Goal: Task Accomplishment & Management: Manage account settings

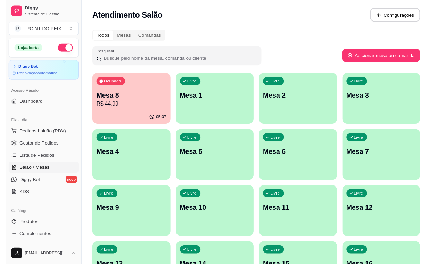
scroll to position [43, 0]
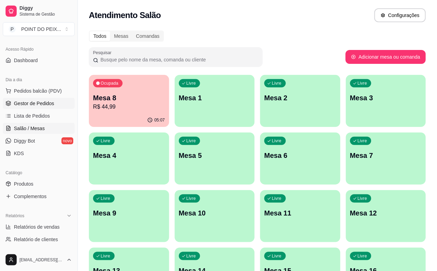
click at [42, 105] on span "Gestor de Pedidos" at bounding box center [34, 103] width 40 height 7
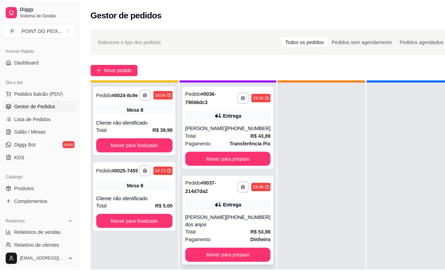
scroll to position [27, 0]
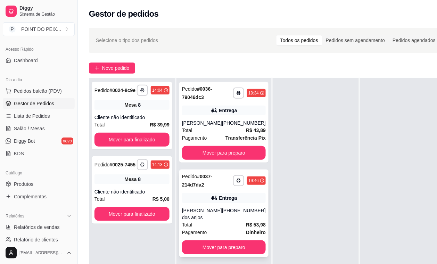
click at [223, 199] on div "**********" at bounding box center [223, 214] width 89 height 88
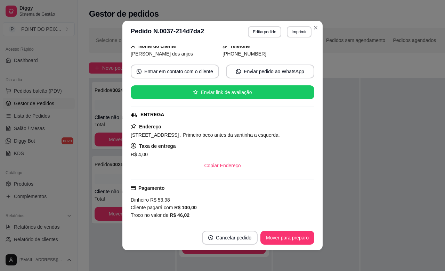
scroll to position [0, 0]
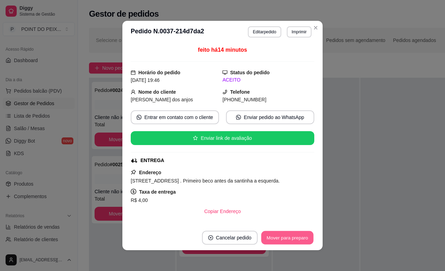
click at [265, 236] on button "Mover para preparo" at bounding box center [287, 238] width 52 height 14
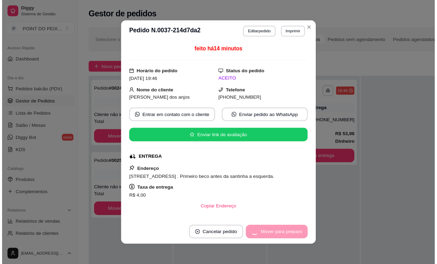
scroll to position [19, 0]
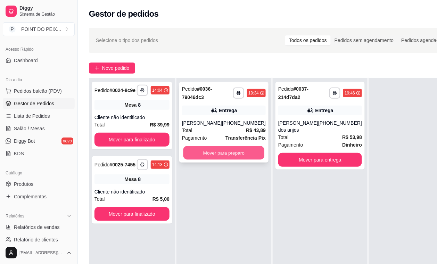
click at [235, 152] on button "Mover para preparo" at bounding box center [223, 153] width 81 height 14
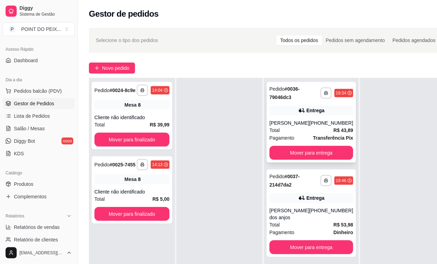
click at [294, 130] on div "Total R$ 43,89" at bounding box center [312, 130] width 84 height 8
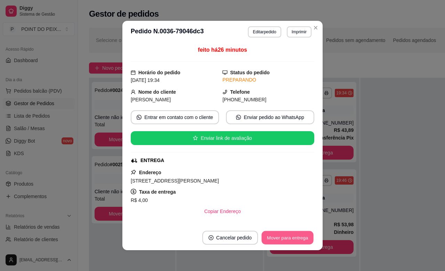
click at [293, 237] on button "Mover para entrega" at bounding box center [287, 238] width 52 height 14
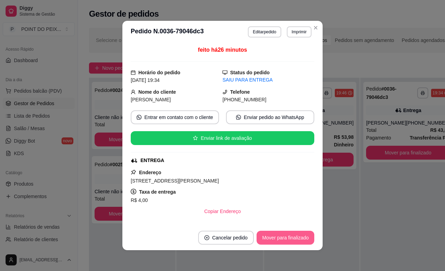
click at [291, 239] on button "Mover para finalizado" at bounding box center [285, 238] width 58 height 14
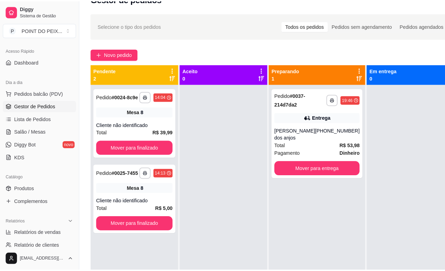
scroll to position [0, 0]
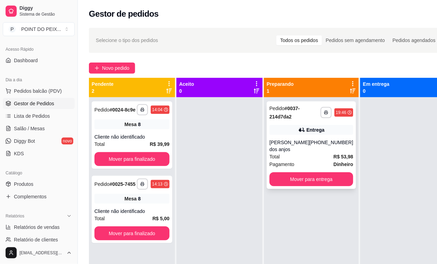
click at [310, 146] on div "[PHONE_NUMBER]" at bounding box center [332, 146] width 44 height 14
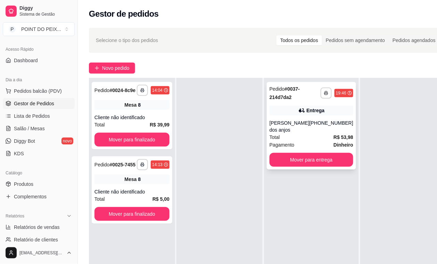
click at [311, 121] on div "[PHONE_NUMBER]" at bounding box center [332, 127] width 44 height 14
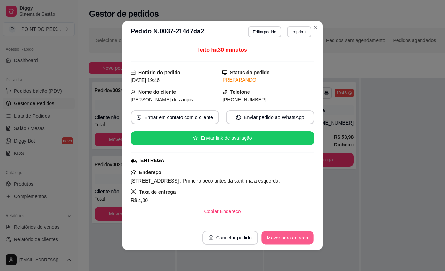
click at [303, 233] on button "Mover para entrega" at bounding box center [287, 238] width 52 height 14
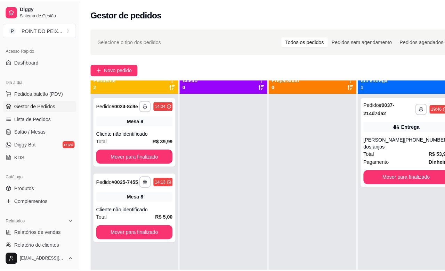
scroll to position [0, 0]
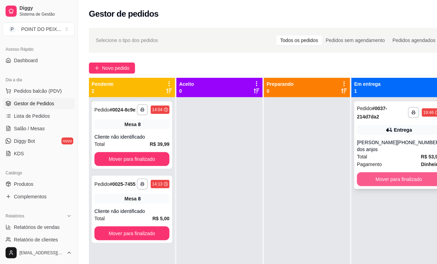
click at [369, 177] on button "Mover para finalizado" at bounding box center [399, 179] width 84 height 14
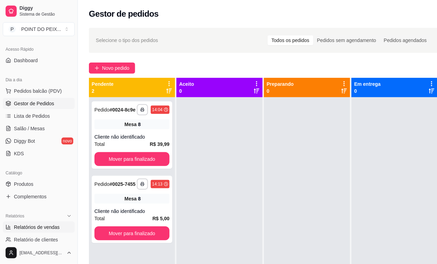
click at [48, 224] on span "Relatórios de vendas" at bounding box center [37, 227] width 46 height 7
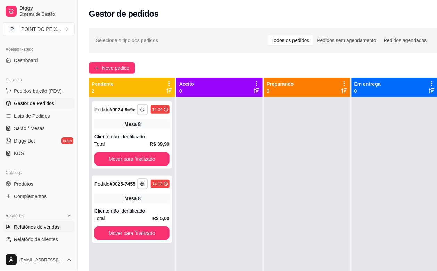
select select "ALL"
select select "0"
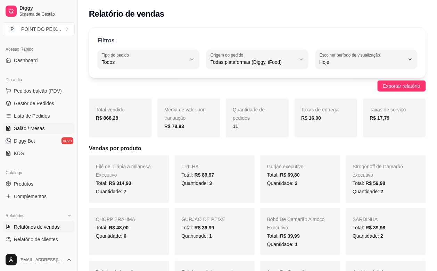
click at [31, 131] on span "Salão / Mesas" at bounding box center [29, 128] width 31 height 7
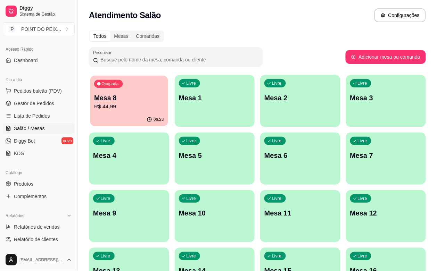
click at [130, 110] on p "R$ 44,99" at bounding box center [128, 107] width 69 height 8
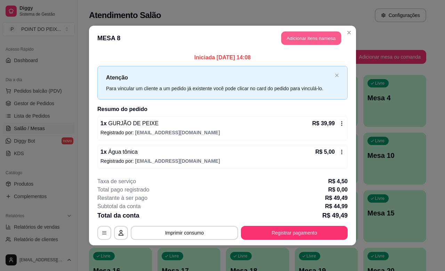
click at [325, 37] on button "Adicionar itens na mesa" at bounding box center [311, 39] width 60 height 14
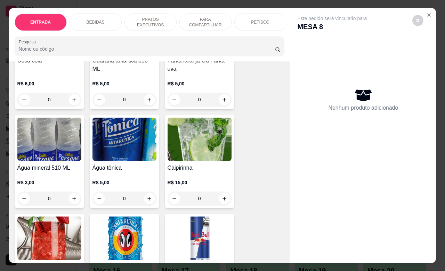
scroll to position [608, 0]
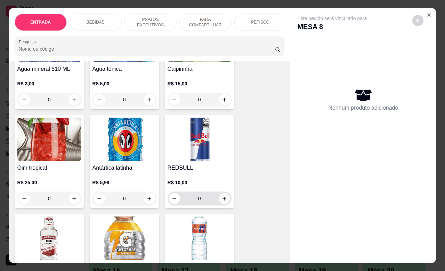
click at [223, 202] on icon "increase-product-quantity" at bounding box center [224, 198] width 5 height 5
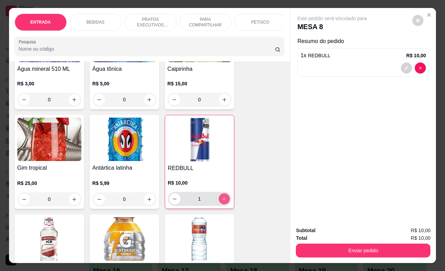
type input "1"
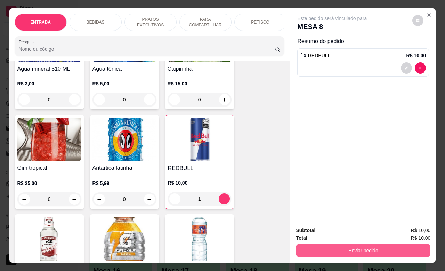
click at [330, 244] on button "Enviar pedido" at bounding box center [363, 251] width 134 height 14
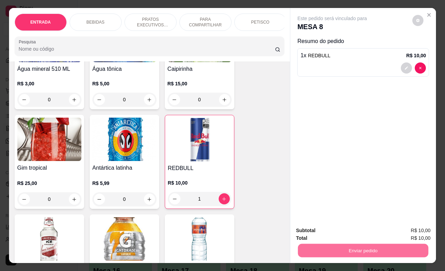
click at [323, 230] on button "Não registrar e enviar pedido" at bounding box center [339, 229] width 72 height 13
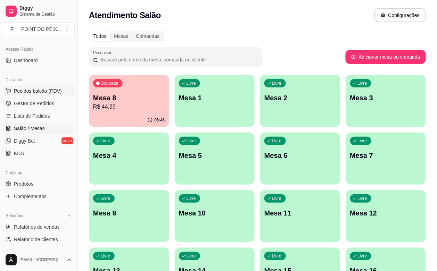
click at [44, 93] on span "Pedidos balcão (PDV)" at bounding box center [38, 91] width 48 height 7
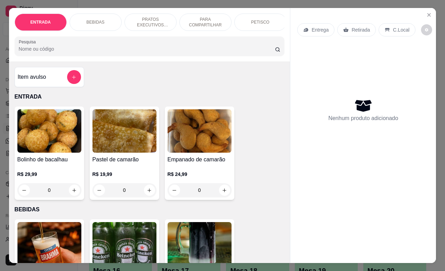
click at [320, 28] on p "Entrega" at bounding box center [319, 29] width 17 height 7
click at [427, 14] on icon "Close" at bounding box center [428, 15] width 3 height 3
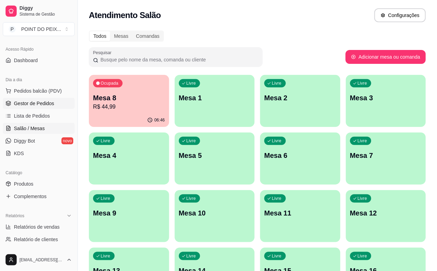
click at [46, 106] on span "Gestor de Pedidos" at bounding box center [34, 103] width 40 height 7
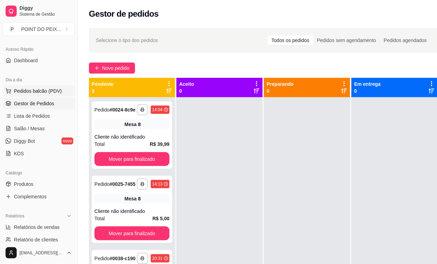
click at [35, 94] on span "Pedidos balcão (PDV)" at bounding box center [38, 91] width 48 height 7
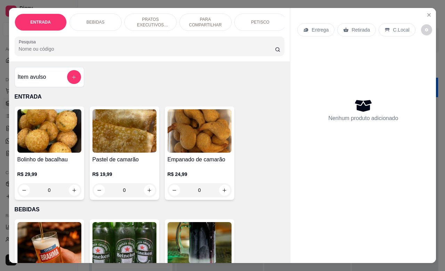
click at [317, 28] on p "Entrega" at bounding box center [319, 29] width 17 height 7
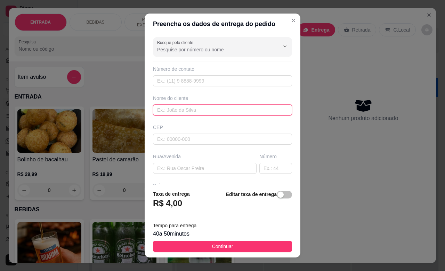
click at [187, 107] on input "text" at bounding box center [222, 110] width 139 height 11
type input "dede"
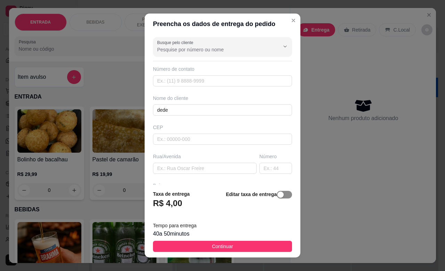
click at [277, 197] on span "button" at bounding box center [284, 195] width 15 height 8
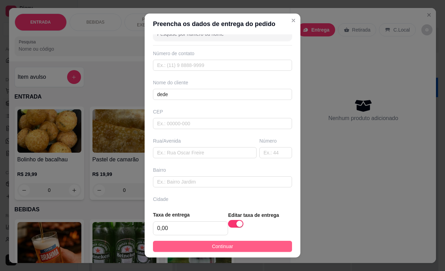
scroll to position [43, 0]
click at [222, 246] on span "Continuar" at bounding box center [222, 247] width 21 height 8
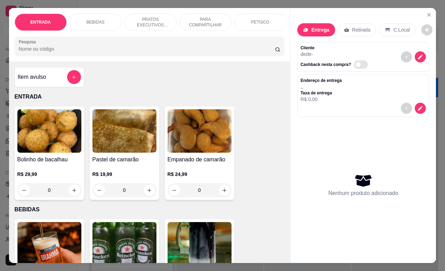
click at [254, 20] on p "PETISCO" at bounding box center [260, 22] width 18 height 6
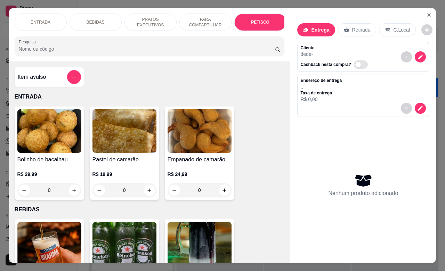
scroll to position [1523, 0]
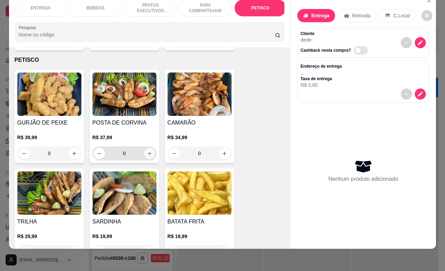
click at [148, 148] on button "increase-product-quantity" at bounding box center [149, 153] width 11 height 11
type input "1"
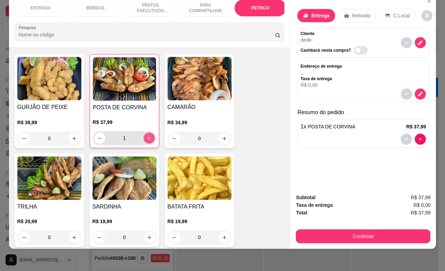
scroll to position [1566, 0]
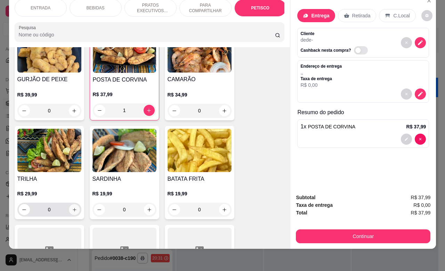
click at [72, 207] on icon "increase-product-quantity" at bounding box center [74, 209] width 5 height 5
type input "1"
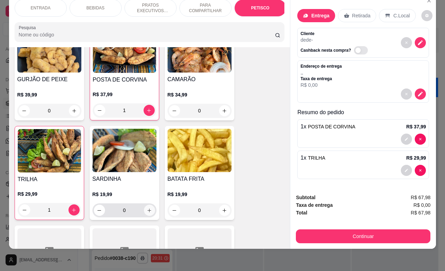
click at [147, 208] on icon "increase-product-quantity" at bounding box center [149, 210] width 5 height 5
type input "1"
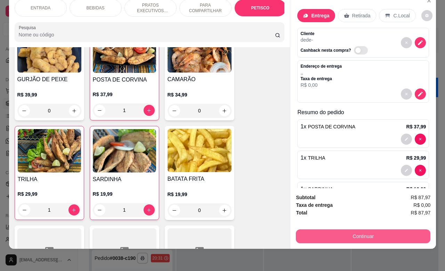
click at [349, 230] on button "Continuar" at bounding box center [363, 237] width 134 height 14
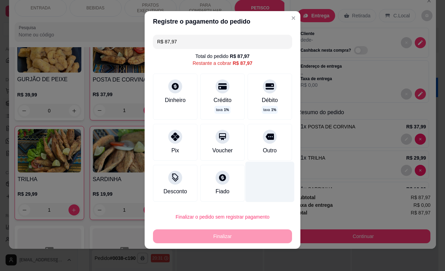
scroll to position [0, 0]
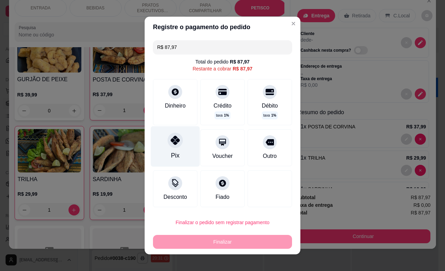
click at [177, 150] on div "Pix" at bounding box center [175, 146] width 49 height 41
type input "R$ 0,00"
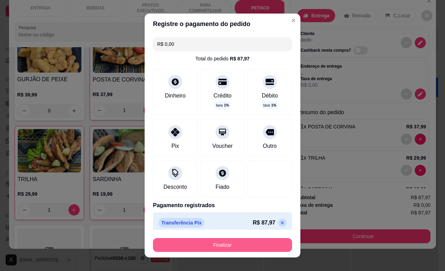
click at [237, 246] on button "Finalizar" at bounding box center [222, 245] width 139 height 14
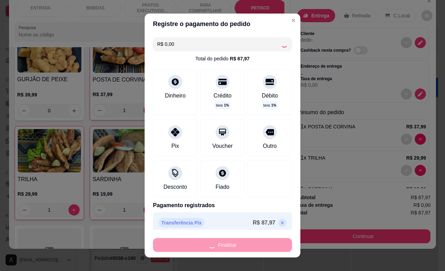
type input "0"
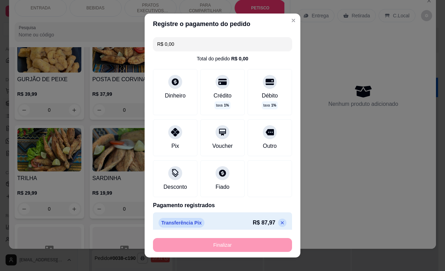
type input "-R$ 87,97"
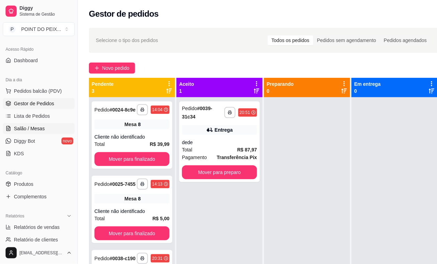
click at [32, 129] on span "Salão / Mesas" at bounding box center [29, 128] width 31 height 7
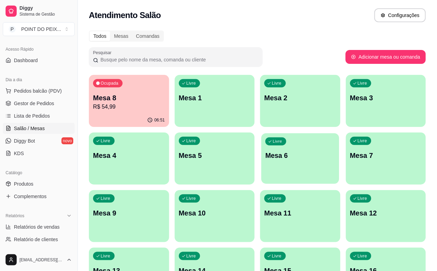
click at [261, 167] on div "Livre Mesa 6" at bounding box center [300, 154] width 78 height 42
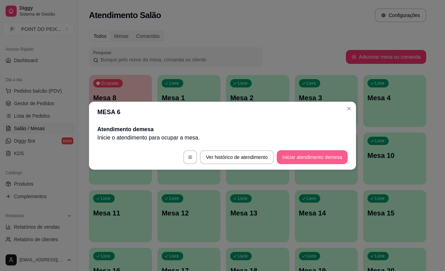
click at [303, 158] on button "Iniciar atendimento de mesa" at bounding box center [312, 157] width 71 height 14
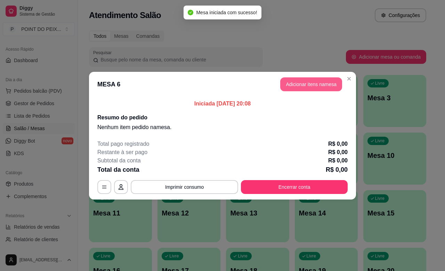
click at [316, 85] on button "Adicionar itens na mesa" at bounding box center [311, 84] width 62 height 14
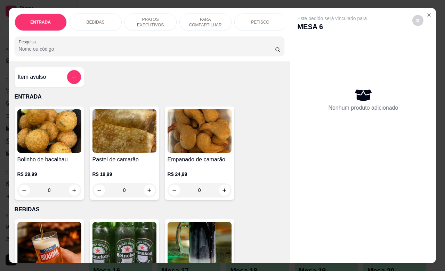
click at [263, 14] on div "PETISCO" at bounding box center [260, 22] width 52 height 17
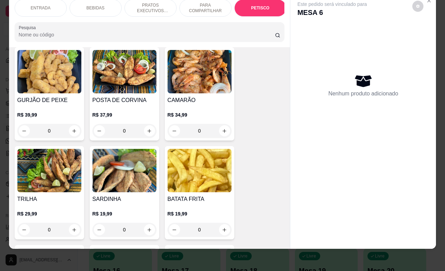
scroll to position [1566, 0]
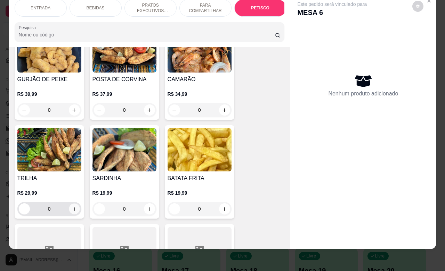
click at [72, 207] on icon "increase-product-quantity" at bounding box center [74, 209] width 5 height 5
type input "1"
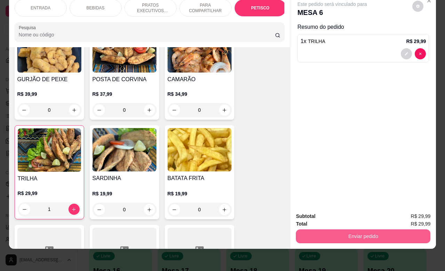
click at [336, 230] on button "Enviar pedido" at bounding box center [363, 237] width 134 height 14
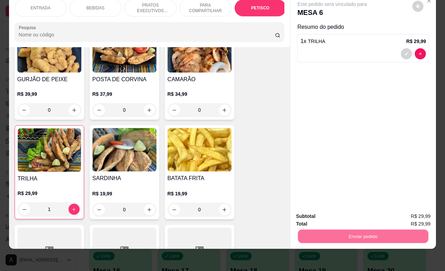
click at [328, 216] on button "Não registrar e enviar pedido" at bounding box center [339, 212] width 70 height 13
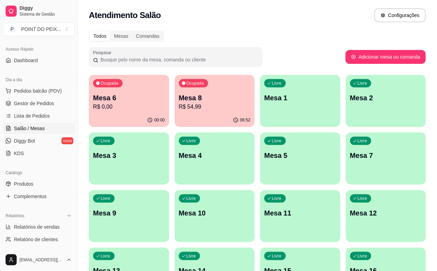
click at [169, 133] on div "Livre Mesa 3" at bounding box center [129, 155] width 80 height 44
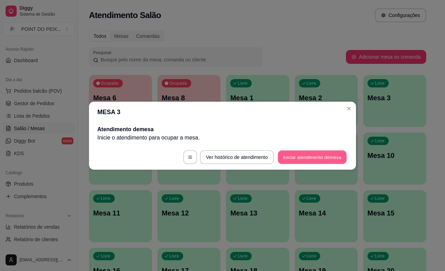
click at [295, 155] on button "Iniciar atendimento de mesa" at bounding box center [312, 157] width 69 height 14
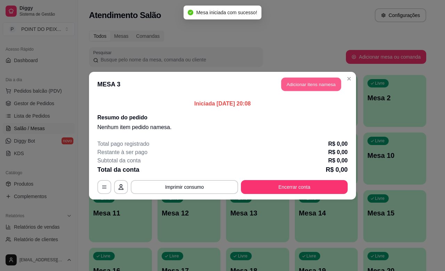
click at [325, 87] on button "Adicionar itens na mesa" at bounding box center [311, 84] width 60 height 14
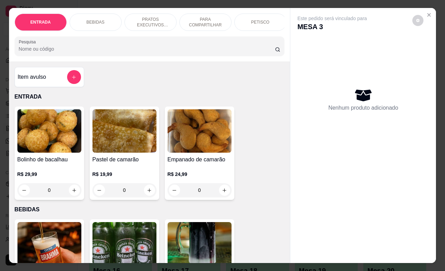
click at [265, 21] on div "PETISCO" at bounding box center [260, 22] width 52 height 17
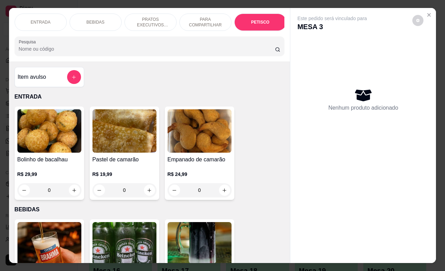
scroll to position [1523, 0]
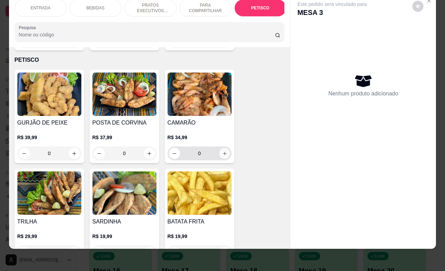
click at [222, 151] on icon "increase-product-quantity" at bounding box center [224, 153] width 5 height 5
type input "1"
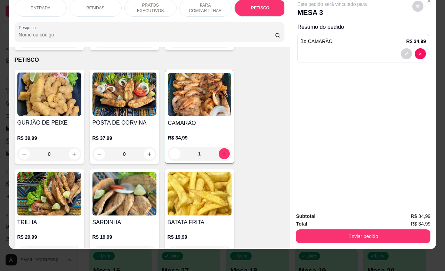
scroll to position [1566, 0]
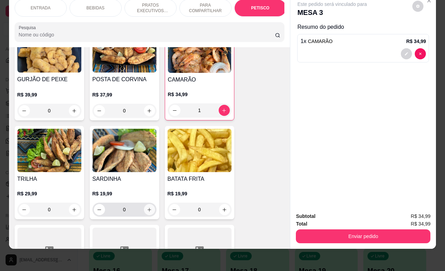
click at [147, 207] on icon "increase-product-quantity" at bounding box center [149, 209] width 5 height 5
type input "1"
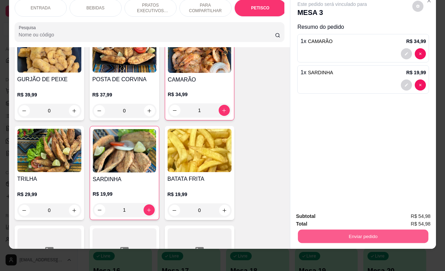
click at [362, 233] on button "Enviar pedido" at bounding box center [363, 237] width 130 height 14
click at [364, 212] on button "Não registrar e enviar pedido" at bounding box center [339, 212] width 72 height 13
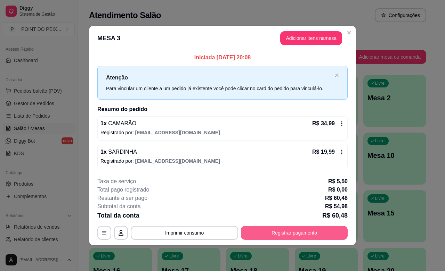
click at [317, 230] on button "Registrar pagamento" at bounding box center [294, 233] width 107 height 14
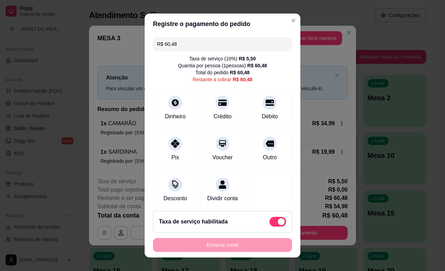
click at [269, 219] on span at bounding box center [277, 222] width 17 height 10
click at [269, 223] on input "checkbox" at bounding box center [271, 225] width 5 height 5
checkbox input "true"
type input "R$ 54,98"
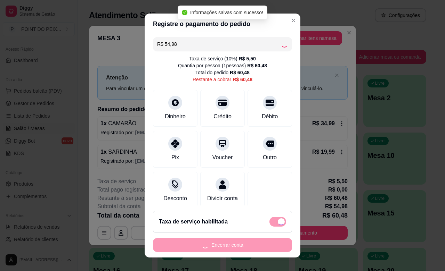
checkbox input "false"
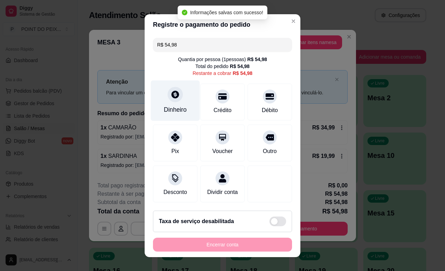
click at [170, 111] on div "Dinheiro" at bounding box center [175, 109] width 23 height 9
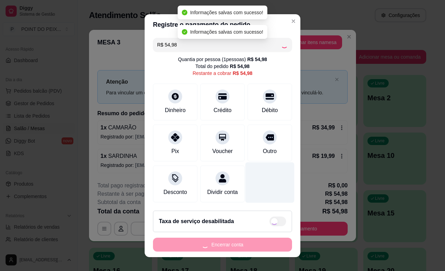
type input "R$ 0,00"
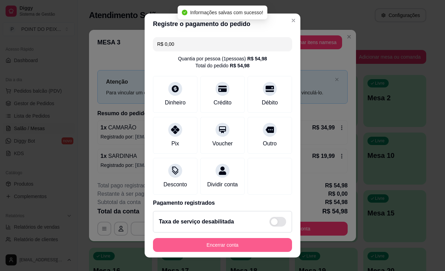
click at [244, 246] on button "Encerrar conta" at bounding box center [222, 245] width 139 height 14
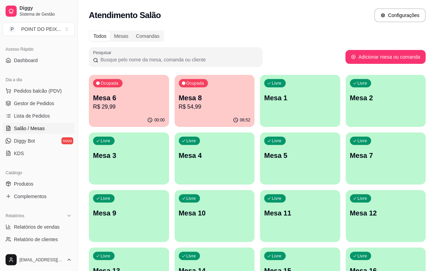
click at [165, 151] on p "Mesa 3" at bounding box center [129, 156] width 72 height 10
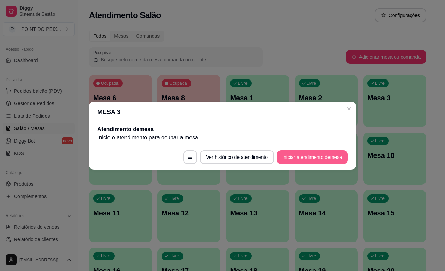
click at [294, 153] on button "Iniciar atendimento de mesa" at bounding box center [312, 157] width 71 height 14
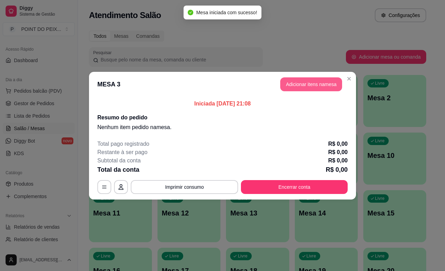
click at [314, 81] on button "Adicionar itens na mesa" at bounding box center [311, 84] width 62 height 14
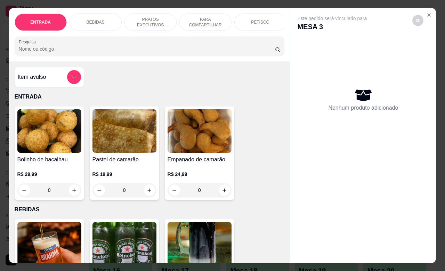
click at [270, 18] on div "PETISCO" at bounding box center [260, 22] width 52 height 17
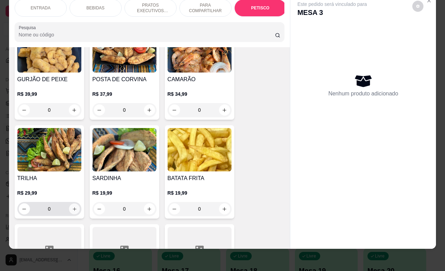
click at [71, 204] on button "increase-product-quantity" at bounding box center [74, 209] width 11 height 11
type input "1"
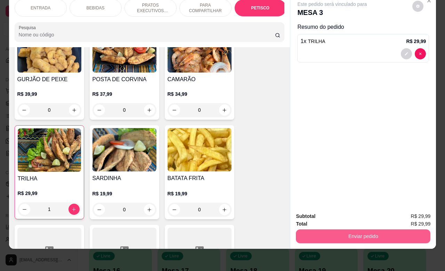
click at [344, 230] on button "Enviar pedido" at bounding box center [363, 237] width 134 height 14
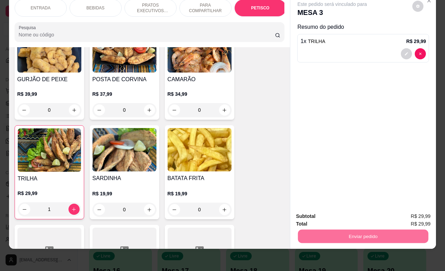
click at [347, 210] on button "Não registrar e enviar pedido" at bounding box center [339, 212] width 72 height 13
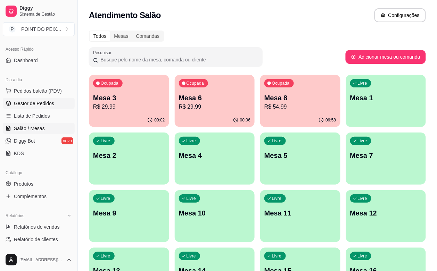
click at [46, 105] on span "Gestor de Pedidos" at bounding box center [34, 103] width 40 height 7
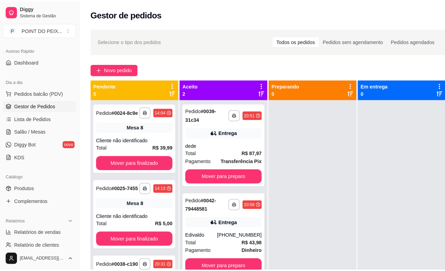
scroll to position [27, 0]
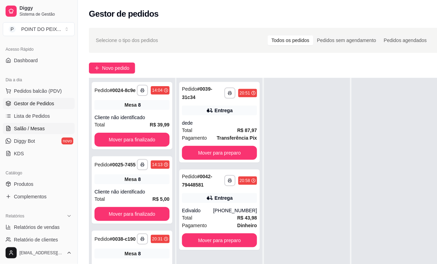
click at [23, 128] on span "Salão / Mesas" at bounding box center [29, 128] width 31 height 7
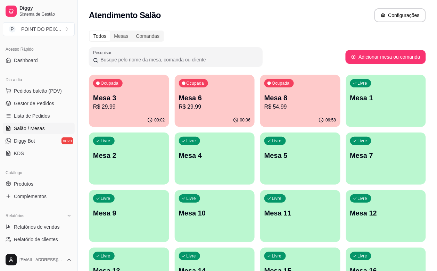
click at [125, 112] on div "Ocupada Mesa 3 R$ 29,99" at bounding box center [129, 94] width 80 height 39
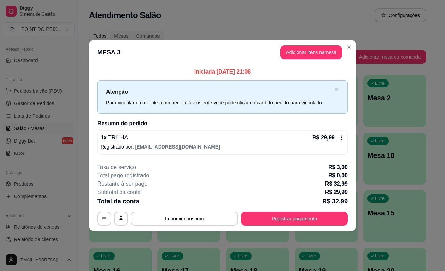
click at [342, 141] on icon at bounding box center [342, 138] width 6 height 6
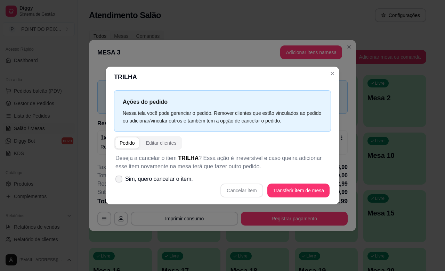
click at [119, 179] on icon at bounding box center [119, 179] width 6 height 4
click at [119, 180] on input "Sim, quero cancelar o item." at bounding box center [117, 182] width 5 height 5
checkbox input "true"
click at [241, 189] on button "Cancelar item" at bounding box center [241, 191] width 42 height 14
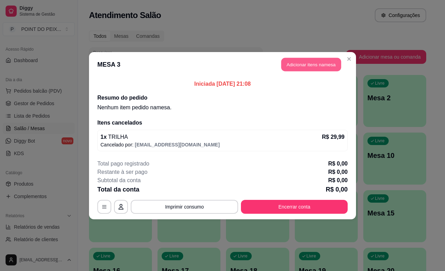
click at [308, 65] on button "Adicionar itens na mesa" at bounding box center [311, 65] width 60 height 14
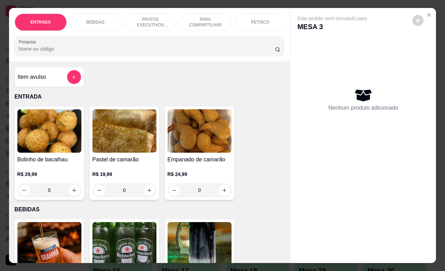
click at [256, 19] on p "PETISCO" at bounding box center [260, 22] width 18 height 6
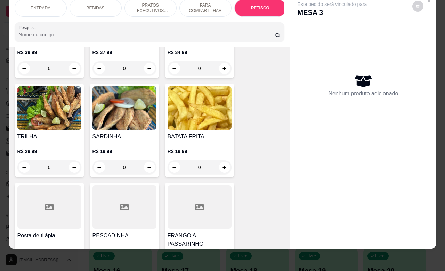
scroll to position [1610, 0]
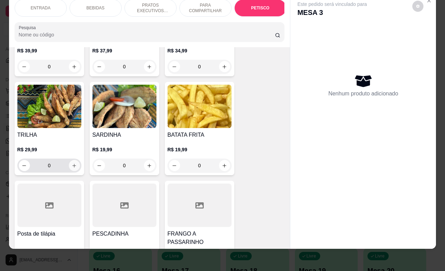
click at [71, 161] on button "increase-product-quantity" at bounding box center [74, 165] width 11 height 11
type input "1"
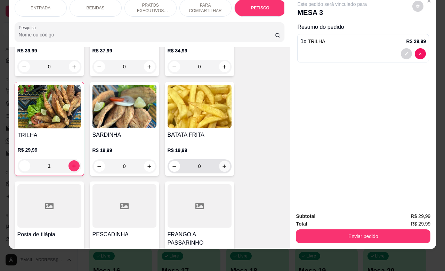
click at [222, 164] on icon "increase-product-quantity" at bounding box center [224, 166] width 5 height 5
type input "1"
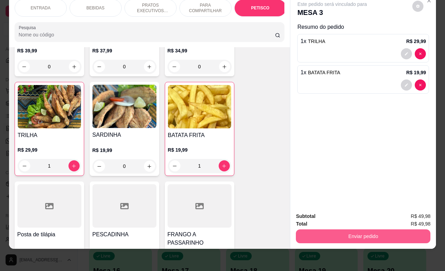
click at [355, 232] on button "Enviar pedido" at bounding box center [363, 237] width 134 height 14
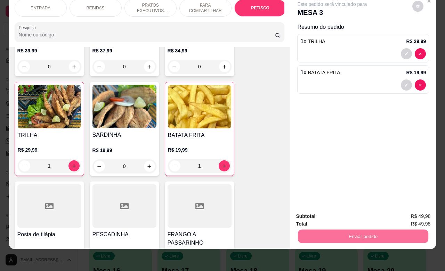
click at [342, 214] on button "Não registrar e enviar pedido" at bounding box center [339, 212] width 72 height 13
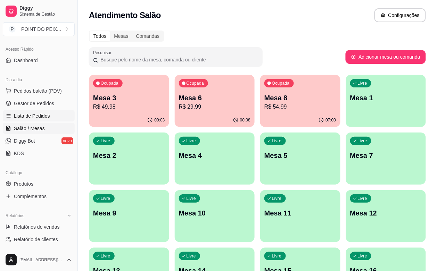
click at [33, 118] on span "Lista de Pedidos" at bounding box center [32, 116] width 36 height 7
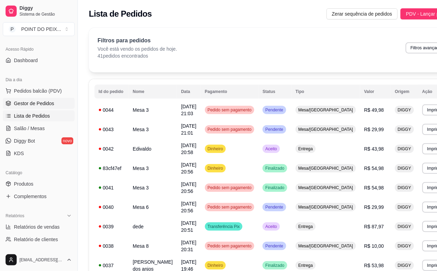
click at [32, 101] on span "Gestor de Pedidos" at bounding box center [34, 103] width 40 height 7
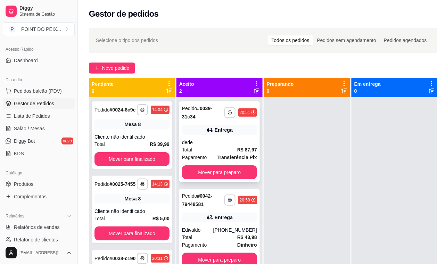
click at [228, 148] on div "Total R$ 87,97" at bounding box center [219, 150] width 75 height 8
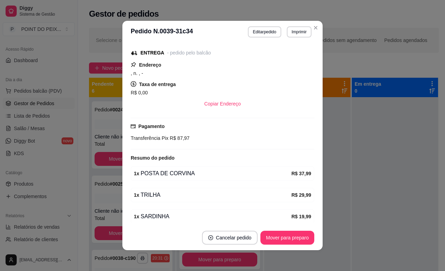
scroll to position [118, 0]
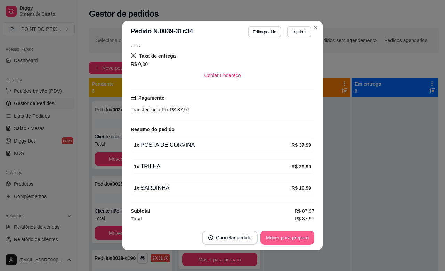
click at [286, 233] on button "Mover para preparo" at bounding box center [287, 238] width 54 height 14
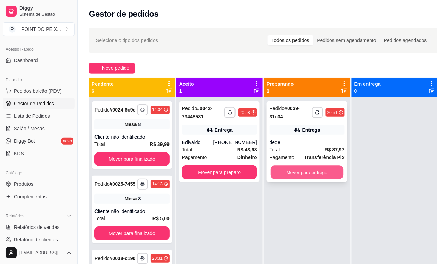
click at [300, 174] on button "Mover para entrega" at bounding box center [307, 173] width 73 height 14
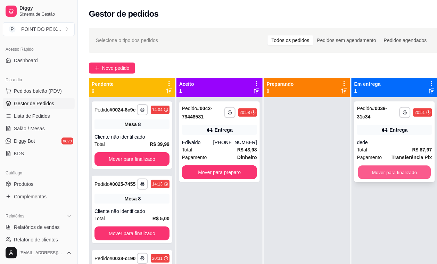
click at [386, 166] on button "Mover para finalizado" at bounding box center [394, 173] width 73 height 14
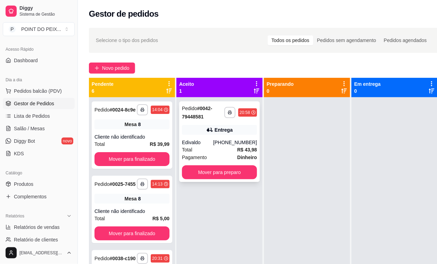
click at [216, 131] on div "Entrega" at bounding box center [224, 129] width 18 height 7
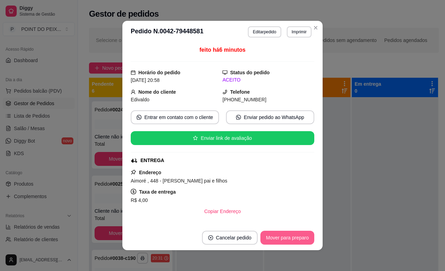
click at [274, 238] on button "Mover para preparo" at bounding box center [287, 238] width 54 height 14
click at [285, 239] on button "Mover para preparo" at bounding box center [287, 238] width 54 height 14
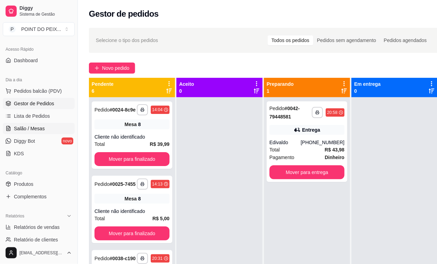
click at [29, 134] on link "Salão / Mesas" at bounding box center [39, 128] width 72 height 11
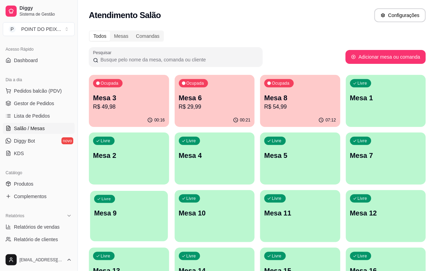
click at [168, 191] on div "Livre Mesa 9" at bounding box center [129, 212] width 78 height 42
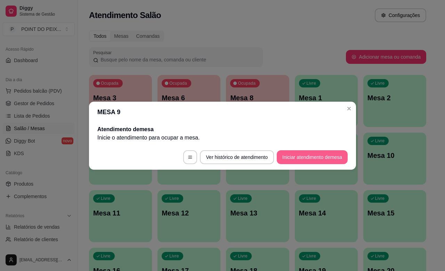
click at [303, 158] on button "Iniciar atendimento de mesa" at bounding box center [312, 157] width 71 height 14
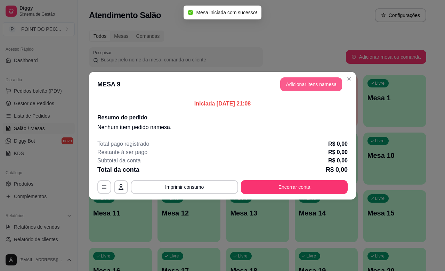
click at [294, 83] on button "Adicionar itens na mesa" at bounding box center [311, 84] width 62 height 14
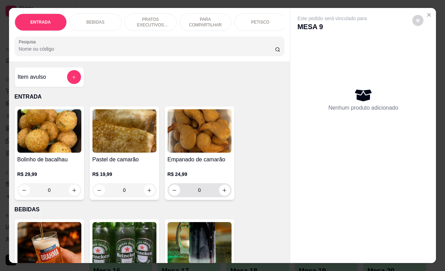
scroll to position [43, 0]
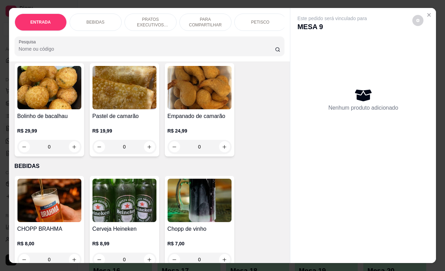
click at [263, 20] on p "PETISCO" at bounding box center [260, 22] width 18 height 6
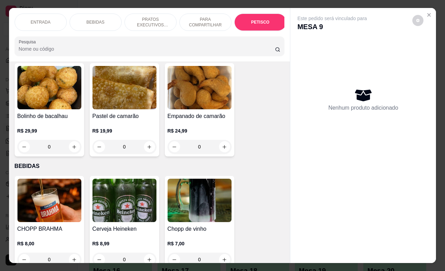
scroll to position [1523, 0]
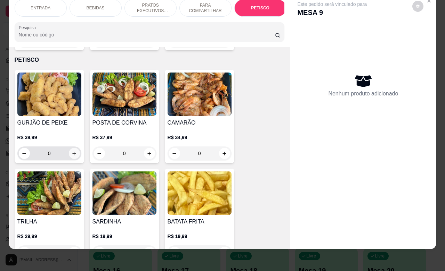
click at [70, 150] on button "increase-product-quantity" at bounding box center [74, 153] width 11 height 11
type input "1"
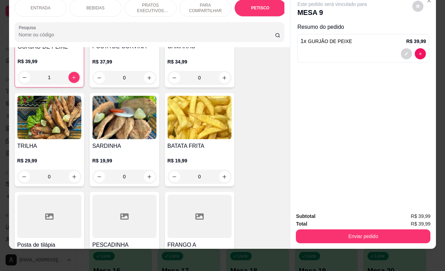
scroll to position [1610, 0]
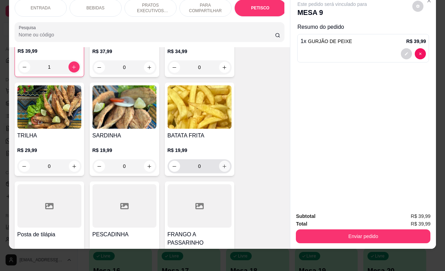
click at [222, 164] on icon "increase-product-quantity" at bounding box center [224, 166] width 5 height 5
type input "1"
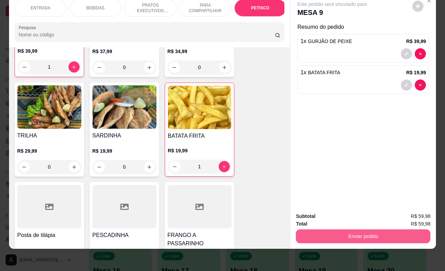
click at [337, 230] on button "Enviar pedido" at bounding box center [363, 237] width 134 height 14
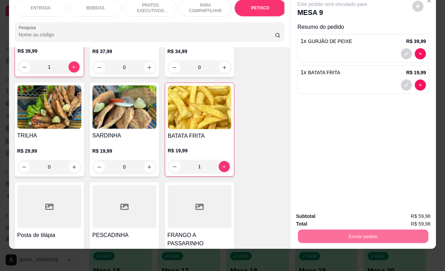
click at [324, 215] on button "Não registrar e enviar pedido" at bounding box center [339, 212] width 72 height 13
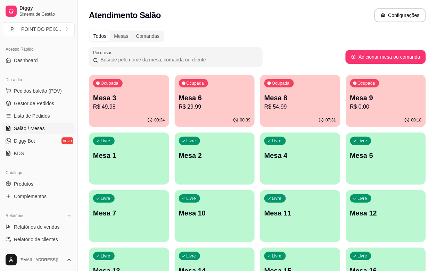
click at [165, 151] on p "Mesa 1" at bounding box center [129, 156] width 72 height 10
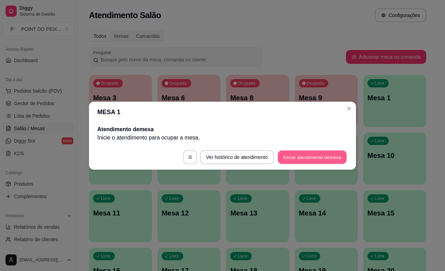
click at [321, 157] on button "Iniciar atendimento de mesa" at bounding box center [312, 157] width 69 height 14
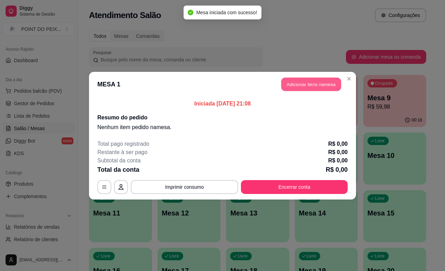
click at [329, 84] on button "Adicionar itens na mesa" at bounding box center [311, 84] width 60 height 14
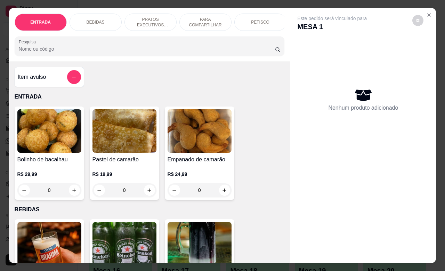
click at [260, 20] on p "PETISCO" at bounding box center [260, 22] width 18 height 6
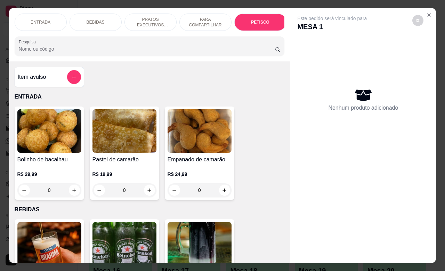
scroll to position [1523, 0]
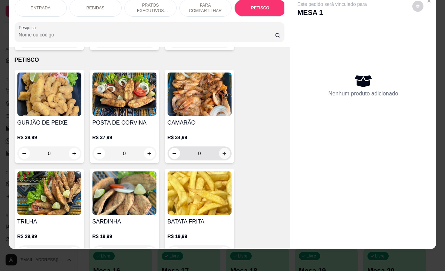
click at [223, 151] on icon "increase-product-quantity" at bounding box center [224, 153] width 5 height 5
type input "1"
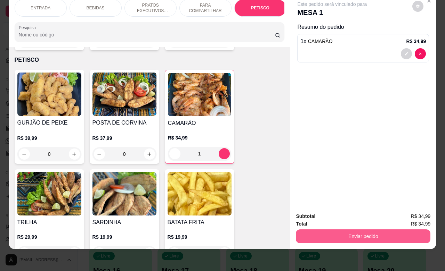
click at [341, 230] on button "Enviar pedido" at bounding box center [363, 237] width 134 height 14
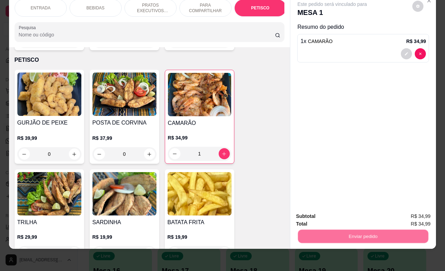
click at [341, 211] on button "Não registrar e enviar pedido" at bounding box center [339, 212] width 72 height 13
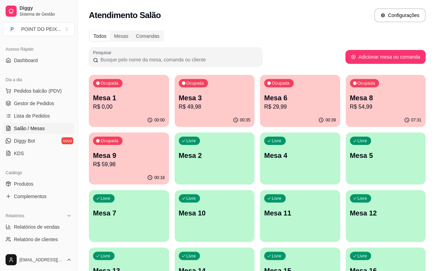
click at [165, 208] on p "Mesa 7" at bounding box center [129, 213] width 72 height 10
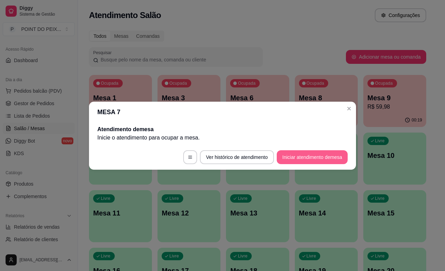
click at [292, 157] on button "Iniciar atendimento de mesa" at bounding box center [312, 157] width 71 height 14
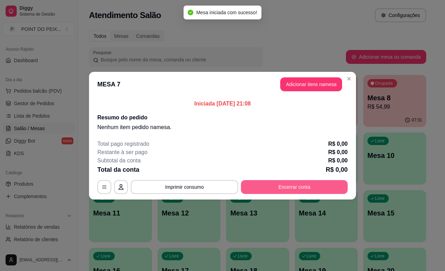
click at [299, 188] on button "Encerrar conta" at bounding box center [294, 187] width 107 height 14
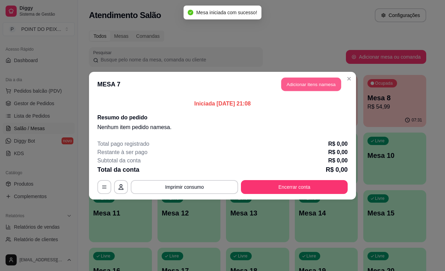
click at [299, 87] on button "Adicionar itens na mesa" at bounding box center [311, 84] width 60 height 14
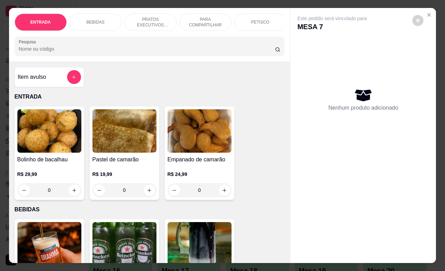
click at [258, 19] on p "PETISCO" at bounding box center [260, 22] width 18 height 6
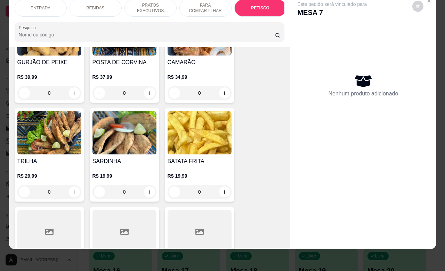
scroll to position [1610, 0]
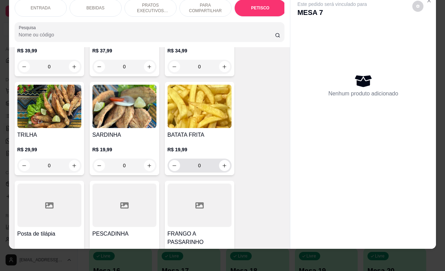
click at [223, 160] on button "increase-product-quantity" at bounding box center [224, 165] width 11 height 11
type input "1"
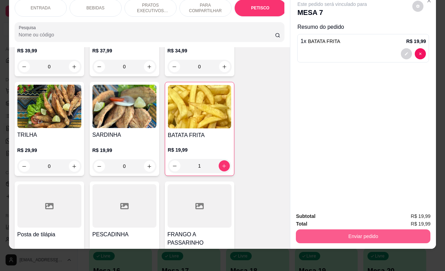
click at [335, 231] on button "Enviar pedido" at bounding box center [363, 237] width 134 height 14
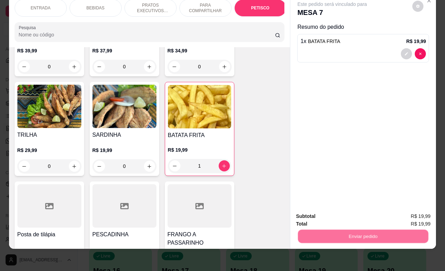
click at [334, 213] on button "Não registrar e enviar pedido" at bounding box center [339, 212] width 72 height 13
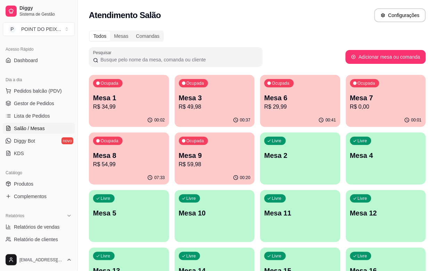
click at [169, 171] on div "07:33" at bounding box center [129, 178] width 80 height 14
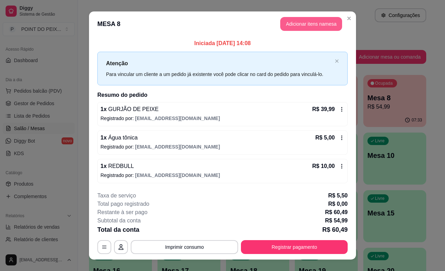
click at [303, 27] on button "Adicionar itens na mesa" at bounding box center [311, 24] width 62 height 14
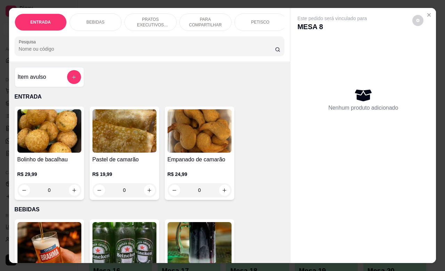
click at [252, 19] on p "PETISCO" at bounding box center [260, 22] width 18 height 6
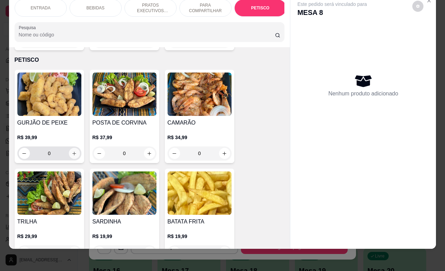
click at [72, 151] on icon "increase-product-quantity" at bounding box center [74, 153] width 5 height 5
type input "1"
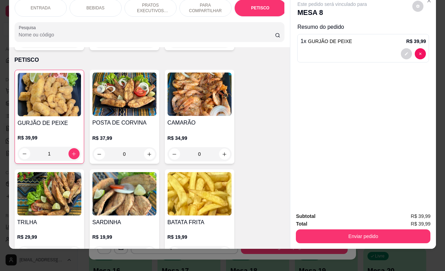
click at [336, 237] on div "Subtotal R$ 39,99 Total R$ 39,99 Enviar pedido" at bounding box center [363, 228] width 146 height 42
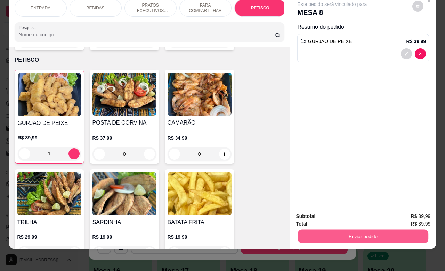
click at [336, 232] on button "Enviar pedido" at bounding box center [363, 237] width 130 height 14
click at [326, 212] on button "Não registrar e enviar pedido" at bounding box center [339, 212] width 72 height 13
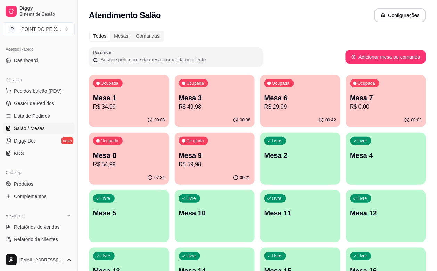
click at [294, 38] on div "Todos Mesas Comandas" at bounding box center [257, 36] width 337 height 11
click at [42, 92] on span "Pedidos balcão (PDV)" at bounding box center [38, 91] width 48 height 7
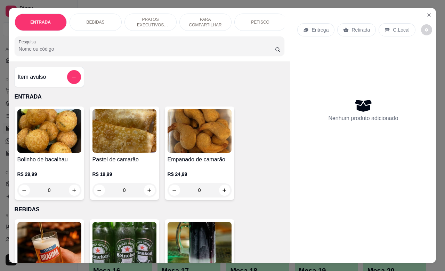
click at [394, 28] on p "C.Local" at bounding box center [401, 29] width 16 height 7
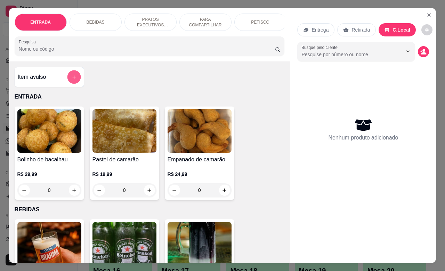
click at [71, 80] on icon "add-separate-item" at bounding box center [73, 77] width 5 height 5
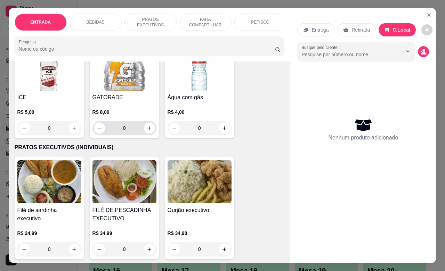
scroll to position [782, 0]
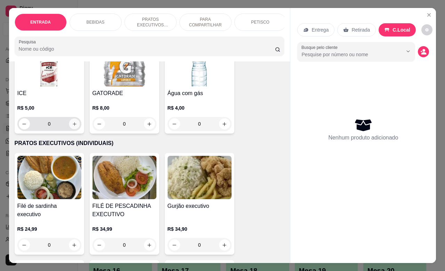
click at [69, 130] on button "increase-product-quantity" at bounding box center [74, 124] width 11 height 11
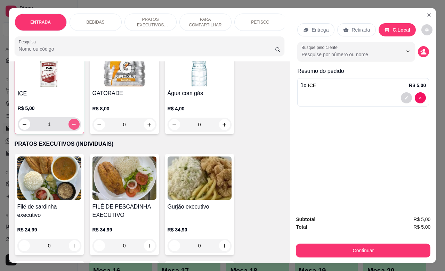
scroll to position [782, 0]
click at [69, 130] on button "increase-product-quantity" at bounding box center [73, 124] width 11 height 11
type input "2"
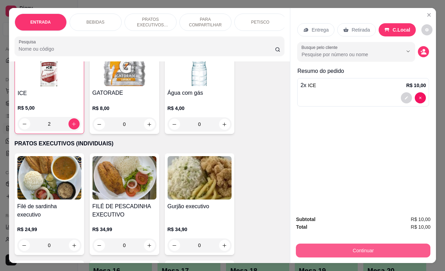
click at [358, 247] on button "Continuar" at bounding box center [363, 251] width 134 height 14
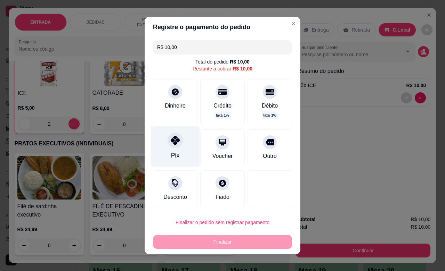
click at [171, 148] on div "Pix" at bounding box center [175, 146] width 49 height 41
type input "R$ 0,00"
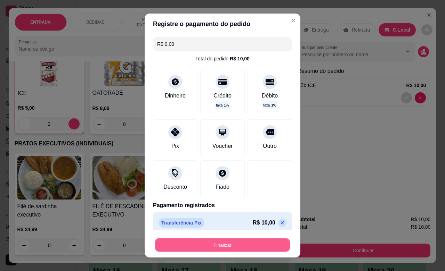
click at [221, 245] on button "Finalizar" at bounding box center [222, 246] width 135 height 14
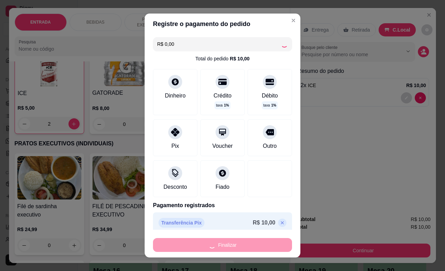
type input "0"
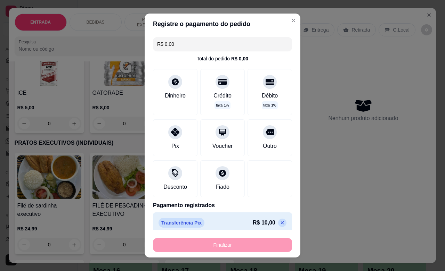
type input "-R$ 10,00"
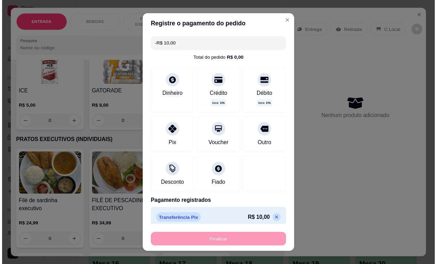
scroll to position [782, 0]
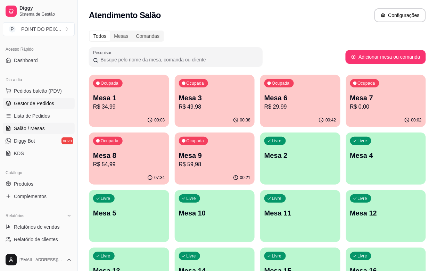
click at [39, 103] on span "Gestor de Pedidos" at bounding box center [34, 103] width 40 height 7
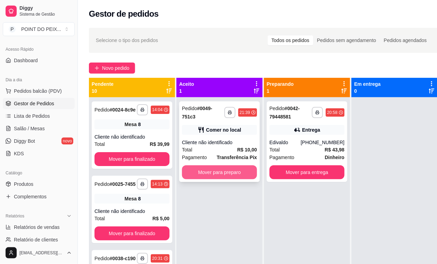
click at [226, 171] on button "Mover para preparo" at bounding box center [219, 172] width 75 height 14
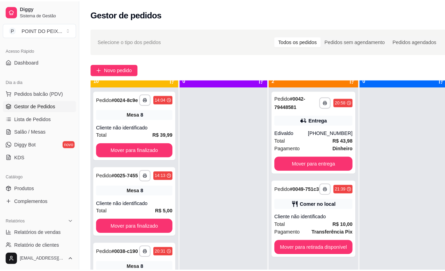
scroll to position [19, 0]
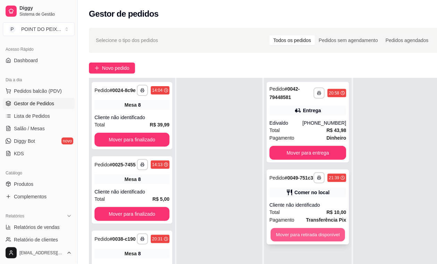
click at [304, 239] on button "Mover para retirada disponível" at bounding box center [308, 235] width 74 height 14
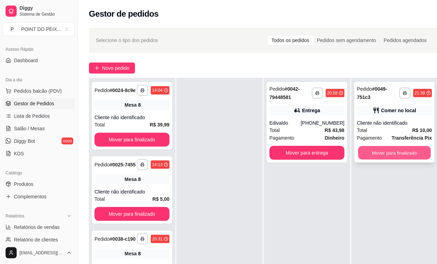
click at [395, 155] on button "Mover para finalizado" at bounding box center [394, 153] width 73 height 14
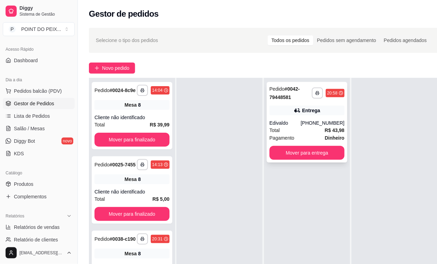
click at [296, 122] on div "Edivaldo" at bounding box center [285, 123] width 31 height 7
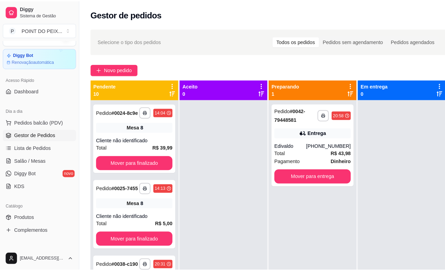
scroll to position [0, 0]
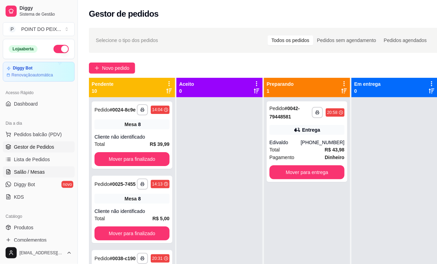
click at [37, 171] on span "Salão / Mesas" at bounding box center [29, 172] width 31 height 7
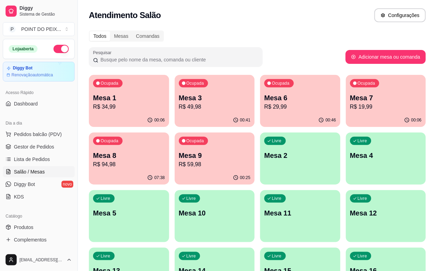
click at [165, 161] on p "R$ 94,98" at bounding box center [129, 165] width 72 height 8
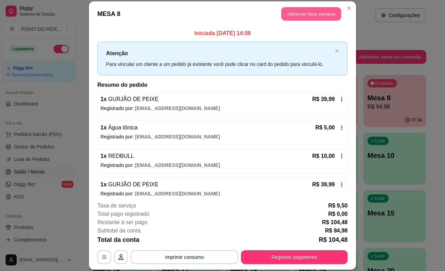
click at [298, 13] on button "Adicionar itens na mesa" at bounding box center [311, 14] width 60 height 14
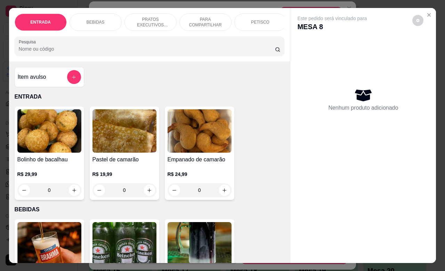
click at [259, 21] on p "PETISCO" at bounding box center [260, 22] width 18 height 6
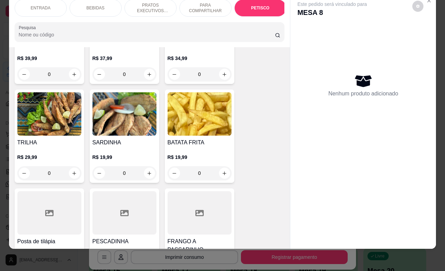
scroll to position [1610, 0]
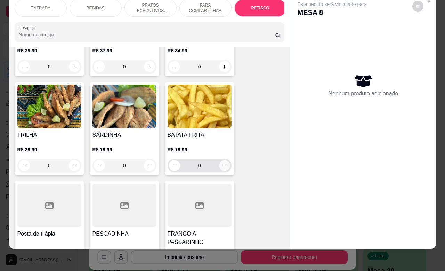
click at [222, 163] on icon "increase-product-quantity" at bounding box center [224, 165] width 5 height 5
type input "1"
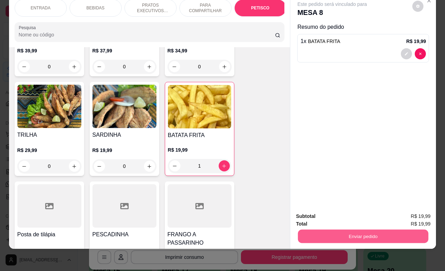
click at [347, 230] on button "Enviar pedido" at bounding box center [363, 237] width 130 height 14
click at [328, 211] on button "Não registrar e enviar pedido" at bounding box center [339, 212] width 70 height 13
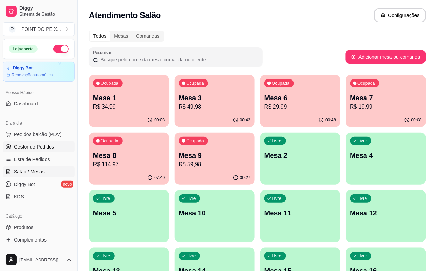
click at [42, 146] on span "Gestor de Pedidos" at bounding box center [34, 146] width 40 height 7
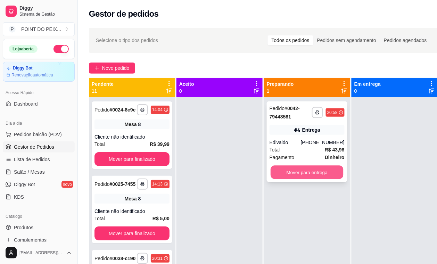
click at [317, 175] on button "Mover para entrega" at bounding box center [307, 173] width 73 height 14
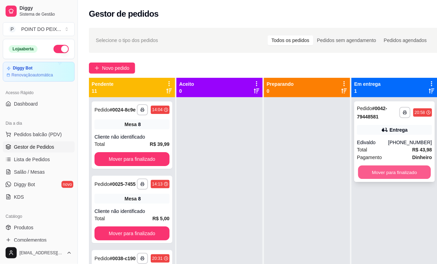
click at [402, 171] on button "Mover para finalizado" at bounding box center [394, 173] width 73 height 14
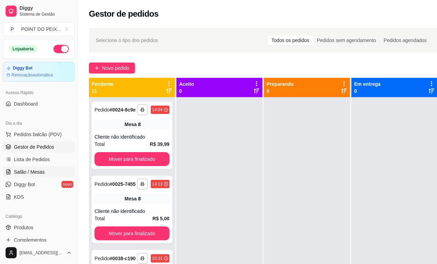
click at [35, 173] on span "Salão / Mesas" at bounding box center [29, 172] width 31 height 7
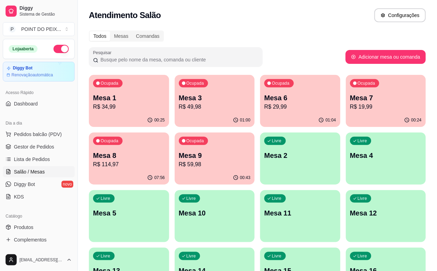
click at [123, 108] on p "R$ 34,99" at bounding box center [129, 107] width 72 height 8
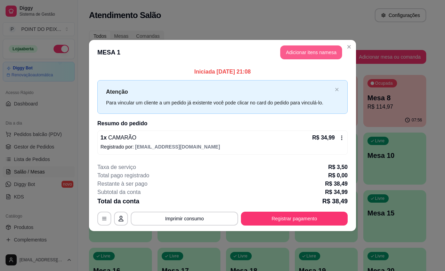
click at [322, 50] on button "Adicionar itens na mesa" at bounding box center [311, 53] width 62 height 14
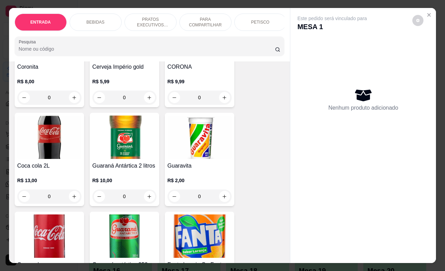
scroll to position [347, 0]
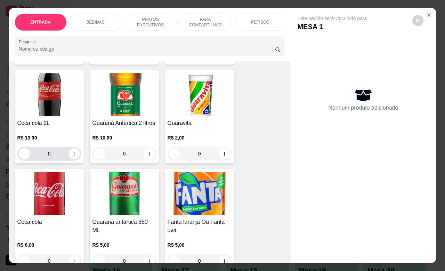
click at [69, 159] on button "increase-product-quantity" at bounding box center [74, 153] width 11 height 11
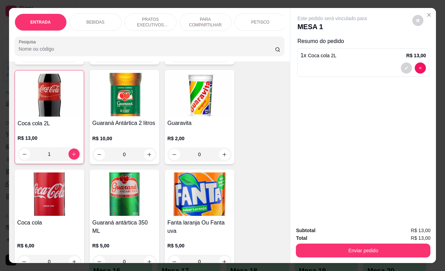
type input "1"
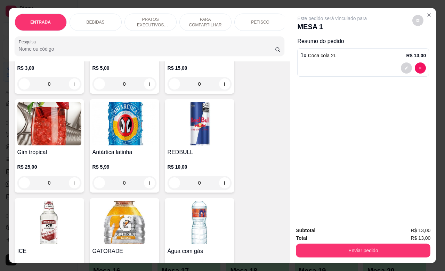
scroll to position [695, 0]
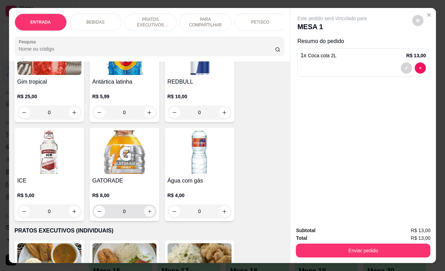
click at [147, 214] on icon "increase-product-quantity" at bounding box center [149, 211] width 5 height 5
type input "1"
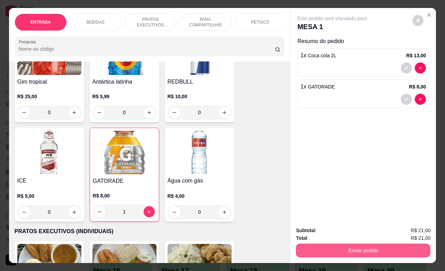
click at [326, 244] on button "Enviar pedido" at bounding box center [363, 251] width 134 height 14
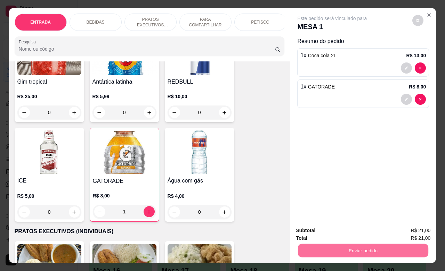
click at [334, 227] on button "Não registrar e enviar pedido" at bounding box center [339, 229] width 72 height 13
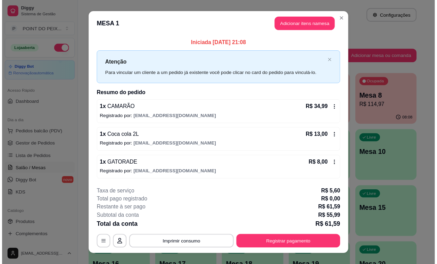
scroll to position [11, 0]
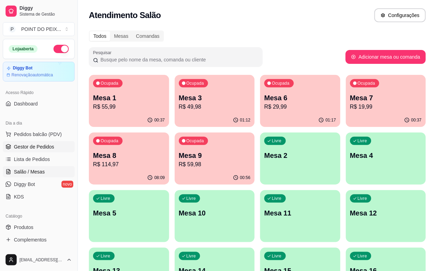
click at [36, 149] on span "Gestor de Pedidos" at bounding box center [34, 146] width 40 height 7
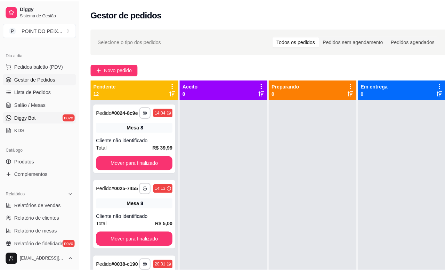
scroll to position [87, 0]
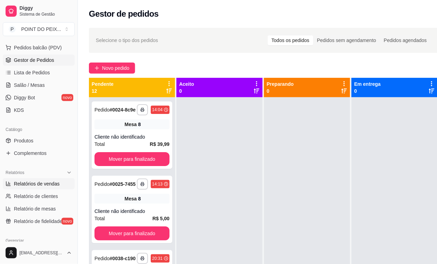
click at [33, 180] on span "Relatórios de vendas" at bounding box center [37, 183] width 46 height 7
select select "ALL"
select select "0"
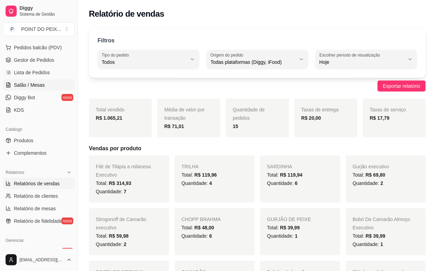
click at [18, 87] on span "Salão / Mesas" at bounding box center [29, 85] width 31 height 7
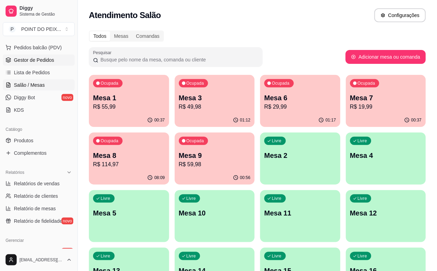
click at [39, 65] on link "Gestor de Pedidos" at bounding box center [39, 60] width 72 height 11
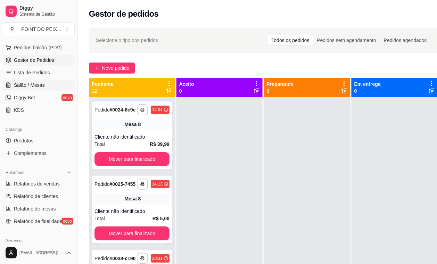
click at [32, 83] on span "Salão / Mesas" at bounding box center [29, 85] width 31 height 7
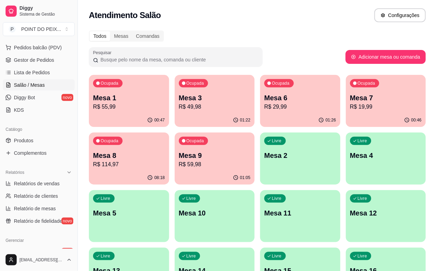
click at [263, 113] on div "Ocupada Mesa 6 R$ 29,99" at bounding box center [300, 94] width 80 height 39
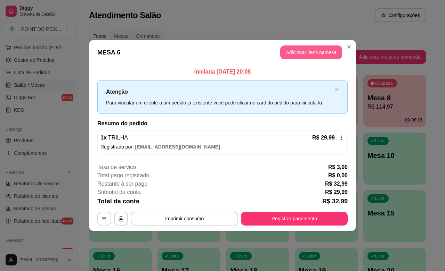
click at [320, 51] on button "Adicionar itens na mesa" at bounding box center [311, 53] width 62 height 14
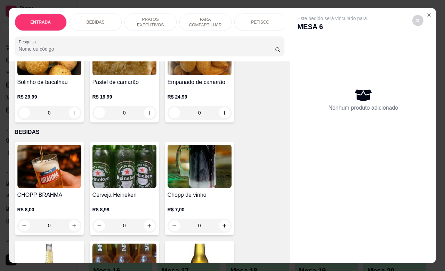
scroll to position [87, 0]
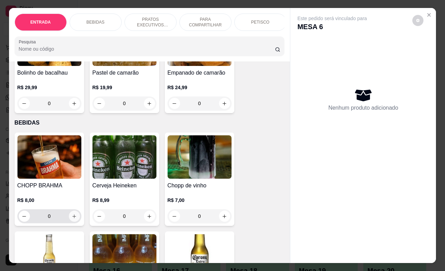
click at [72, 219] on icon "increase-product-quantity" at bounding box center [74, 216] width 5 height 5
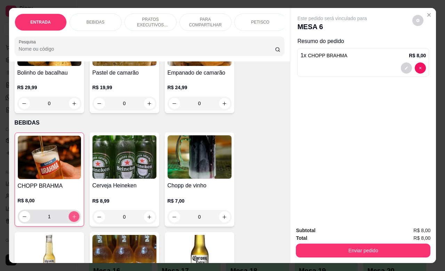
click at [71, 220] on icon "increase-product-quantity" at bounding box center [73, 216] width 5 height 5
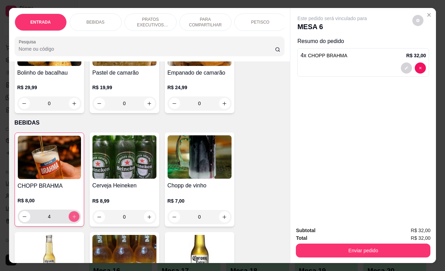
type input "6"
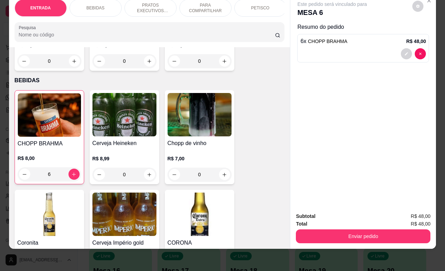
scroll to position [174, 0]
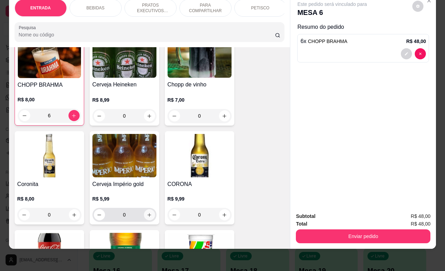
click at [147, 216] on icon "increase-product-quantity" at bounding box center [149, 215] width 5 height 5
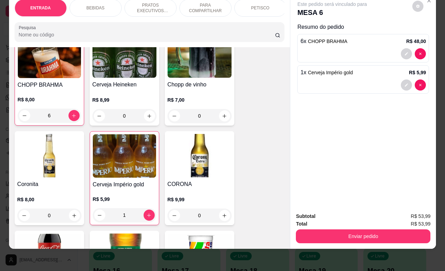
type input "1"
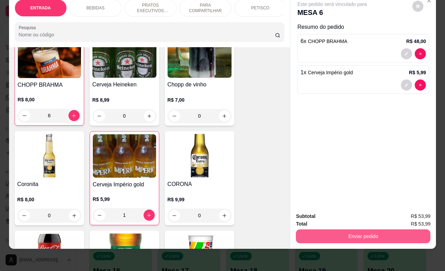
click at [326, 230] on button "Enviar pedido" at bounding box center [363, 237] width 134 height 14
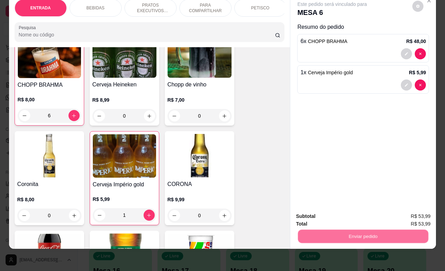
click at [325, 212] on button "Não registrar e enviar pedido" at bounding box center [339, 212] width 70 height 13
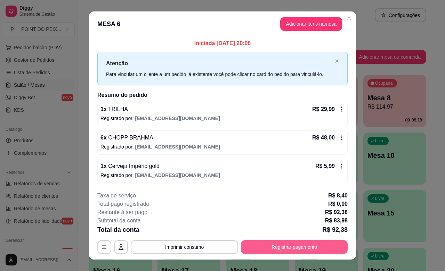
click at [281, 242] on button "Registrar pagamento" at bounding box center [294, 247] width 107 height 14
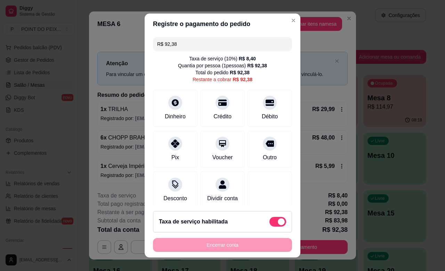
click at [269, 218] on span at bounding box center [277, 222] width 17 height 10
click at [269, 223] on input "checkbox" at bounding box center [271, 225] width 5 height 5
checkbox input "true"
type input "R$ 83,98"
checkbox input "false"
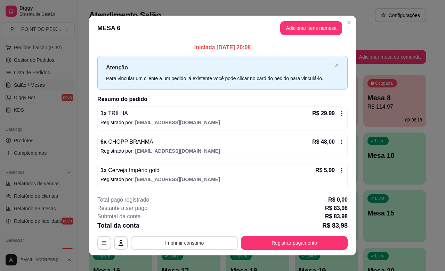
click at [189, 249] on button "Imprimir consumo" at bounding box center [184, 243] width 107 height 14
click at [187, 230] on button "IMPRESSORA" at bounding box center [182, 227] width 49 height 11
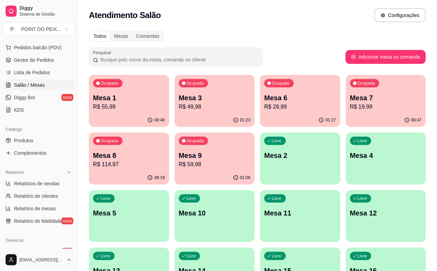
click at [260, 118] on div "01:27" at bounding box center [300, 121] width 80 height 14
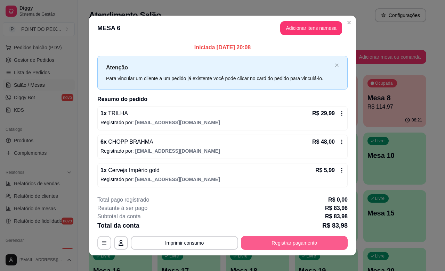
click at [298, 242] on button "Registrar pagamento" at bounding box center [294, 243] width 107 height 14
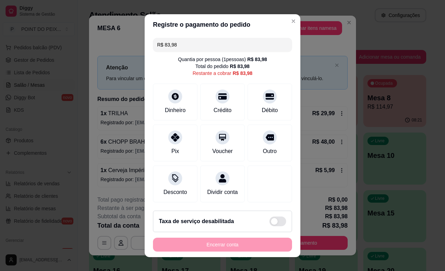
drag, startPoint x: 179, startPoint y: 44, endPoint x: 153, endPoint y: 43, distance: 26.1
click at [157, 43] on input "R$ 83,98" at bounding box center [222, 45] width 131 height 14
click at [262, 101] on div at bounding box center [269, 94] width 15 height 15
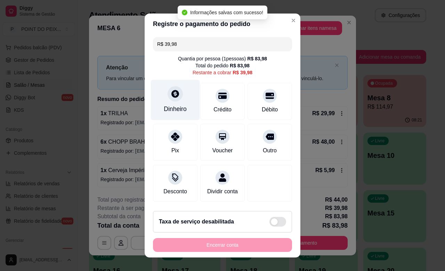
click at [170, 106] on div "Dinheiro" at bounding box center [175, 109] width 23 height 9
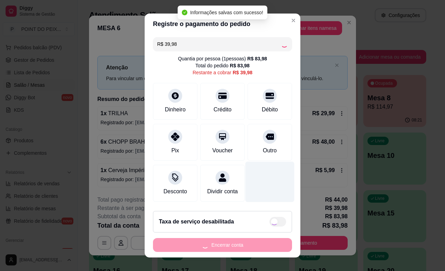
type input "R$ 0,00"
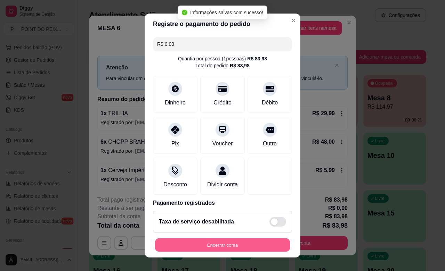
click at [242, 247] on button "Encerrar conta" at bounding box center [222, 246] width 135 height 14
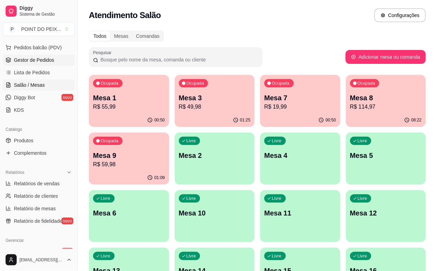
click at [44, 63] on span "Gestor de Pedidos" at bounding box center [34, 60] width 40 height 7
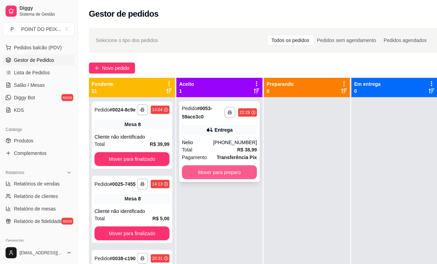
click at [231, 170] on button "Mover para preparo" at bounding box center [219, 172] width 75 height 14
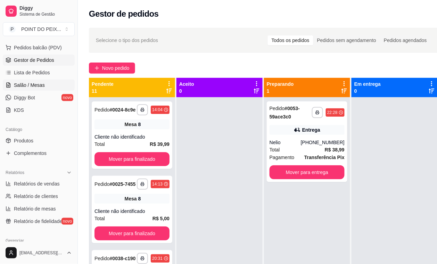
click at [24, 83] on span "Salão / Mesas" at bounding box center [29, 85] width 31 height 7
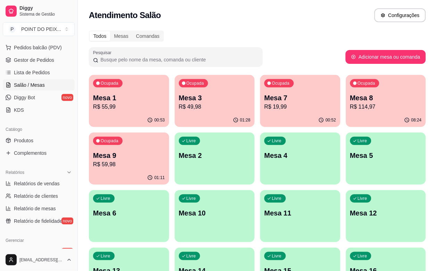
click at [260, 171] on div "Livre Mesa 4" at bounding box center [300, 155] width 80 height 44
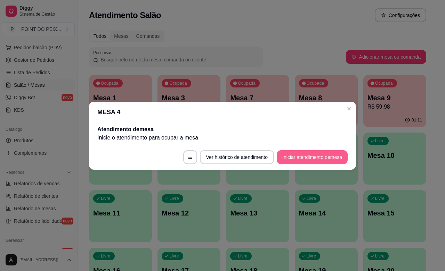
click at [302, 156] on button "Iniciar atendimento de mesa" at bounding box center [312, 157] width 71 height 14
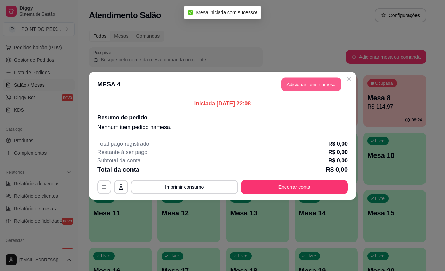
click at [321, 85] on button "Adicionar itens na mesa" at bounding box center [311, 84] width 60 height 14
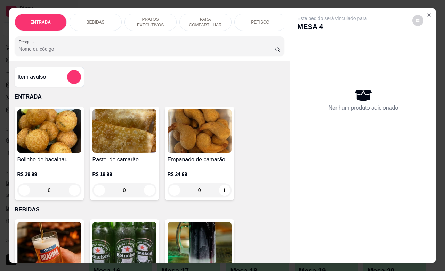
click at [261, 21] on p "PETISCO" at bounding box center [260, 22] width 18 height 6
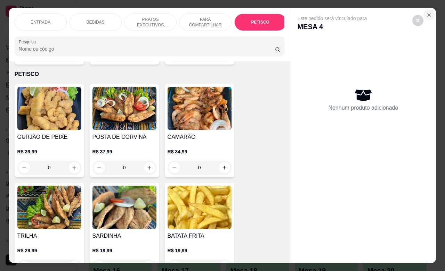
click at [427, 12] on icon "Close" at bounding box center [429, 15] width 6 height 6
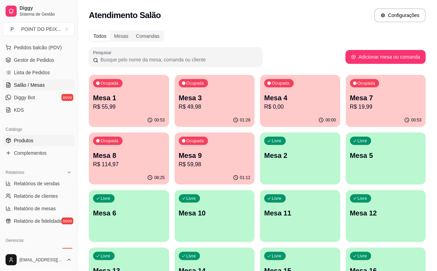
click at [30, 141] on span "Produtos" at bounding box center [23, 140] width 19 height 7
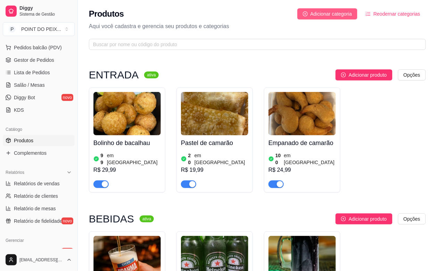
click at [320, 10] on span "Adicionar categoria" at bounding box center [332, 14] width 42 height 8
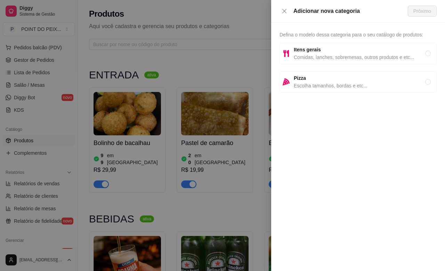
click at [238, 6] on div at bounding box center [222, 135] width 445 height 271
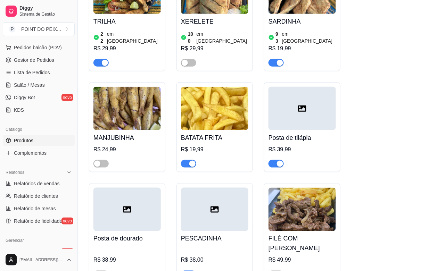
scroll to position [2476, 0]
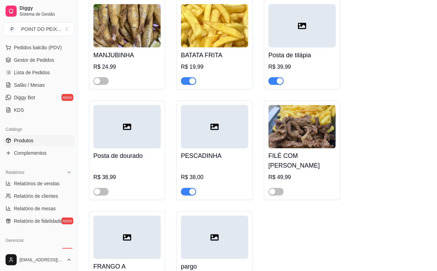
click at [303, 105] on img at bounding box center [302, 126] width 67 height 43
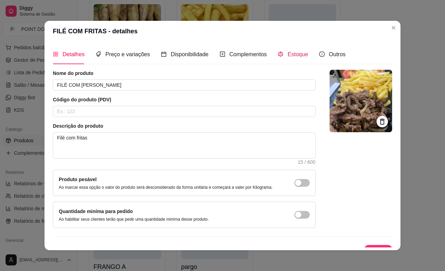
click at [290, 56] on span "Estoque" at bounding box center [297, 54] width 20 height 6
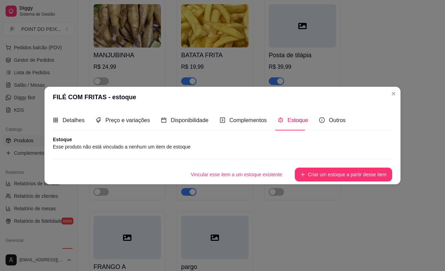
click at [290, 120] on span "Estoque" at bounding box center [297, 120] width 20 height 6
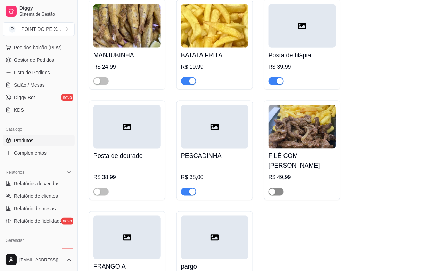
click at [277, 188] on span "button" at bounding box center [276, 192] width 15 height 8
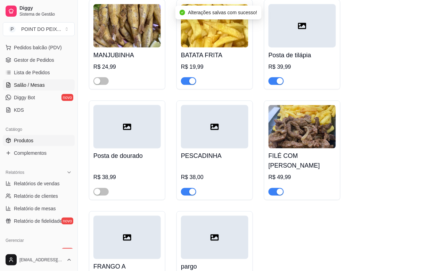
click at [35, 89] on link "Salão / Mesas" at bounding box center [39, 85] width 72 height 11
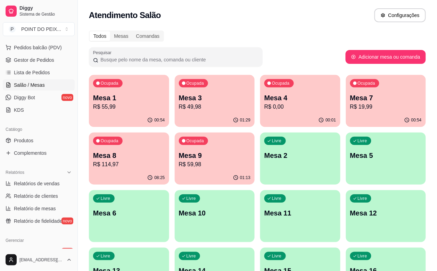
click at [260, 115] on div "00:01" at bounding box center [300, 121] width 80 height 14
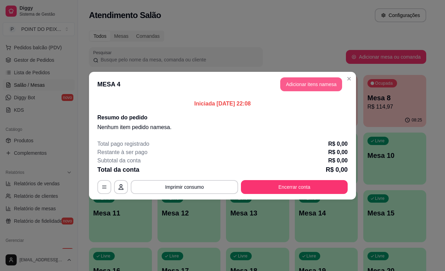
click at [305, 85] on button "Adicionar itens na mesa" at bounding box center [311, 84] width 62 height 14
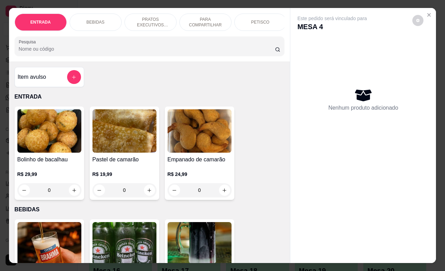
click at [254, 19] on p "PETISCO" at bounding box center [260, 22] width 18 height 6
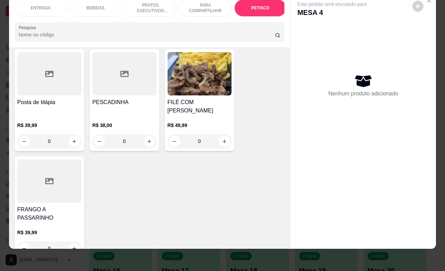
scroll to position [1783, 0]
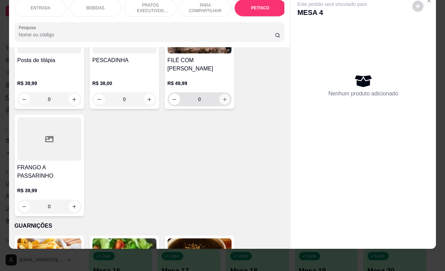
click at [222, 97] on icon "increase-product-quantity" at bounding box center [224, 99] width 5 height 5
type input "1"
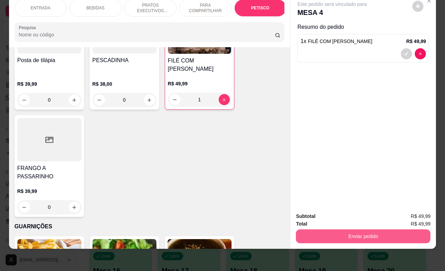
click at [359, 230] on button "Enviar pedido" at bounding box center [363, 237] width 134 height 14
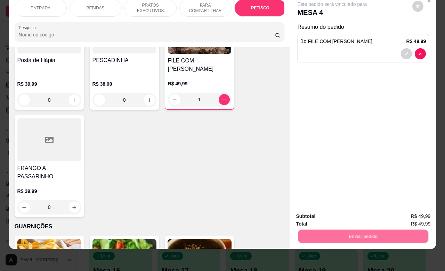
click at [352, 207] on button "Não registrar e enviar pedido" at bounding box center [339, 212] width 72 height 13
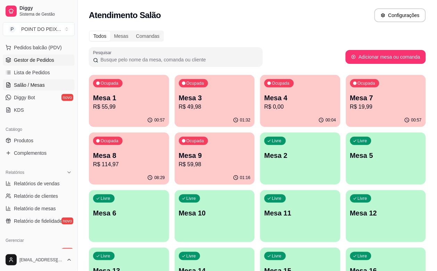
click at [49, 60] on span "Gestor de Pedidos" at bounding box center [34, 60] width 40 height 7
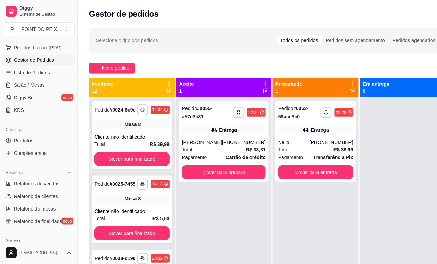
click at [262, 84] on icon at bounding box center [265, 84] width 6 height 6
click at [219, 142] on div "[PERSON_NAME]" at bounding box center [202, 142] width 40 height 7
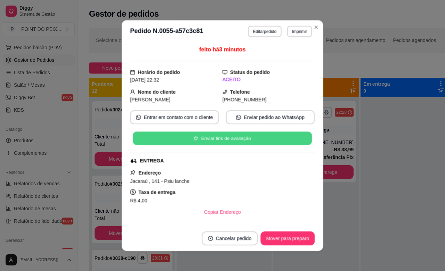
click at [223, 142] on button "Enviar link de avaliação" at bounding box center [222, 139] width 179 height 14
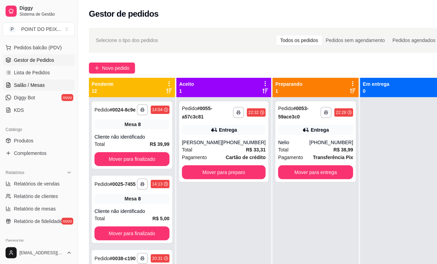
click at [43, 85] on span "Salão / Mesas" at bounding box center [29, 85] width 31 height 7
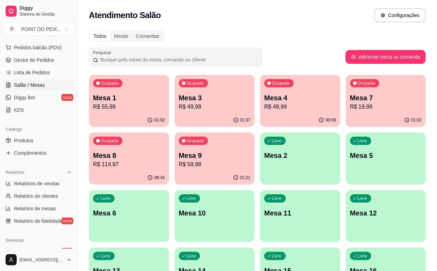
click at [346, 165] on div "Livre Mesa 5" at bounding box center [386, 155] width 80 height 44
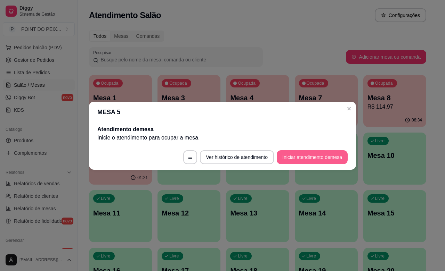
click at [302, 158] on button "Iniciar atendimento de mesa" at bounding box center [312, 157] width 71 height 14
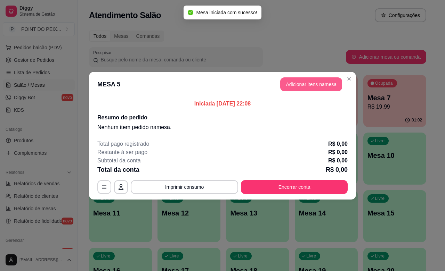
click at [297, 85] on button "Adicionar itens na mesa" at bounding box center [311, 84] width 62 height 14
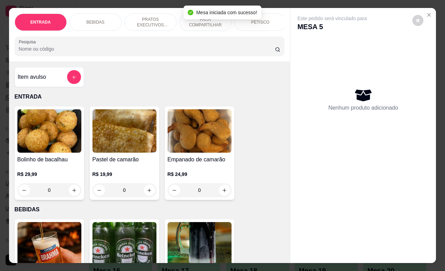
click at [265, 16] on div "PETISCO" at bounding box center [260, 22] width 52 height 17
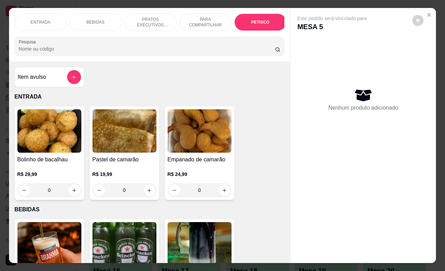
scroll to position [1523, 0]
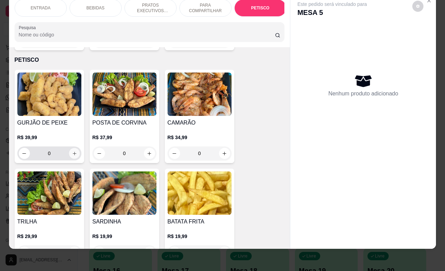
click at [72, 151] on icon "increase-product-quantity" at bounding box center [74, 153] width 5 height 5
type input "1"
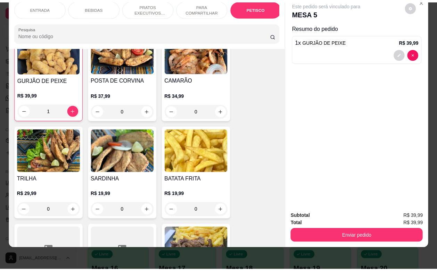
scroll to position [1566, 0]
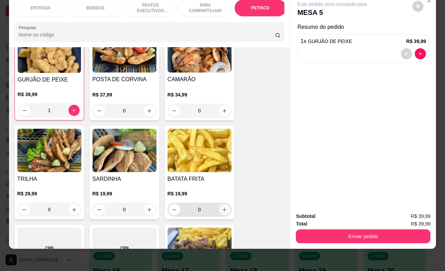
click at [222, 207] on icon "increase-product-quantity" at bounding box center [224, 209] width 5 height 5
type input "1"
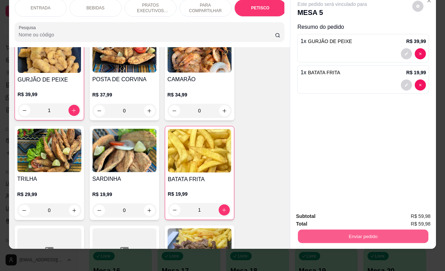
click at [324, 230] on button "Enviar pedido" at bounding box center [363, 237] width 130 height 14
click at [320, 211] on button "Não registrar e enviar pedido" at bounding box center [339, 212] width 70 height 13
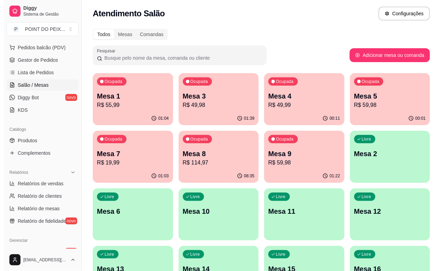
scroll to position [0, 0]
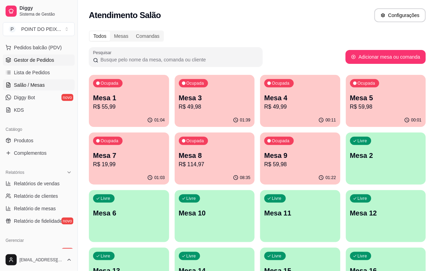
click at [42, 61] on span "Gestor de Pedidos" at bounding box center [34, 60] width 40 height 7
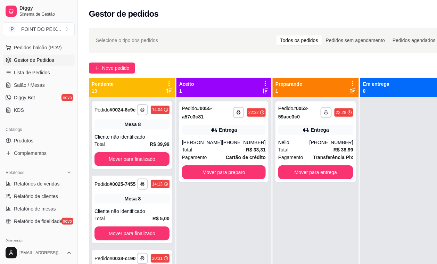
click at [213, 54] on div "**********" at bounding box center [268, 187] width 380 height 327
click at [42, 84] on span "Salão / Mesas" at bounding box center [29, 85] width 31 height 7
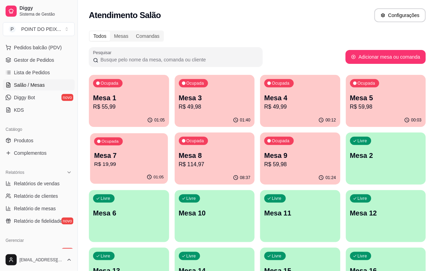
click at [164, 161] on p "R$ 19,99" at bounding box center [128, 165] width 69 height 8
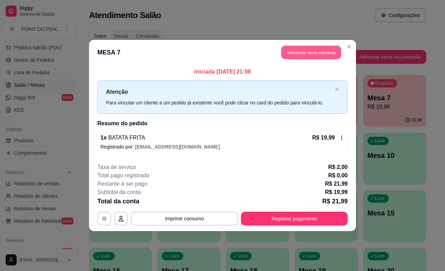
click at [308, 57] on button "Adicionar itens na mesa" at bounding box center [311, 53] width 60 height 14
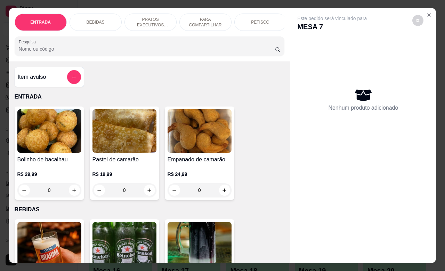
click at [95, 19] on p "BEBIDAS" at bounding box center [96, 22] width 18 height 6
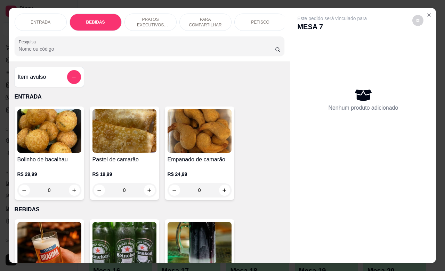
scroll to position [144, 0]
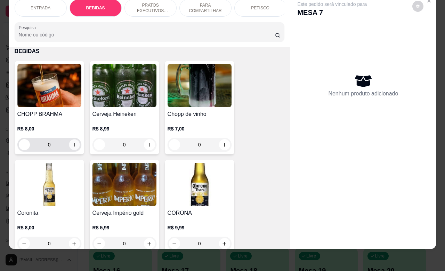
click at [72, 147] on icon "increase-product-quantity" at bounding box center [74, 144] width 5 height 5
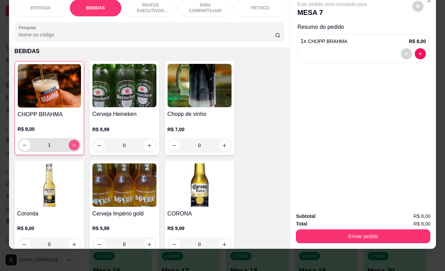
click at [71, 147] on icon "increase-product-quantity" at bounding box center [73, 145] width 5 height 5
type input "2"
click at [256, 5] on p "PETISCO" at bounding box center [260, 8] width 18 height 6
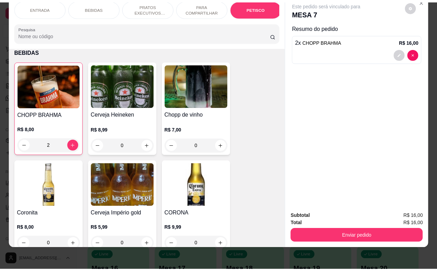
scroll to position [1524, 0]
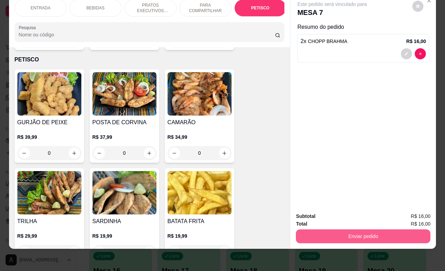
click at [374, 230] on button "Enviar pedido" at bounding box center [363, 237] width 134 height 14
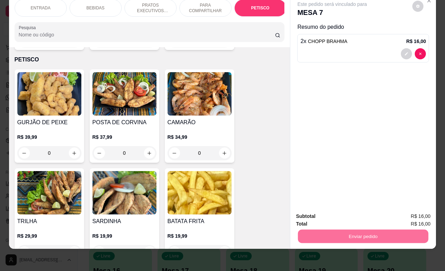
click at [341, 213] on button "Não registrar e enviar pedido" at bounding box center [339, 212] width 70 height 13
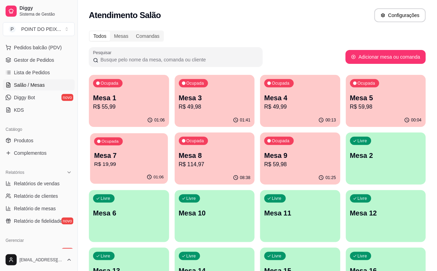
click at [164, 161] on p "R$ 19,99" at bounding box center [128, 165] width 69 height 8
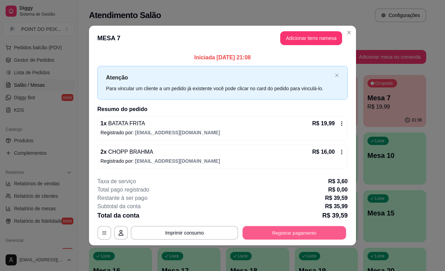
click at [282, 233] on button "Registrar pagamento" at bounding box center [295, 234] width 104 height 14
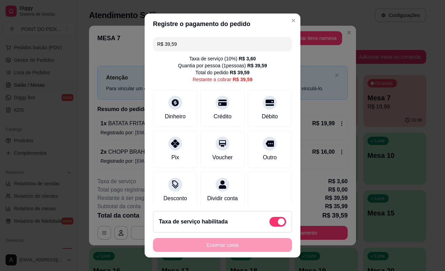
click at [269, 223] on span at bounding box center [277, 222] width 17 height 10
click at [269, 223] on input "checkbox" at bounding box center [271, 225] width 5 height 5
checkbox input "true"
type input "R$ 35,99"
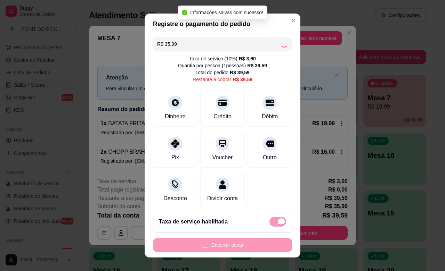
checkbox input "false"
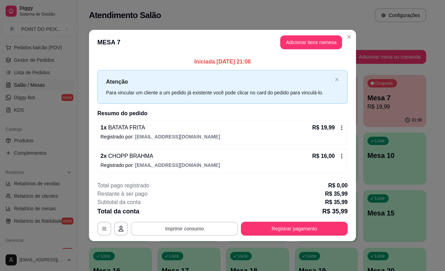
click at [198, 231] on button "Imprimir consumo" at bounding box center [184, 229] width 107 height 14
click at [193, 214] on button "IMPRESSORA" at bounding box center [186, 213] width 49 height 11
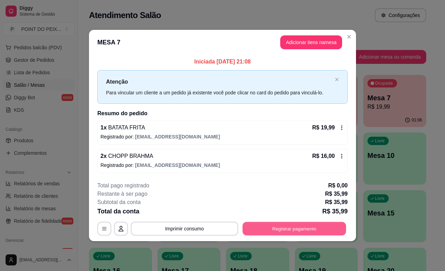
click at [268, 228] on button "Registrar pagamento" at bounding box center [295, 229] width 104 height 14
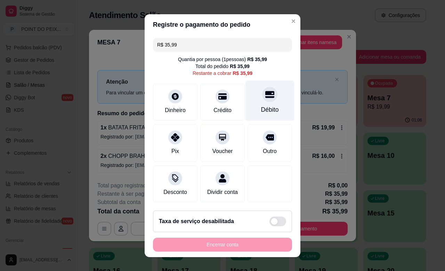
click at [254, 102] on div "Débito" at bounding box center [269, 100] width 49 height 41
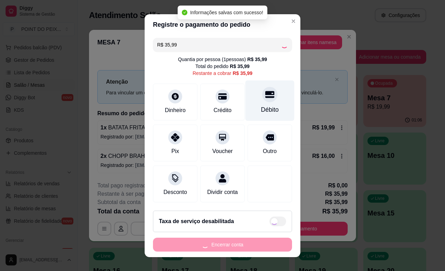
type input "R$ 0,00"
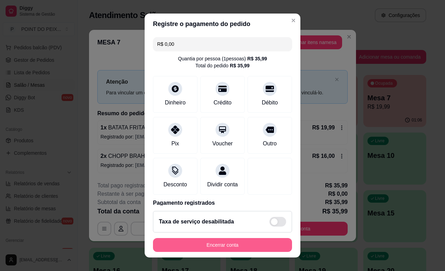
click at [240, 245] on button "Encerrar conta" at bounding box center [222, 245] width 139 height 14
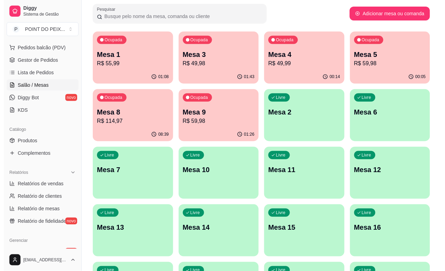
scroll to position [0, 0]
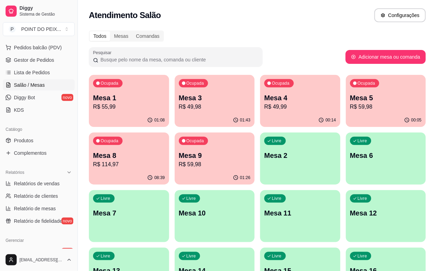
click at [350, 159] on p "Mesa 6" at bounding box center [386, 156] width 72 height 10
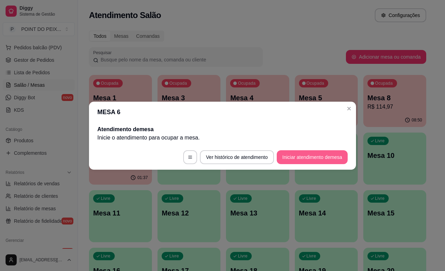
click at [308, 156] on button "Iniciar atendimento de mesa" at bounding box center [312, 157] width 71 height 14
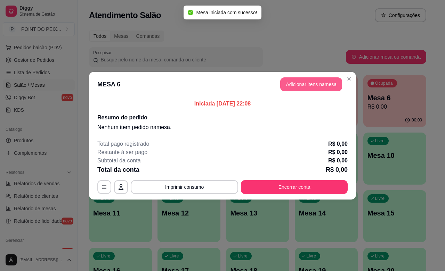
click at [309, 82] on button "Adicionar itens na mesa" at bounding box center [311, 84] width 62 height 14
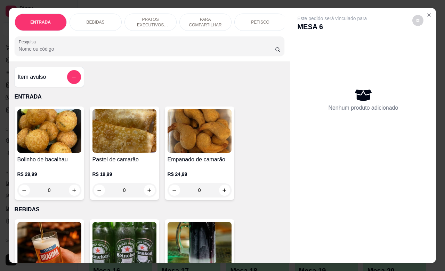
click at [243, 20] on div "PETISCO" at bounding box center [260, 22] width 52 height 17
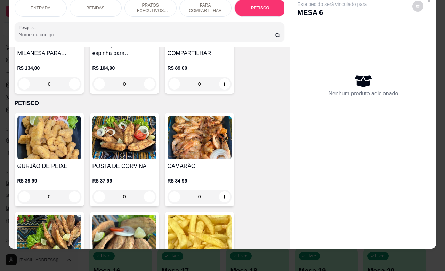
scroll to position [1306, 0]
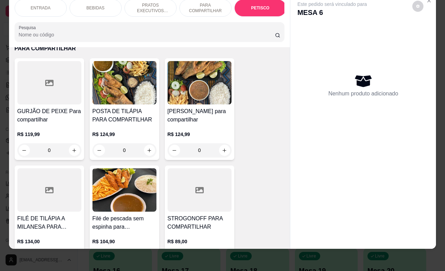
click at [43, 4] on div "ENTRADA" at bounding box center [41, 7] width 52 height 17
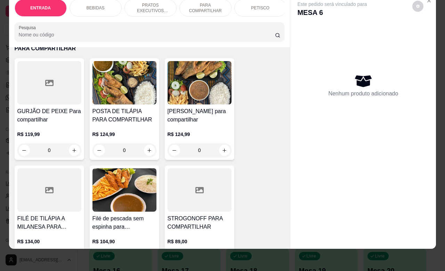
scroll to position [31, 0]
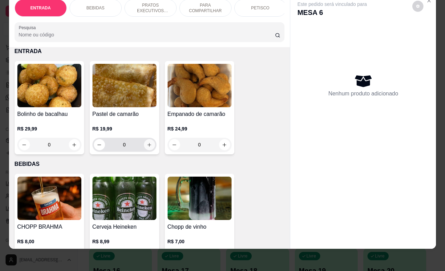
click at [147, 148] on button "increase-product-quantity" at bounding box center [149, 144] width 11 height 11
type input "1"
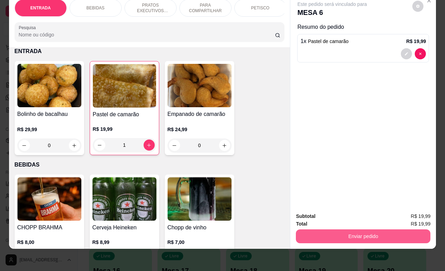
click at [351, 230] on button "Enviar pedido" at bounding box center [363, 237] width 134 height 14
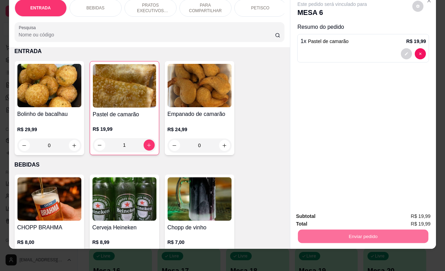
click at [324, 214] on button "Não registrar e enviar pedido" at bounding box center [339, 212] width 72 height 13
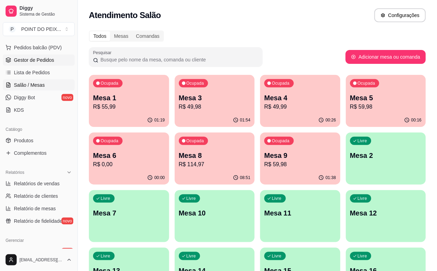
click at [40, 63] on span "Gestor de Pedidos" at bounding box center [34, 60] width 40 height 7
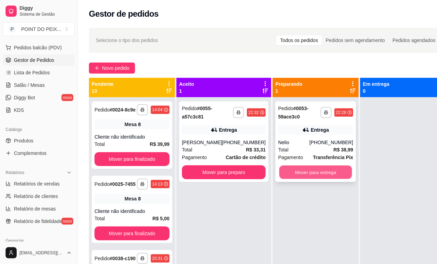
click at [301, 172] on button "Mover para entrega" at bounding box center [315, 173] width 73 height 14
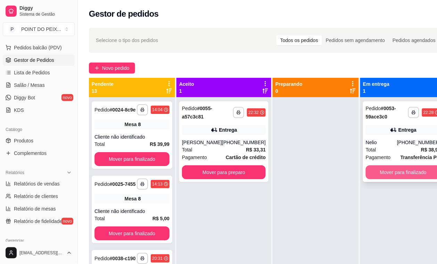
click at [388, 172] on button "Mover para finalizado" at bounding box center [403, 172] width 75 height 14
click at [262, 85] on icon at bounding box center [265, 84] width 6 height 6
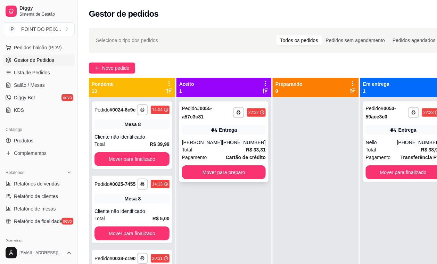
click at [219, 153] on div "Total R$ 33,31" at bounding box center [224, 150] width 84 height 8
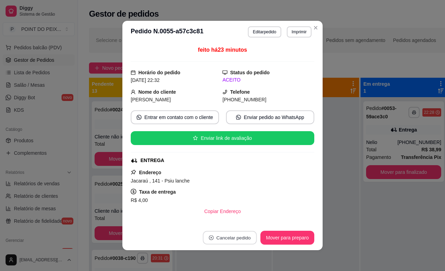
click at [227, 237] on button "Cancelar pedido" at bounding box center [230, 238] width 54 height 14
click at [241, 224] on button "Sim" at bounding box center [246, 221] width 28 height 14
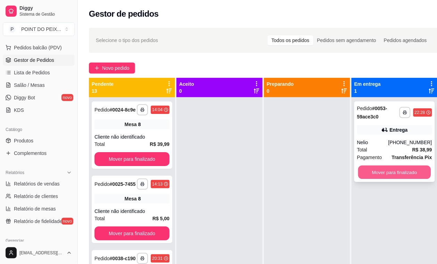
click at [400, 172] on button "Mover para finalizado" at bounding box center [394, 173] width 73 height 14
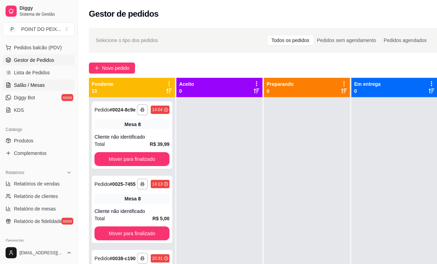
click at [36, 85] on span "Salão / Mesas" at bounding box center [29, 85] width 31 height 7
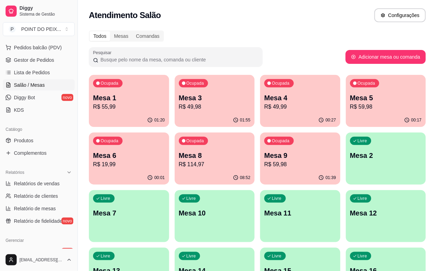
click at [346, 164] on div "Livre Mesa 2" at bounding box center [386, 155] width 80 height 44
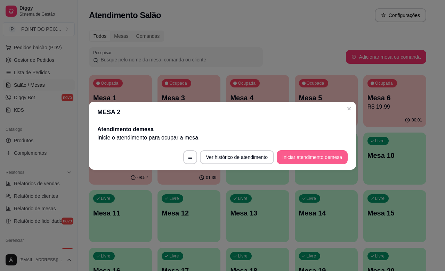
click at [308, 157] on button "Iniciar atendimento de mesa" at bounding box center [312, 157] width 71 height 14
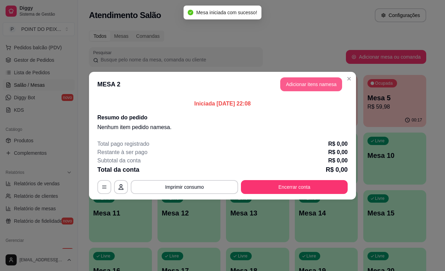
click at [294, 83] on button "Adicionar itens na mesa" at bounding box center [311, 84] width 62 height 14
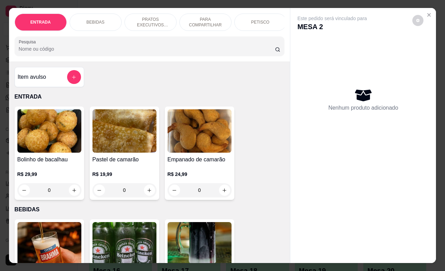
click at [262, 21] on p "PETISCO" at bounding box center [260, 22] width 18 height 6
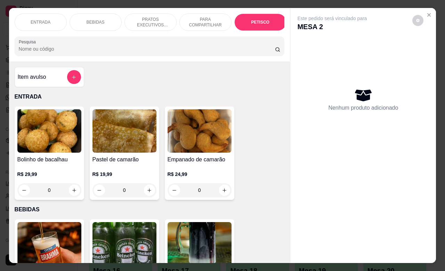
scroll to position [1523, 0]
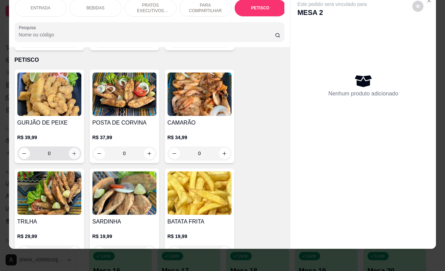
click at [72, 151] on icon "increase-product-quantity" at bounding box center [74, 153] width 5 height 5
type input "1"
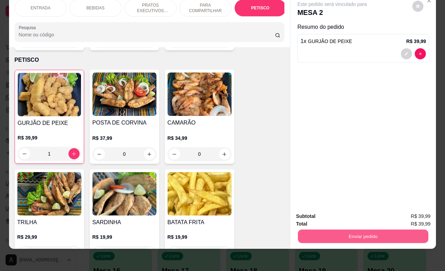
click at [354, 233] on button "Enviar pedido" at bounding box center [363, 237] width 130 height 14
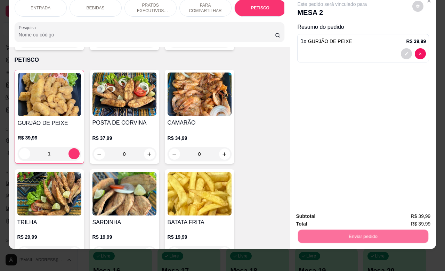
click at [340, 213] on button "Não registrar e enviar pedido" at bounding box center [339, 212] width 70 height 13
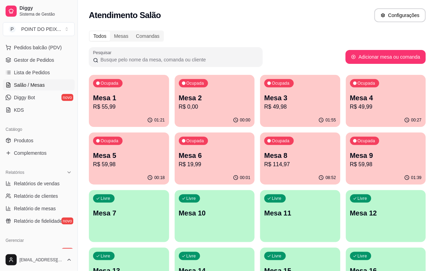
click at [284, 32] on div "Todos Mesas Comandas" at bounding box center [257, 36] width 337 height 11
click at [271, 108] on p "R$ 49,98" at bounding box center [299, 107] width 69 height 8
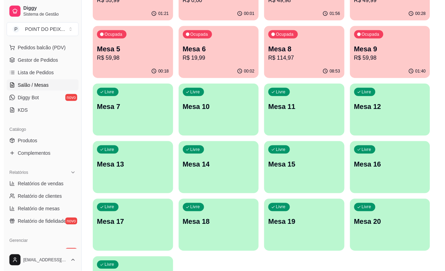
scroll to position [115, 0]
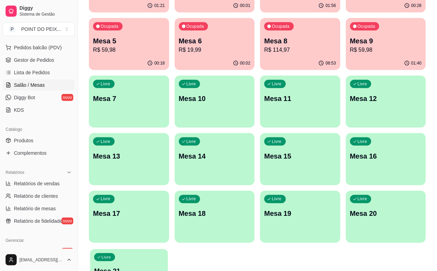
click at [129, 267] on p "Mesa 21" at bounding box center [128, 271] width 69 height 9
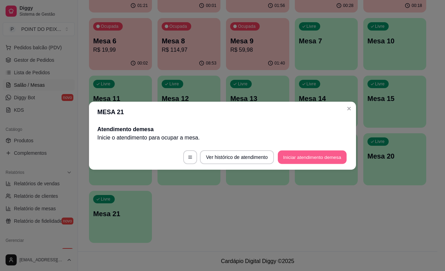
click at [304, 157] on button "Iniciar atendimento de mesa" at bounding box center [312, 157] width 69 height 14
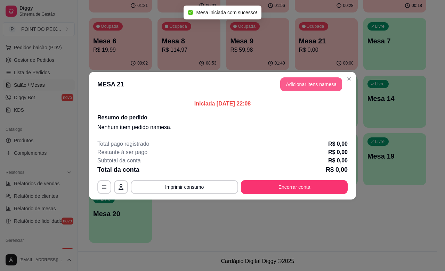
click at [303, 88] on button "Adicionar itens na mesa" at bounding box center [311, 84] width 62 height 14
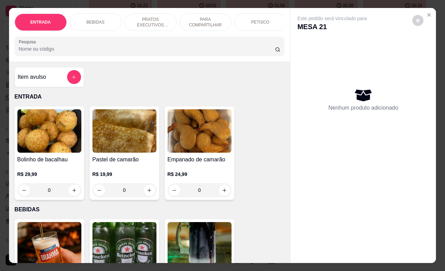
click at [263, 22] on div "PETISCO" at bounding box center [260, 22] width 52 height 17
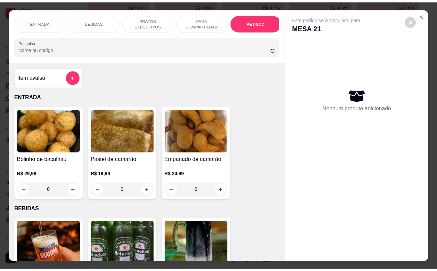
scroll to position [1523, 0]
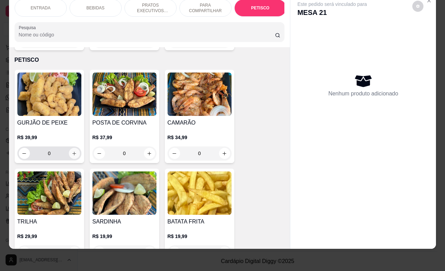
click at [72, 151] on icon "increase-product-quantity" at bounding box center [74, 153] width 5 height 5
type input "1"
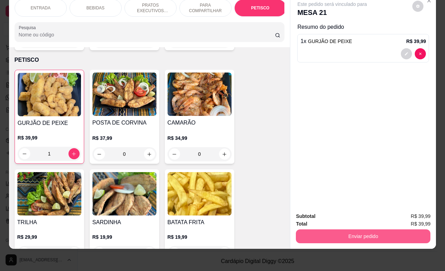
click at [343, 232] on button "Enviar pedido" at bounding box center [363, 237] width 134 height 14
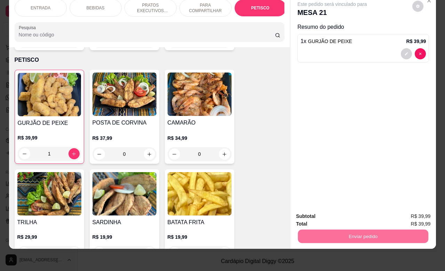
click at [331, 213] on button "Não registrar e enviar pedido" at bounding box center [339, 212] width 70 height 13
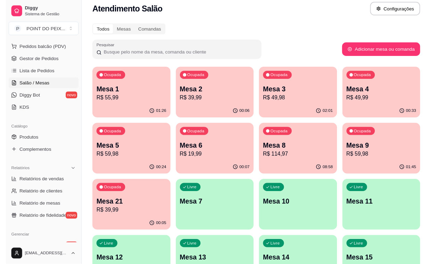
scroll to position [0, 0]
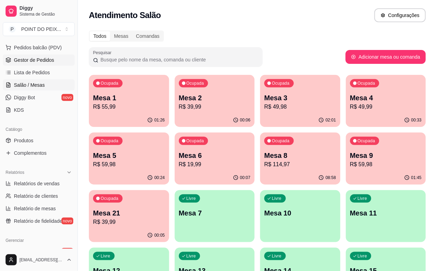
click at [49, 59] on span "Gestor de Pedidos" at bounding box center [34, 60] width 40 height 7
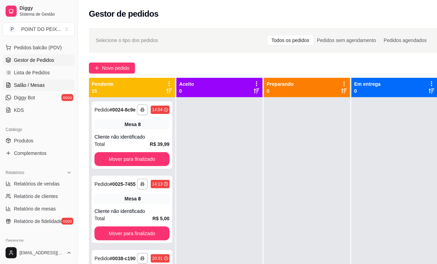
click at [39, 84] on span "Salão / Mesas" at bounding box center [29, 85] width 31 height 7
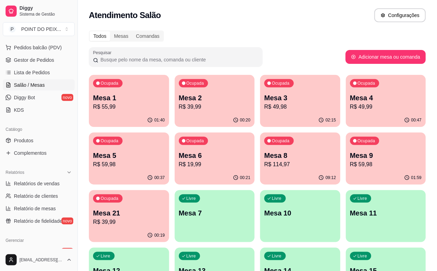
click at [255, 190] on div "Livre Mesa 7" at bounding box center [215, 212] width 80 height 44
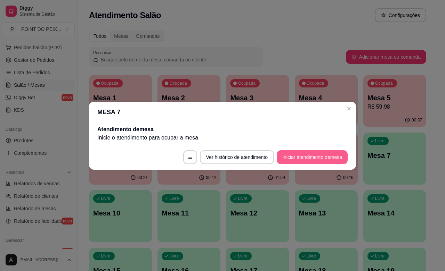
click at [306, 157] on button "Iniciar atendimento de mesa" at bounding box center [312, 157] width 71 height 14
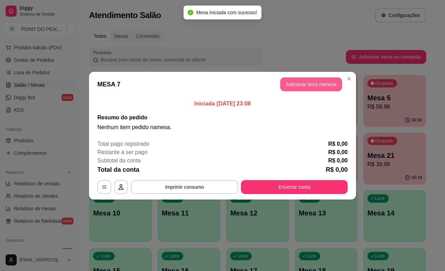
click at [302, 87] on button "Adicionar itens na mesa" at bounding box center [311, 84] width 62 height 14
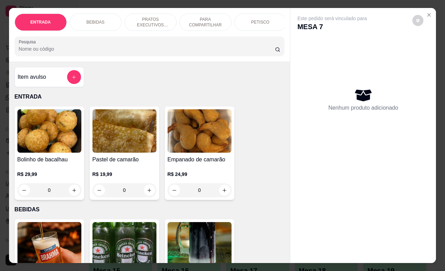
click at [254, 22] on div "PETISCO" at bounding box center [260, 22] width 52 height 17
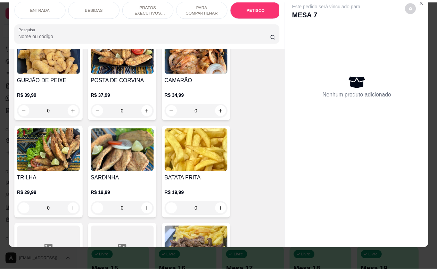
scroll to position [1523, 0]
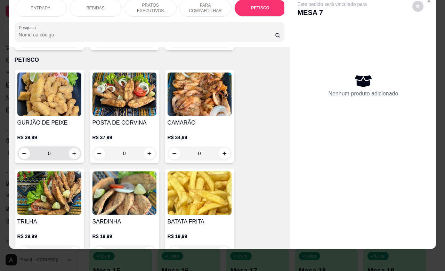
click at [72, 151] on icon "increase-product-quantity" at bounding box center [74, 153] width 5 height 5
type input "1"
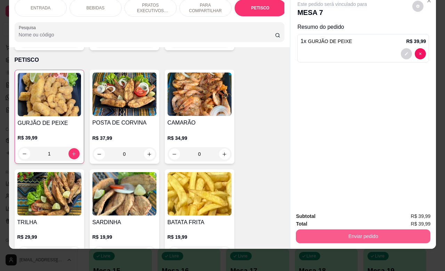
click at [320, 230] on button "Enviar pedido" at bounding box center [363, 237] width 134 height 14
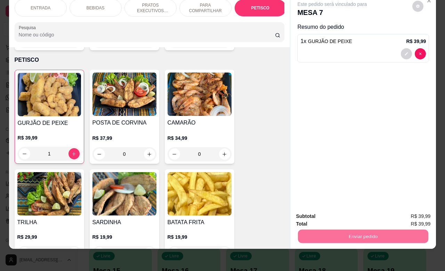
click at [334, 214] on button "Não registrar e enviar pedido" at bounding box center [339, 212] width 72 height 13
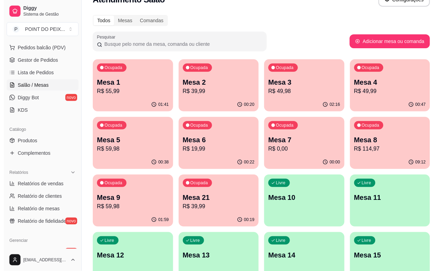
scroll to position [0, 0]
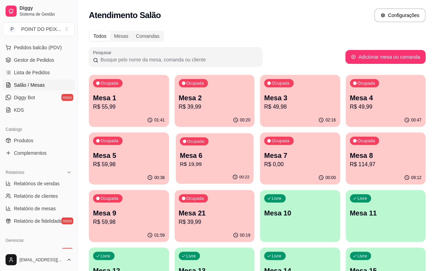
click at [180, 166] on p "R$ 19,99" at bounding box center [214, 165] width 69 height 8
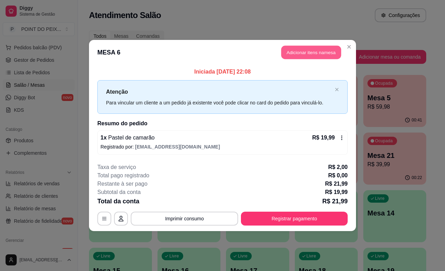
click at [315, 54] on button "Adicionar itens na mesa" at bounding box center [311, 53] width 60 height 14
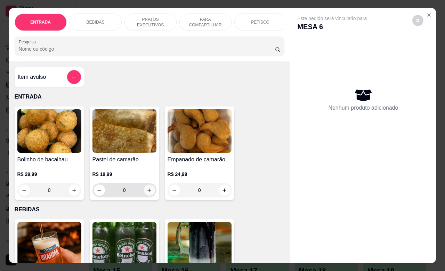
click at [147, 193] on icon "increase-product-quantity" at bounding box center [149, 190] width 5 height 5
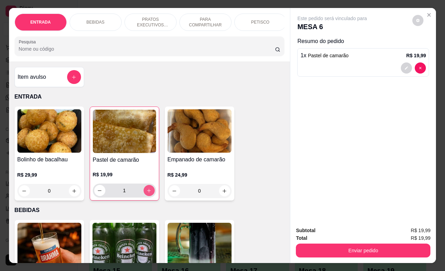
type input "1"
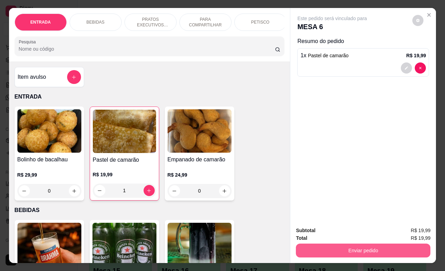
click at [362, 246] on button "Enviar pedido" at bounding box center [363, 251] width 134 height 14
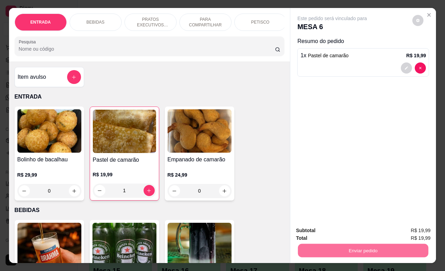
click at [350, 232] on button "Não registrar e enviar pedido" at bounding box center [339, 229] width 70 height 13
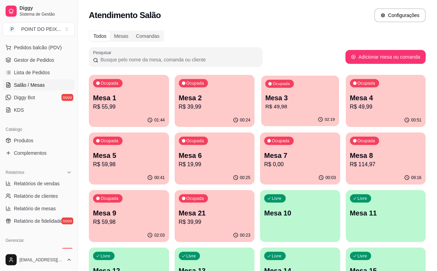
click at [261, 110] on div "Ocupada Mesa 3 R$ 49,98" at bounding box center [300, 95] width 78 height 38
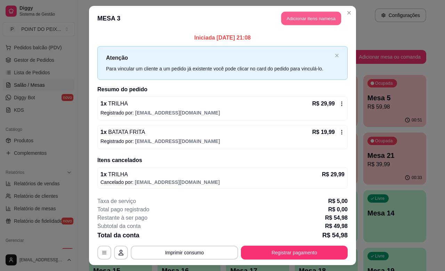
click at [297, 15] on button "Adicionar itens na mesa" at bounding box center [311, 19] width 60 height 14
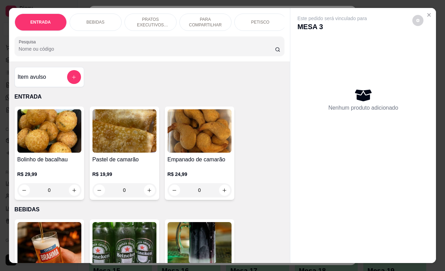
click at [101, 20] on div "BEBIDAS" at bounding box center [95, 22] width 52 height 17
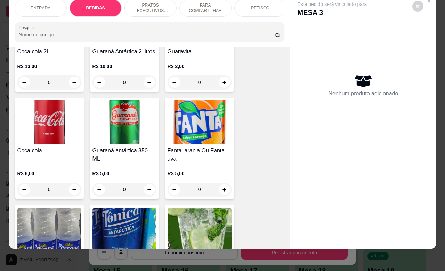
scroll to position [492, 0]
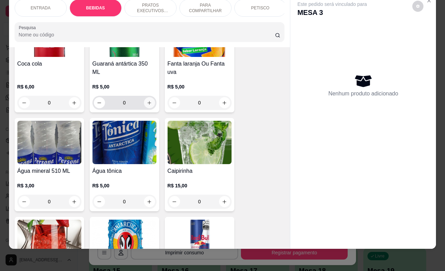
click at [147, 104] on icon "increase-product-quantity" at bounding box center [149, 102] width 5 height 5
type input "1"
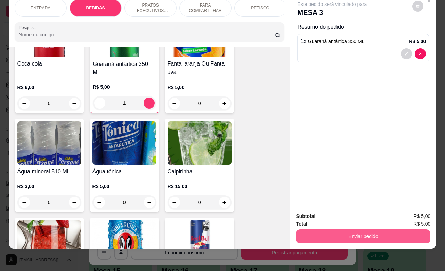
click at [358, 230] on button "Enviar pedido" at bounding box center [363, 237] width 134 height 14
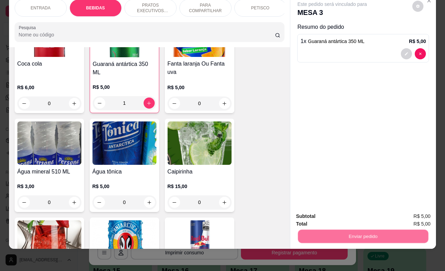
click at [331, 211] on button "Não registrar e enviar pedido" at bounding box center [339, 212] width 72 height 13
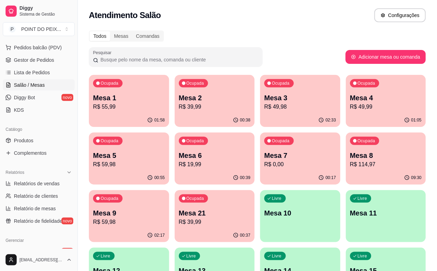
click at [165, 161] on p "R$ 59,98" at bounding box center [129, 165] width 72 height 8
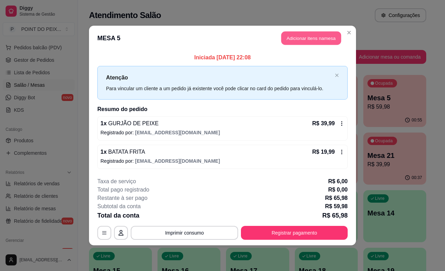
click at [310, 40] on button "Adicionar itens na mesa" at bounding box center [311, 39] width 60 height 14
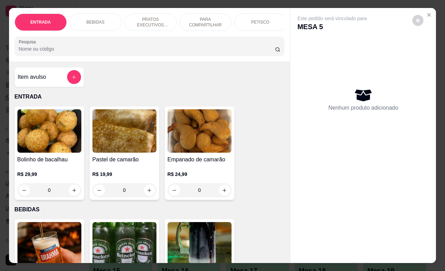
click at [94, 19] on p "BEBIDAS" at bounding box center [96, 22] width 18 height 6
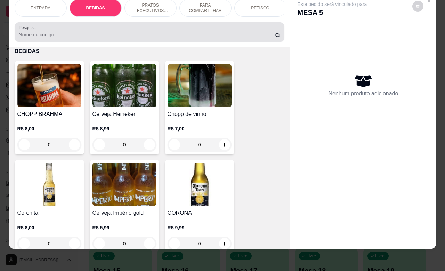
scroll to position [0, 0]
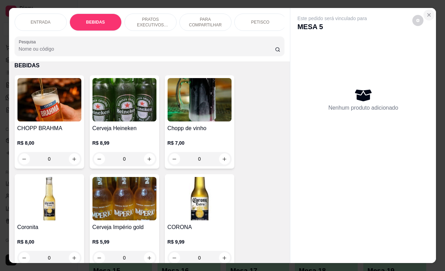
click at [426, 12] on icon "Close" at bounding box center [429, 15] width 6 height 6
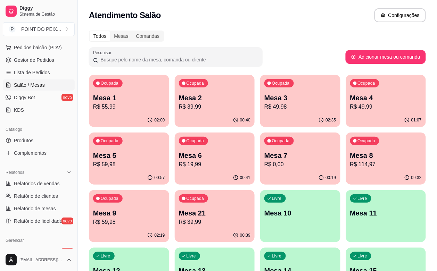
click at [346, 111] on div "Ocupada Mesa 4 R$ 49,99" at bounding box center [386, 94] width 80 height 39
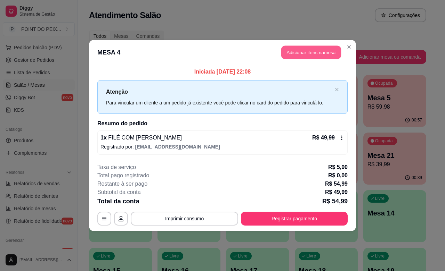
click at [317, 55] on button "Adicionar itens na mesa" at bounding box center [311, 53] width 60 height 14
click at [311, 25] on p "MESA 4" at bounding box center [331, 27] width 69 height 10
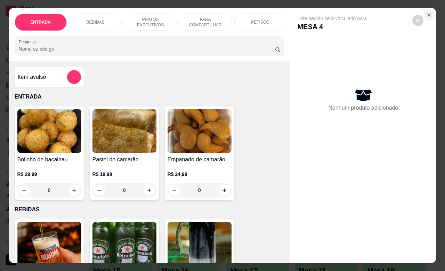
click at [427, 14] on icon "Close" at bounding box center [428, 15] width 3 height 3
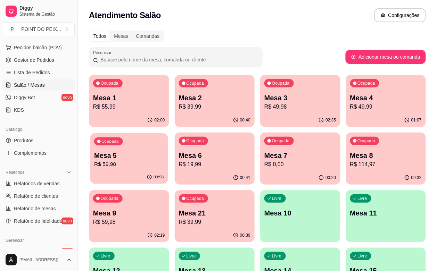
click at [164, 161] on p "R$ 59,98" at bounding box center [128, 165] width 69 height 8
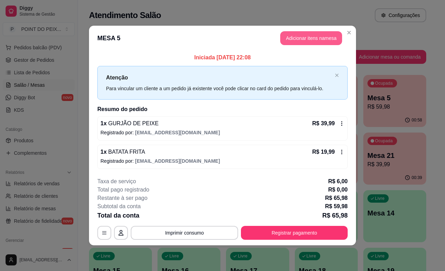
click at [314, 39] on button "Adicionar itens na mesa" at bounding box center [311, 38] width 62 height 14
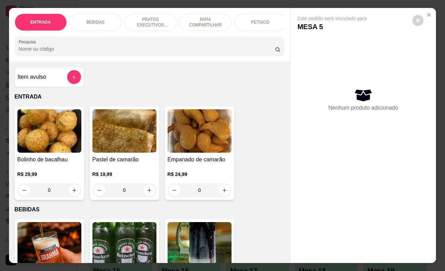
click at [92, 20] on p "BEBIDAS" at bounding box center [96, 22] width 18 height 6
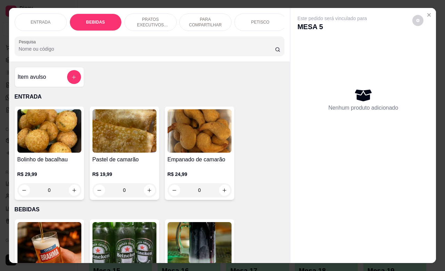
scroll to position [144, 0]
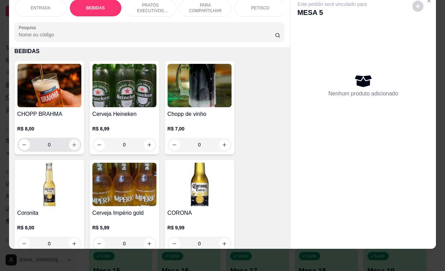
click at [72, 146] on icon "increase-product-quantity" at bounding box center [74, 144] width 5 height 5
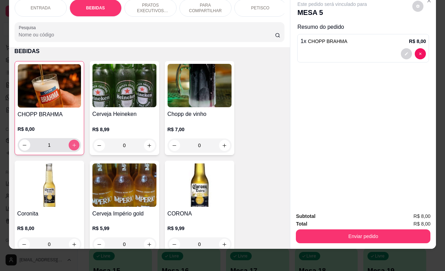
click at [71, 146] on icon "increase-product-quantity" at bounding box center [73, 145] width 5 height 5
click at [72, 146] on icon "increase-product-quantity" at bounding box center [73, 144] width 3 height 3
click at [72, 146] on icon "increase-product-quantity" at bounding box center [74, 145] width 4 height 4
click at [22, 145] on icon "decrease-product-quantity" at bounding box center [24, 145] width 5 height 5
type input "3"
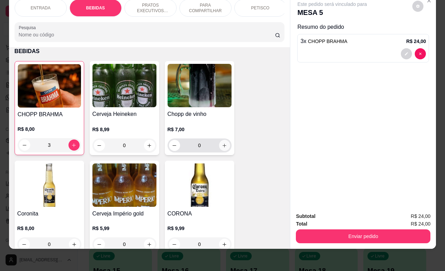
click at [222, 145] on icon "increase-product-quantity" at bounding box center [224, 145] width 5 height 5
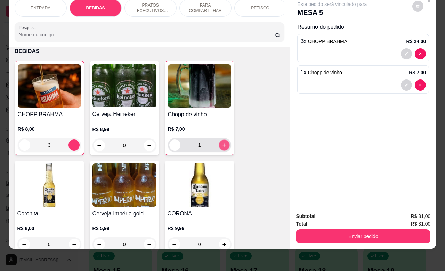
click at [222, 145] on icon "increase-product-quantity" at bounding box center [223, 144] width 3 height 3
click at [222, 145] on icon "increase-product-quantity" at bounding box center [224, 145] width 4 height 4
type input "4"
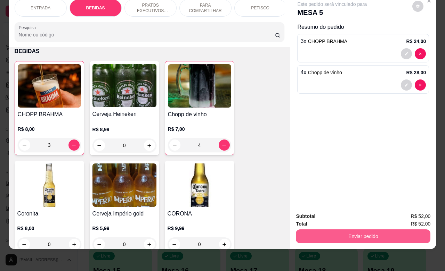
click at [353, 230] on button "Enviar pedido" at bounding box center [363, 237] width 134 height 14
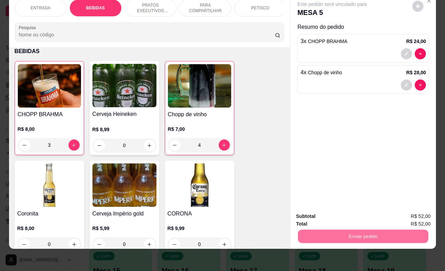
click at [334, 213] on button "Não registrar e enviar pedido" at bounding box center [339, 212] width 70 height 13
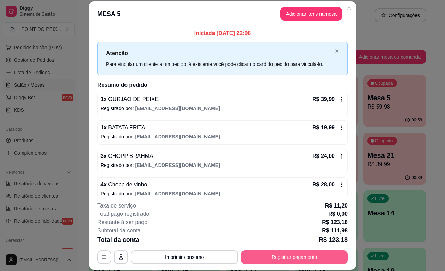
click at [287, 259] on button "Registrar pagamento" at bounding box center [294, 258] width 107 height 14
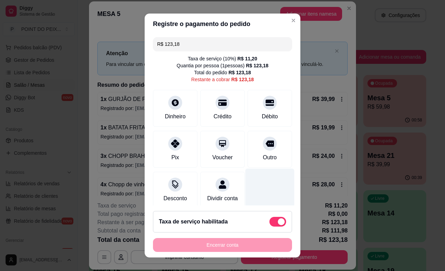
click at [245, 203] on div at bounding box center [269, 189] width 49 height 41
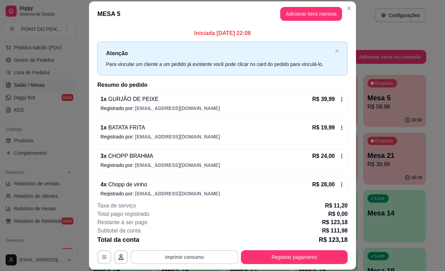
click at [196, 256] on button "Imprimir consumo" at bounding box center [184, 258] width 107 height 14
click at [183, 242] on button "IMPRESSORA" at bounding box center [183, 241] width 50 height 11
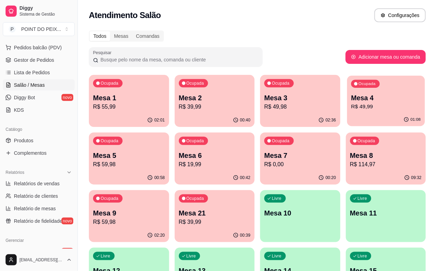
click at [351, 108] on p "R$ 49,99" at bounding box center [385, 107] width 69 height 8
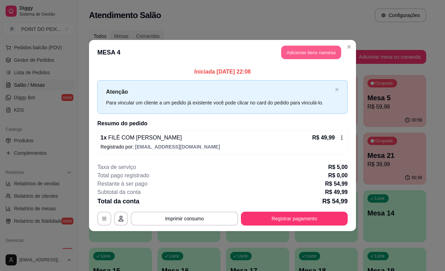
click at [319, 53] on button "Adicionar itens na mesa" at bounding box center [311, 53] width 60 height 14
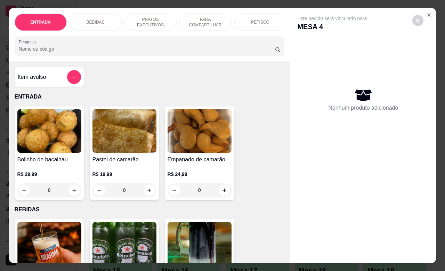
click at [257, 20] on p "PETISCO" at bounding box center [260, 22] width 18 height 6
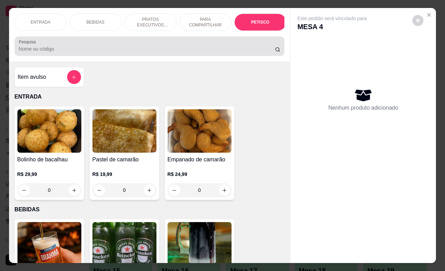
scroll to position [1523, 0]
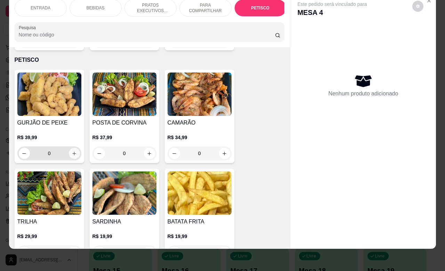
click at [72, 151] on icon "increase-product-quantity" at bounding box center [74, 153] width 5 height 5
type input "1"
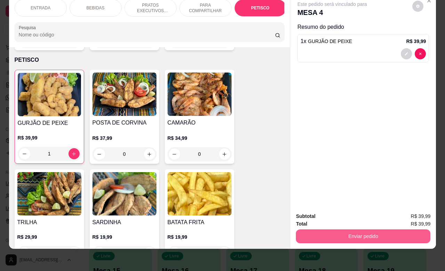
click at [341, 230] on button "Enviar pedido" at bounding box center [363, 237] width 134 height 14
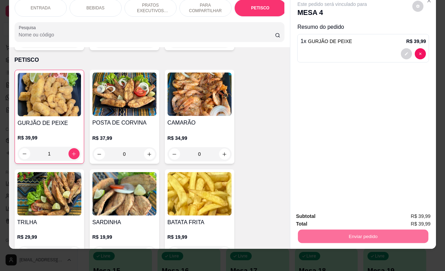
click at [322, 211] on button "Não registrar e enviar pedido" at bounding box center [339, 212] width 70 height 13
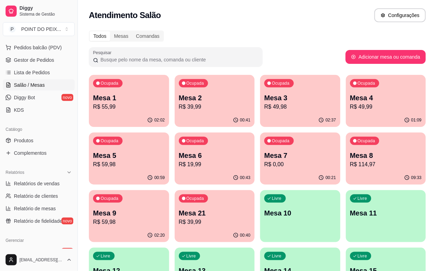
click at [165, 161] on p "R$ 59,98" at bounding box center [129, 165] width 72 height 8
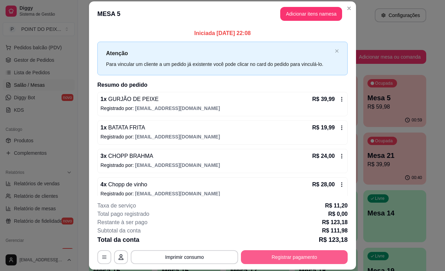
click at [282, 261] on button "Registrar pagamento" at bounding box center [294, 258] width 107 height 14
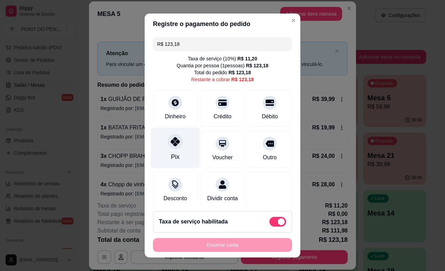
click at [171, 141] on icon at bounding box center [175, 141] width 9 height 9
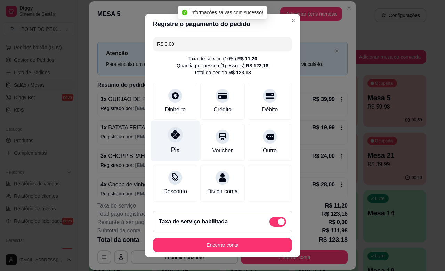
type input "R$ 0,00"
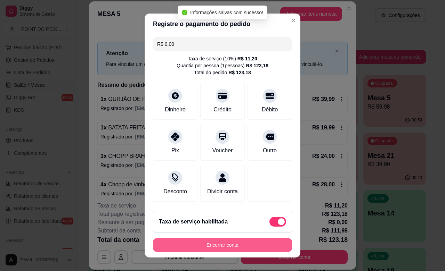
click at [245, 245] on button "Encerrar conta" at bounding box center [222, 245] width 139 height 14
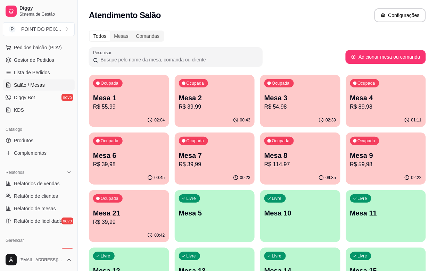
click at [127, 97] on p "Mesa 1" at bounding box center [129, 98] width 72 height 10
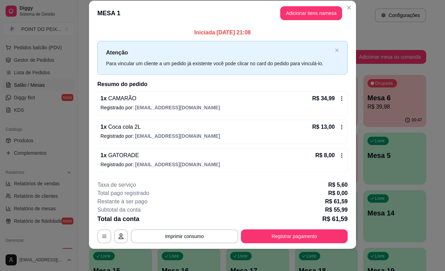
scroll to position [0, 0]
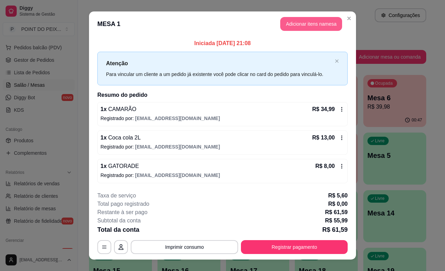
click at [305, 25] on button "Adicionar itens na mesa" at bounding box center [311, 24] width 62 height 14
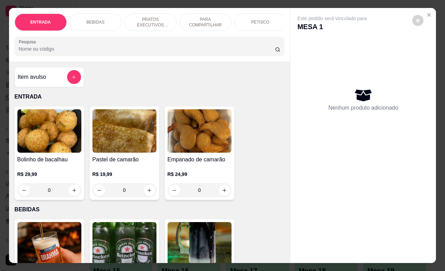
click at [98, 21] on p "BEBIDAS" at bounding box center [96, 22] width 18 height 6
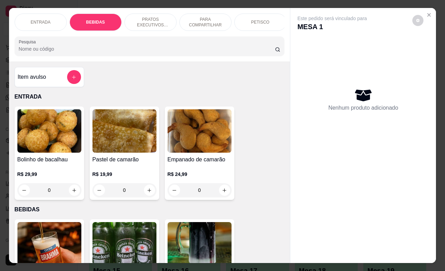
scroll to position [144, 0]
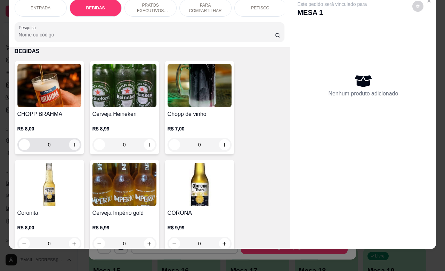
click at [72, 146] on icon "increase-product-quantity" at bounding box center [74, 144] width 5 height 5
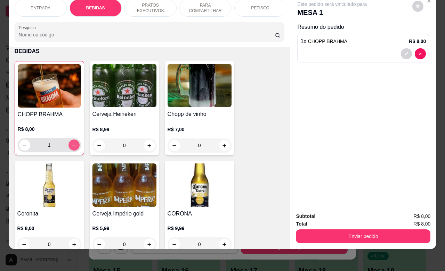
click at [71, 146] on icon "increase-product-quantity" at bounding box center [73, 145] width 5 height 5
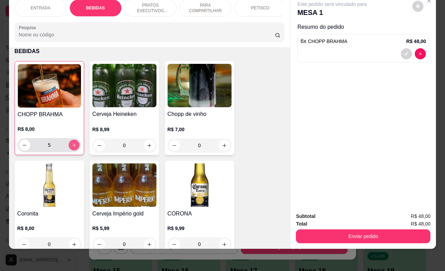
click at [71, 146] on icon "increase-product-quantity" at bounding box center [73, 145] width 5 height 5
type input "8"
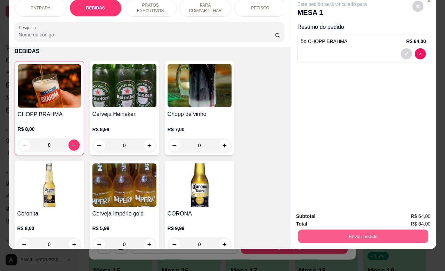
click at [356, 232] on button "Enviar pedido" at bounding box center [363, 237] width 130 height 14
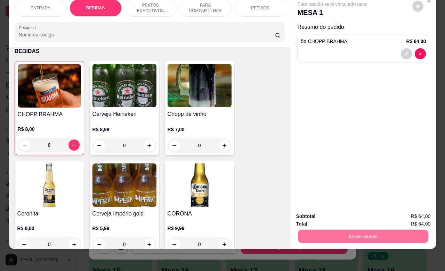
click at [333, 214] on button "Não registrar e enviar pedido" at bounding box center [339, 212] width 72 height 13
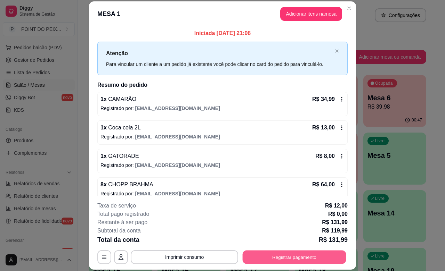
click at [282, 258] on button "Registrar pagamento" at bounding box center [295, 258] width 104 height 14
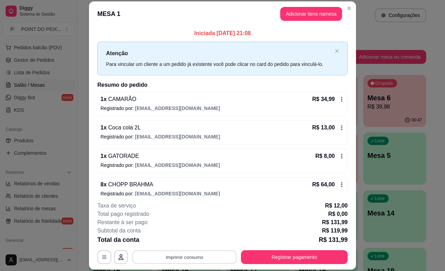
click at [203, 254] on button "Imprimir consumo" at bounding box center [184, 258] width 104 height 14
click at [189, 241] on button "IMPRESSORA" at bounding box center [183, 241] width 50 height 11
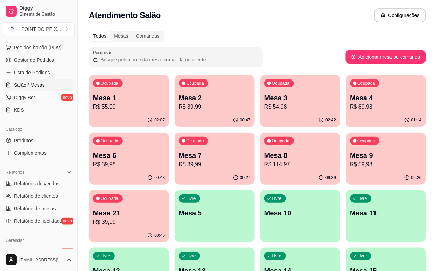
click at [189, 108] on p "R$ 39,99" at bounding box center [215, 107] width 72 height 8
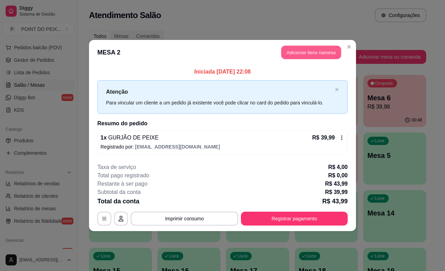
click at [313, 56] on button "Adicionar itens na mesa" at bounding box center [311, 53] width 60 height 14
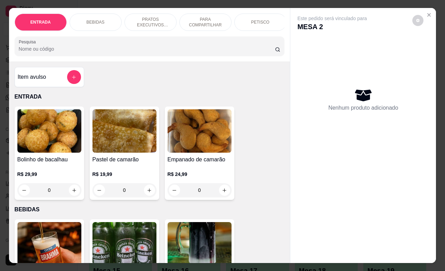
click at [97, 19] on p "BEBIDAS" at bounding box center [96, 22] width 18 height 6
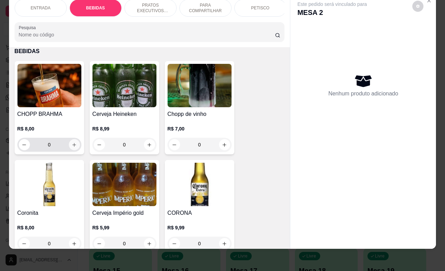
click at [69, 148] on button "increase-product-quantity" at bounding box center [74, 144] width 11 height 11
click at [72, 148] on icon "increase-product-quantity" at bounding box center [74, 144] width 5 height 5
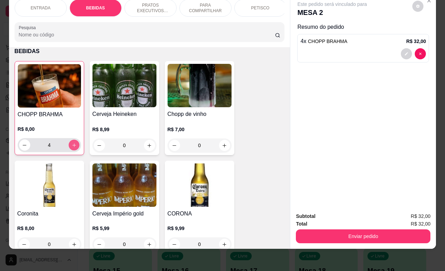
click at [68, 148] on button "increase-product-quantity" at bounding box center [73, 145] width 11 height 11
click at [71, 148] on icon "increase-product-quantity" at bounding box center [73, 145] width 5 height 5
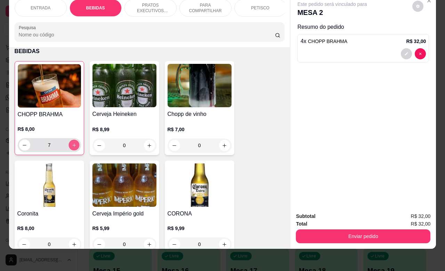
click at [71, 148] on icon "increase-product-quantity" at bounding box center [73, 145] width 5 height 5
click at [21, 148] on button "decrease-product-quantity" at bounding box center [24, 145] width 11 height 11
type input "10"
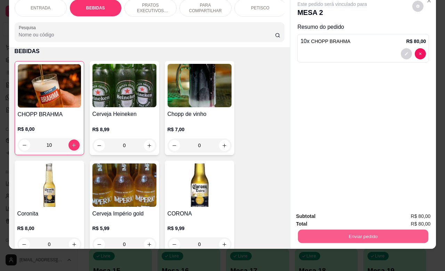
click at [357, 233] on button "Enviar pedido" at bounding box center [363, 237] width 130 height 14
click at [340, 212] on button "Não registrar e enviar pedido" at bounding box center [339, 212] width 70 height 13
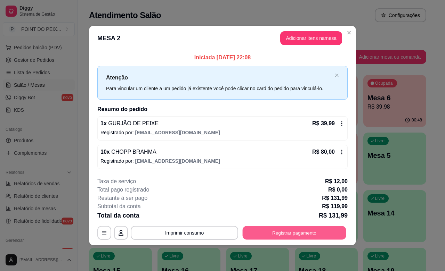
click at [279, 232] on button "Registrar pagamento" at bounding box center [295, 234] width 104 height 14
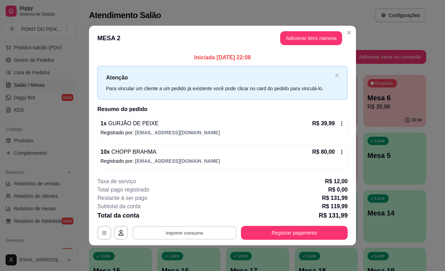
click at [204, 232] on button "Imprimir consumo" at bounding box center [184, 234] width 104 height 14
click at [191, 216] on button "IMPRESSORA" at bounding box center [186, 217] width 50 height 11
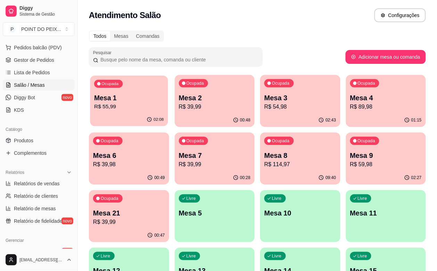
click at [141, 95] on p "Mesa 1" at bounding box center [128, 97] width 69 height 9
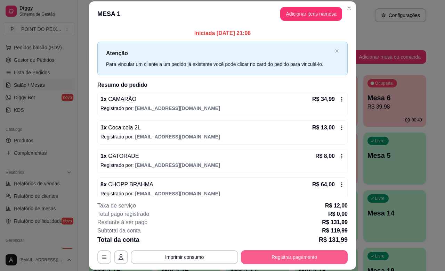
click at [278, 256] on button "Registrar pagamento" at bounding box center [294, 258] width 107 height 14
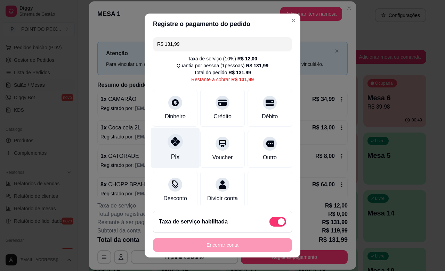
click at [172, 143] on icon at bounding box center [175, 141] width 9 height 9
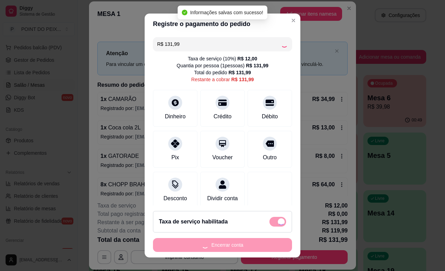
type input "R$ 0,00"
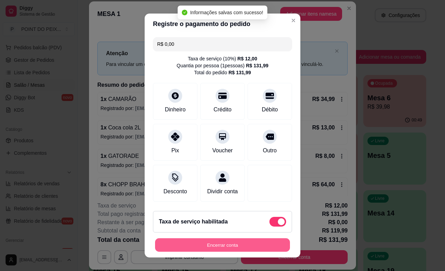
click at [211, 245] on button "Encerrar conta" at bounding box center [222, 246] width 135 height 14
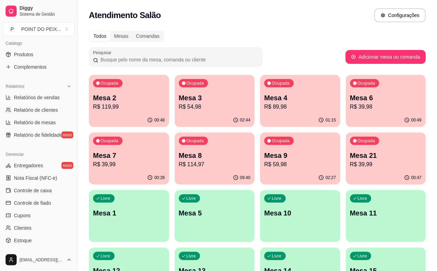
scroll to position [174, 0]
click at [46, 192] on span "Controle de caixa" at bounding box center [33, 190] width 38 height 7
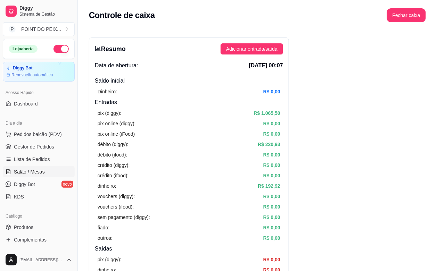
click at [33, 173] on span "Salão / Mesas" at bounding box center [29, 172] width 31 height 7
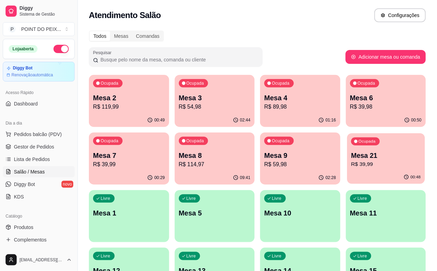
click at [351, 154] on p "Mesa 21" at bounding box center [385, 155] width 69 height 9
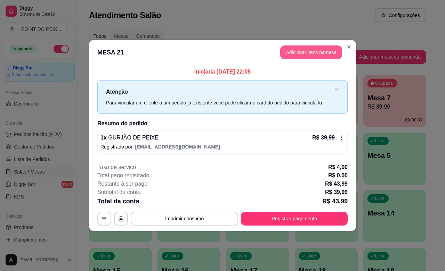
click at [313, 56] on button "Adicionar itens na mesa" at bounding box center [311, 53] width 62 height 14
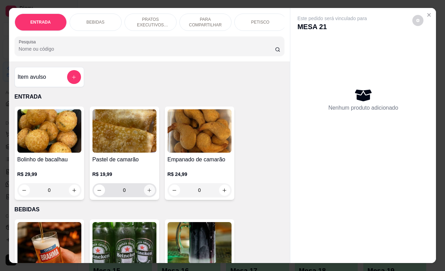
click at [147, 193] on icon "increase-product-quantity" at bounding box center [149, 190] width 5 height 5
type input "1"
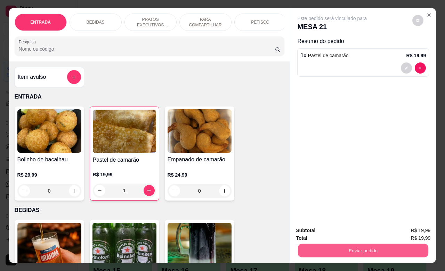
click at [321, 247] on button "Enviar pedido" at bounding box center [363, 251] width 130 height 14
click at [337, 233] on button "Não registrar e enviar pedido" at bounding box center [339, 229] width 70 height 13
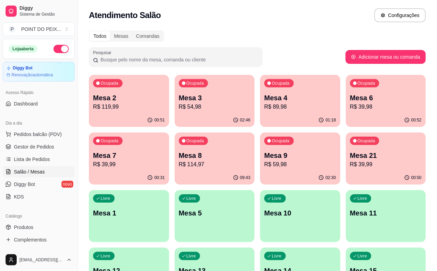
click at [133, 96] on p "Mesa 2" at bounding box center [129, 98] width 72 height 10
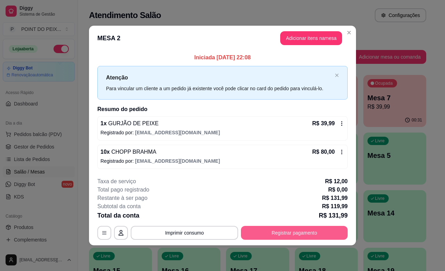
click at [292, 233] on button "Registrar pagamento" at bounding box center [294, 233] width 107 height 14
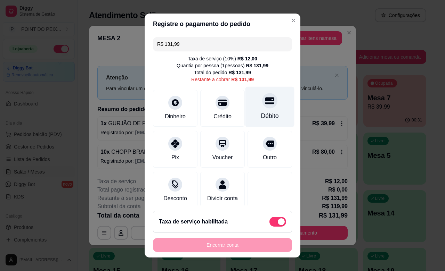
click at [262, 106] on div at bounding box center [269, 100] width 15 height 15
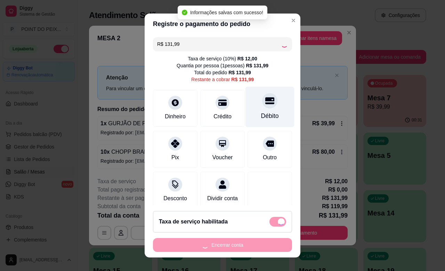
type input "R$ 0,00"
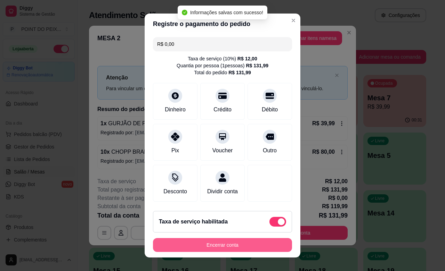
click at [216, 243] on button "Encerrar conta" at bounding box center [222, 245] width 139 height 14
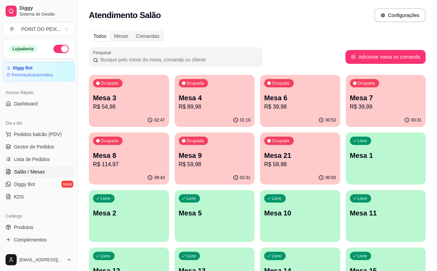
click at [292, 48] on div "Pesquisar" at bounding box center [217, 56] width 257 height 19
click at [265, 107] on p "R$ 39,98" at bounding box center [299, 107] width 69 height 8
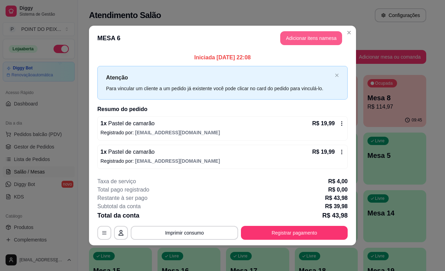
click at [303, 39] on button "Adicionar itens na mesa" at bounding box center [311, 38] width 62 height 14
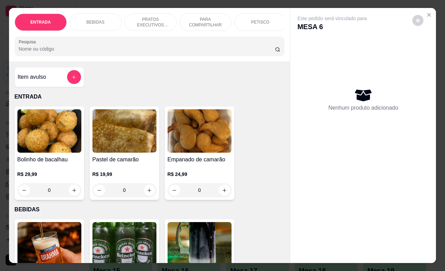
click at [98, 20] on p "BEBIDAS" at bounding box center [96, 22] width 18 height 6
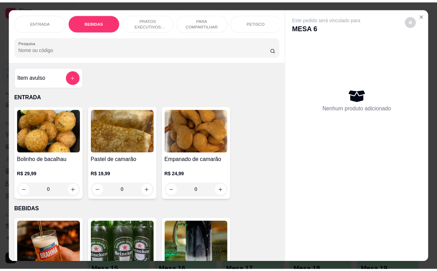
scroll to position [144, 0]
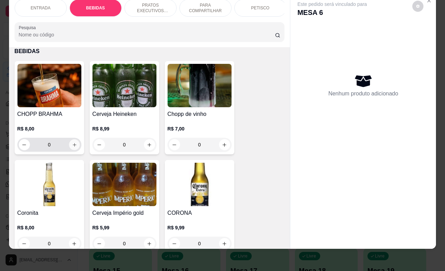
click at [72, 145] on icon "increase-product-quantity" at bounding box center [74, 144] width 5 height 5
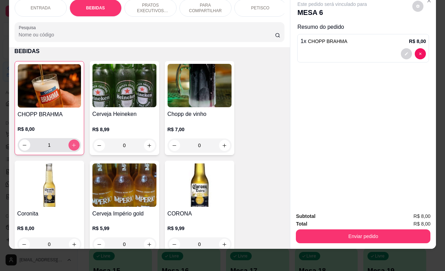
click at [72, 145] on icon "increase-product-quantity" at bounding box center [74, 145] width 4 height 4
click at [72, 145] on icon "increase-product-quantity" at bounding box center [73, 144] width 3 height 3
click at [71, 145] on icon "increase-product-quantity" at bounding box center [73, 145] width 5 height 5
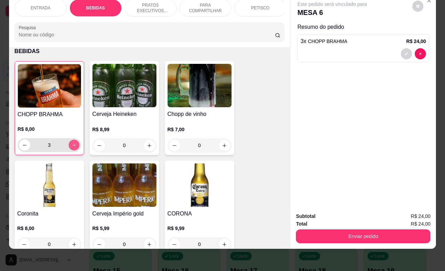
click at [71, 145] on icon "increase-product-quantity" at bounding box center [73, 145] width 5 height 5
type input "10"
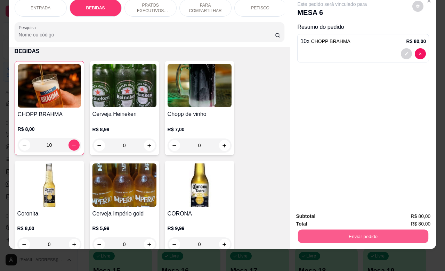
click at [348, 230] on button "Enviar pedido" at bounding box center [363, 237] width 130 height 14
click at [332, 214] on button "Não registrar e enviar pedido" at bounding box center [339, 212] width 70 height 13
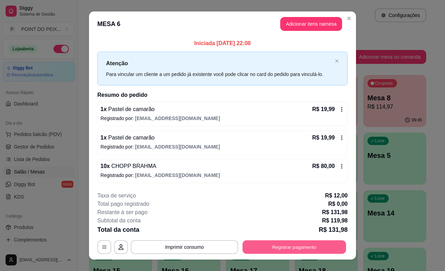
click at [299, 246] on button "Registrar pagamento" at bounding box center [295, 248] width 104 height 14
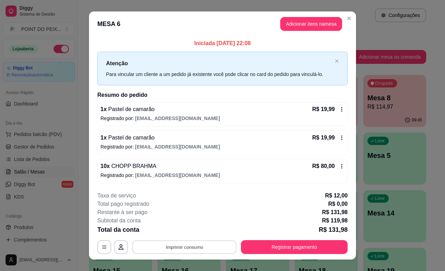
click at [195, 248] on button "Imprimir consumo" at bounding box center [184, 248] width 104 height 14
click at [191, 233] on button "IMPRESSORA" at bounding box center [182, 231] width 49 height 11
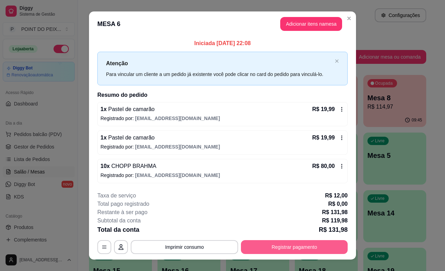
click at [281, 249] on button "Registrar pagamento" at bounding box center [294, 247] width 107 height 14
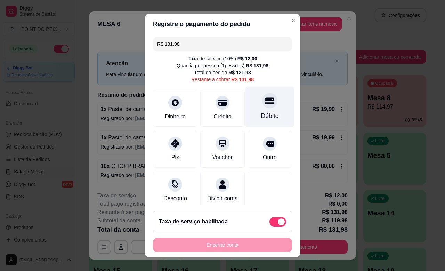
click at [265, 105] on icon at bounding box center [269, 100] width 9 height 9
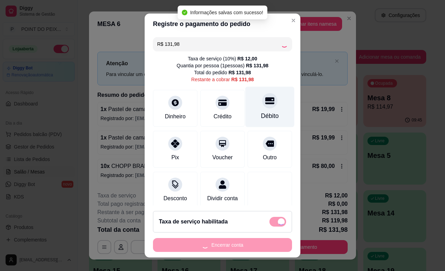
type input "R$ 0,00"
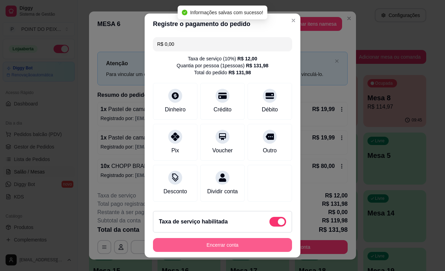
click at [222, 245] on button "Encerrar conta" at bounding box center [222, 245] width 139 height 14
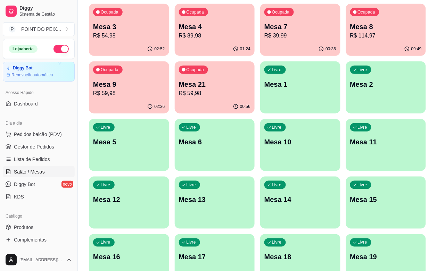
scroll to position [0, 0]
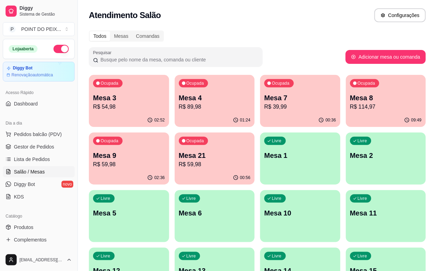
click at [280, 25] on div "Atendimento Salão Configurações" at bounding box center [257, 13] width 359 height 26
click at [180, 161] on p "R$ 59,98" at bounding box center [214, 165] width 69 height 8
click at [124, 110] on p "R$ 54,98" at bounding box center [129, 107] width 72 height 8
click at [165, 151] on p "Mesa 9" at bounding box center [129, 156] width 72 height 10
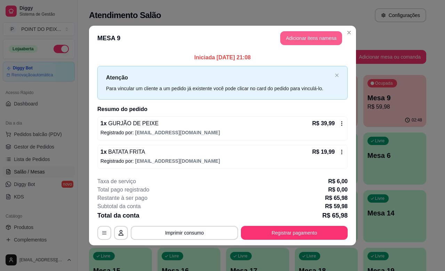
click at [301, 42] on button "Adicionar itens na mesa" at bounding box center [311, 38] width 62 height 14
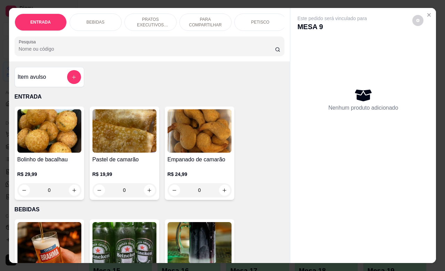
click at [95, 21] on p "BEBIDAS" at bounding box center [96, 22] width 18 height 6
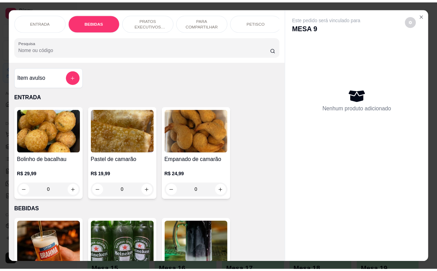
scroll to position [144, 0]
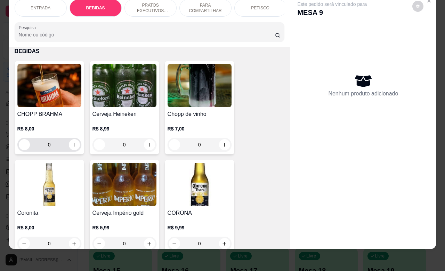
click at [50, 144] on input "0" at bounding box center [49, 145] width 39 height 14
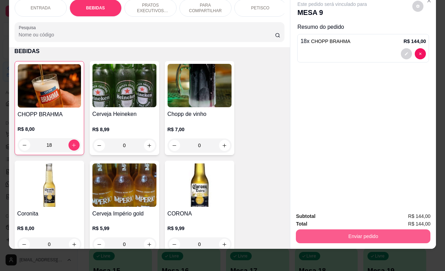
type input "18"
click at [352, 230] on button "Enviar pedido" at bounding box center [363, 237] width 130 height 14
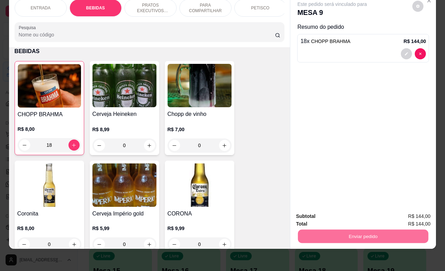
click at [347, 215] on button "Não registrar e enviar pedido" at bounding box center [339, 212] width 70 height 13
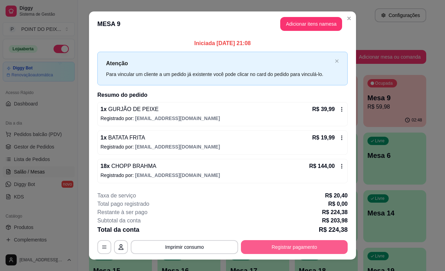
click at [266, 248] on button "Registrar pagamento" at bounding box center [294, 247] width 107 height 14
click at [254, 241] on button "Registrar pagamento" at bounding box center [294, 247] width 107 height 14
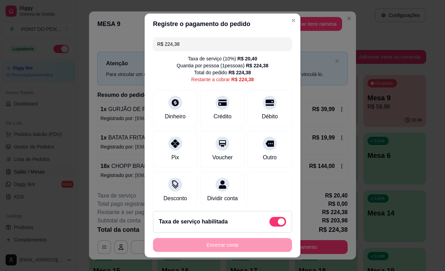
click at [269, 222] on span at bounding box center [277, 222] width 17 height 10
click at [269, 223] on input "checkbox" at bounding box center [271, 225] width 5 height 5
checkbox input "true"
type input "R$ 203,98"
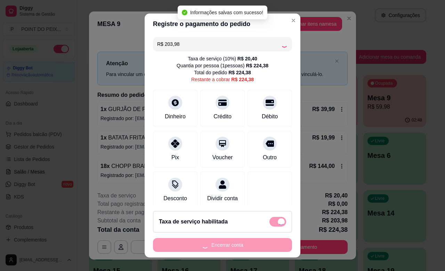
checkbox input "false"
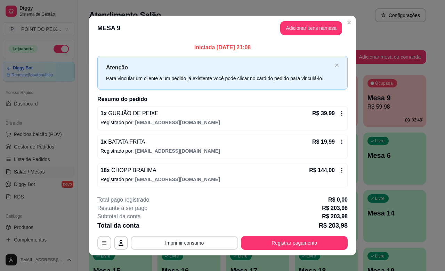
click at [205, 245] on button "Imprimir consumo" at bounding box center [184, 243] width 107 height 14
click at [192, 229] on button "IMPRESSORA" at bounding box center [182, 227] width 49 height 11
click at [193, 228] on div "Total da conta R$ 203,98" at bounding box center [222, 226] width 250 height 10
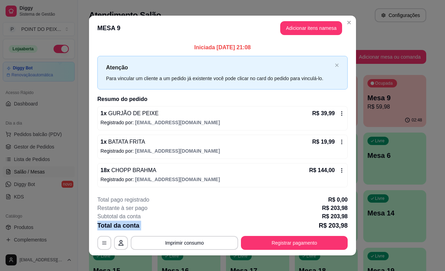
click at [193, 228] on div "Total da conta R$ 203,98" at bounding box center [222, 226] width 250 height 10
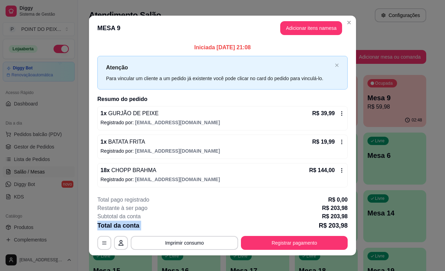
click at [193, 228] on div "Total da conta R$ 203,98" at bounding box center [222, 226] width 250 height 10
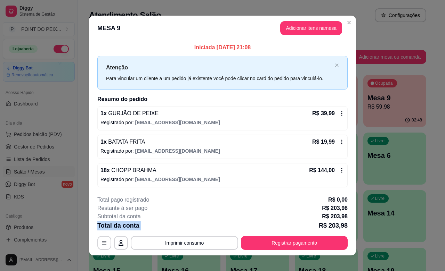
click at [193, 228] on div "Total da conta R$ 203,98" at bounding box center [222, 226] width 250 height 10
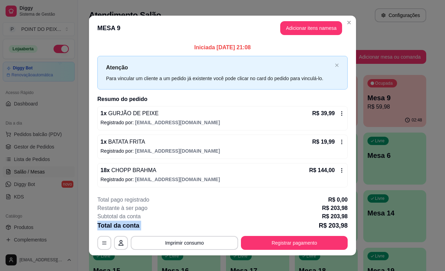
click at [193, 228] on div "Total da conta R$ 203,98" at bounding box center [222, 226] width 250 height 10
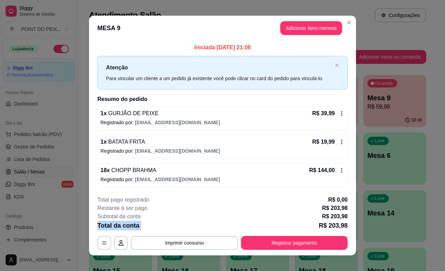
click at [193, 228] on div "Total da conta R$ 203,98" at bounding box center [222, 226] width 250 height 10
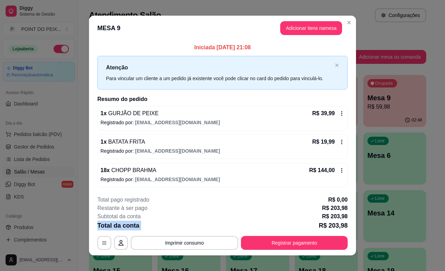
click at [193, 228] on div "Total da conta R$ 203,98" at bounding box center [222, 226] width 250 height 10
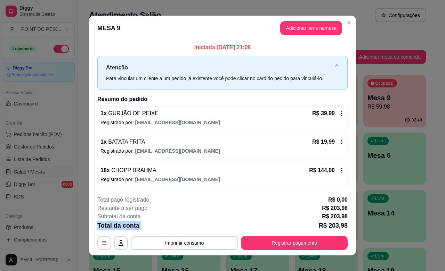
click at [193, 228] on div "Total da conta R$ 203,98" at bounding box center [222, 226] width 250 height 10
drag, startPoint x: 193, startPoint y: 228, endPoint x: 143, endPoint y: 223, distance: 49.6
click at [143, 223] on div "Total da conta R$ 203,98" at bounding box center [222, 226] width 250 height 10
click at [156, 210] on div "Restante à ser pago R$ 203,98" at bounding box center [222, 208] width 250 height 8
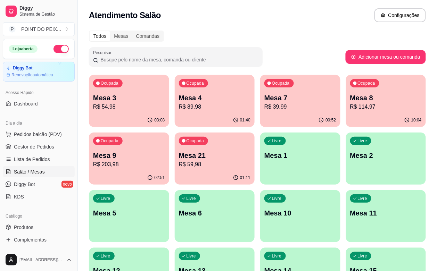
click at [169, 190] on div "Livre Mesa 5" at bounding box center [129, 212] width 80 height 44
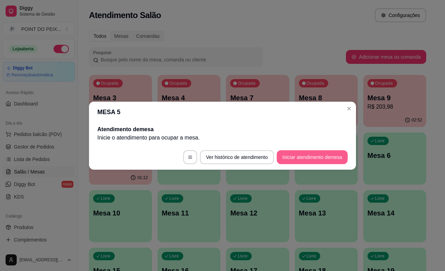
click at [304, 160] on button "Iniciar atendimento de mesa" at bounding box center [312, 157] width 71 height 14
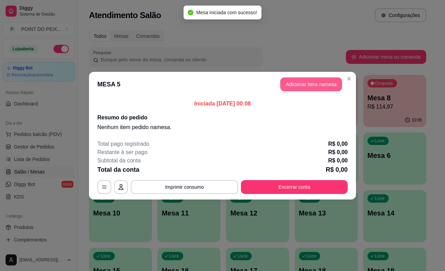
click at [304, 86] on button "Adicionar itens na mesa" at bounding box center [311, 84] width 62 height 14
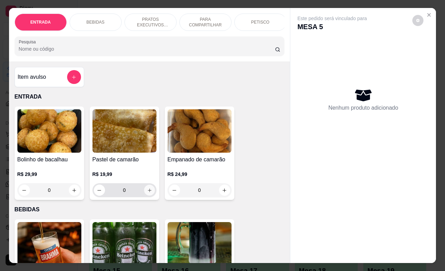
click at [148, 195] on button "increase-product-quantity" at bounding box center [149, 190] width 11 height 11
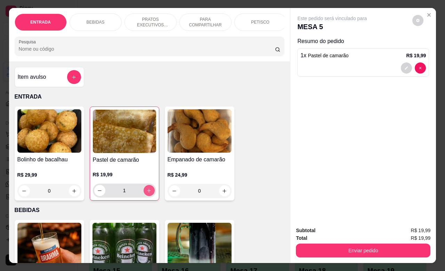
click at [148, 195] on button "increase-product-quantity" at bounding box center [148, 190] width 11 height 11
type input "2"
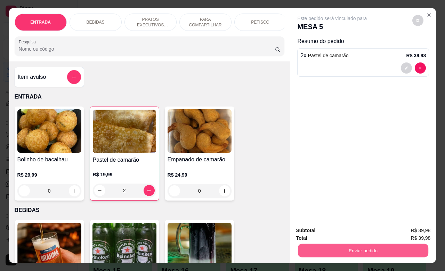
click at [346, 251] on button "Enviar pedido" at bounding box center [363, 251] width 130 height 14
click at [329, 231] on button "Não registrar e enviar pedido" at bounding box center [339, 229] width 72 height 13
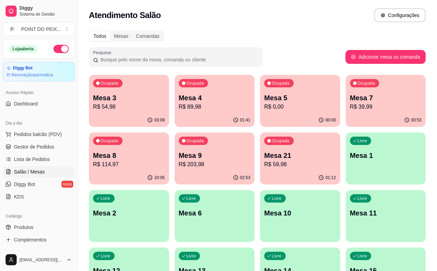
click at [179, 157] on p "Mesa 9" at bounding box center [215, 156] width 72 height 10
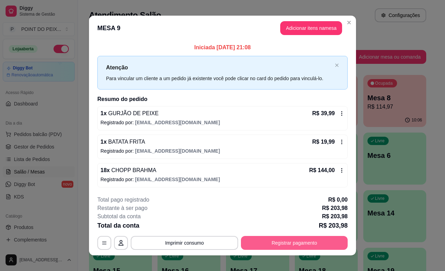
click at [282, 244] on button "Registrar pagamento" at bounding box center [294, 243] width 107 height 14
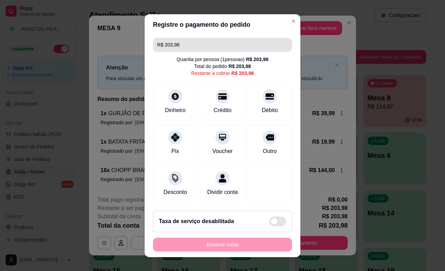
click at [180, 44] on input "R$ 203,98" at bounding box center [222, 45] width 131 height 14
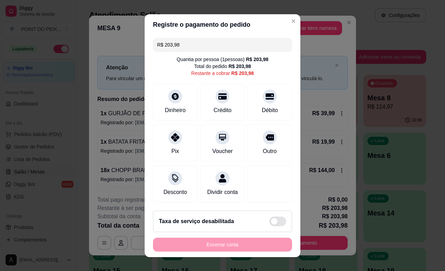
click at [180, 44] on input "R$ 203,98" at bounding box center [222, 45] width 131 height 14
click at [265, 98] on icon at bounding box center [269, 94] width 9 height 9
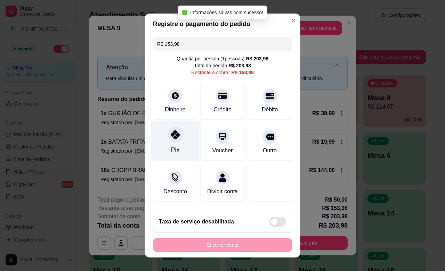
click at [169, 140] on div at bounding box center [174, 134] width 15 height 15
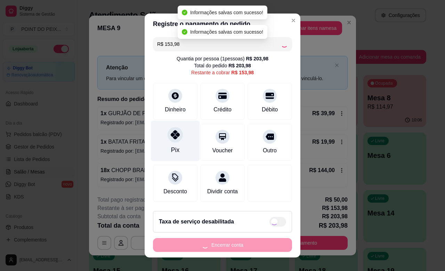
type input "R$ 0,00"
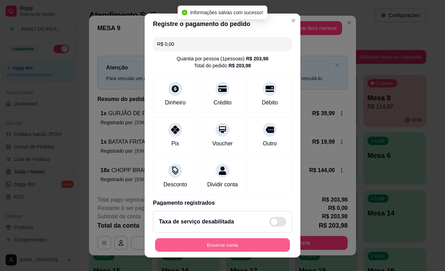
click at [245, 247] on button "Encerrar conta" at bounding box center [222, 246] width 135 height 14
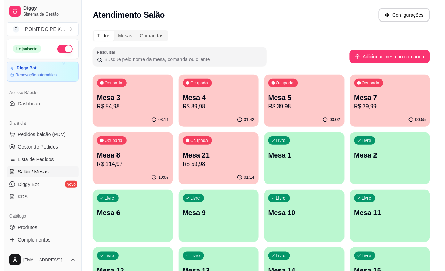
scroll to position [0, 0]
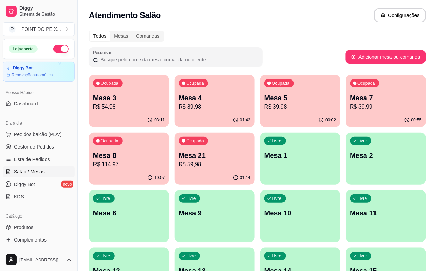
click at [350, 98] on p "Mesa 7" at bounding box center [386, 98] width 72 height 10
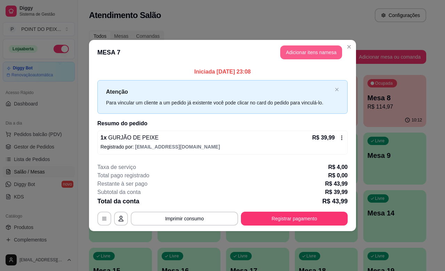
click at [322, 55] on button "Adicionar itens na mesa" at bounding box center [311, 53] width 62 height 14
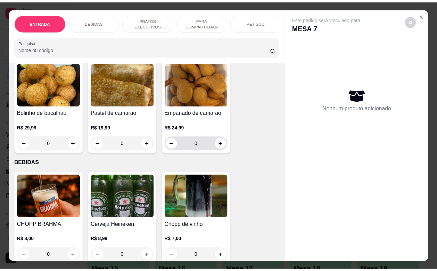
scroll to position [87, 0]
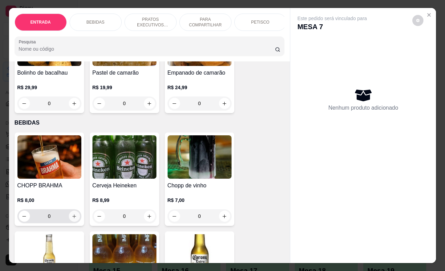
click at [72, 219] on icon "increase-product-quantity" at bounding box center [74, 216] width 5 height 5
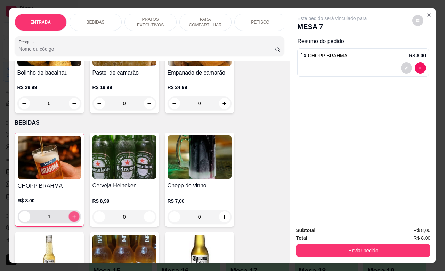
click at [72, 220] on icon "increase-product-quantity" at bounding box center [73, 216] width 5 height 5
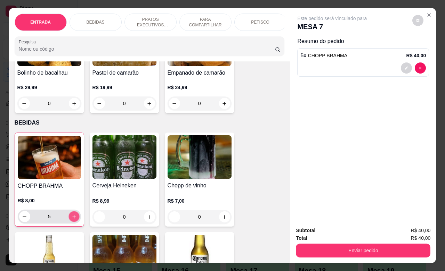
click at [72, 220] on icon "increase-product-quantity" at bounding box center [73, 216] width 5 height 5
type input "7"
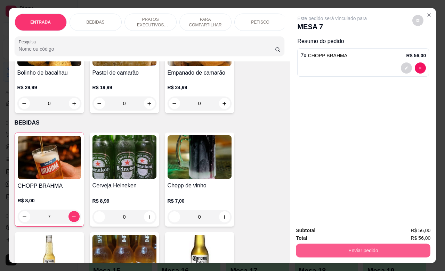
click at [335, 242] on div "Enviar pedido" at bounding box center [363, 250] width 134 height 16
click at [331, 245] on button "Enviar pedido" at bounding box center [363, 251] width 130 height 14
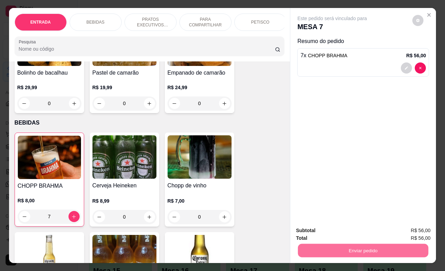
click at [338, 233] on button "Não registrar e enviar pedido" at bounding box center [339, 229] width 70 height 13
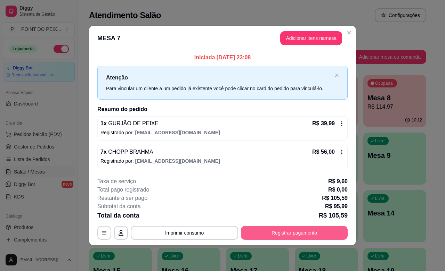
click at [317, 233] on button "Registrar pagamento" at bounding box center [294, 233] width 107 height 14
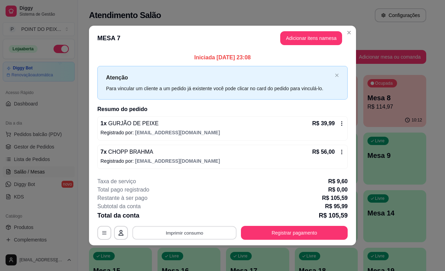
click at [195, 230] on button "Imprimir consumo" at bounding box center [184, 234] width 104 height 14
click at [198, 221] on button "IMPRESSORA" at bounding box center [186, 217] width 49 height 11
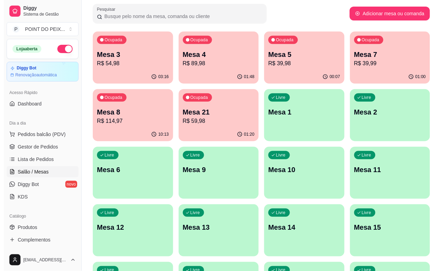
scroll to position [0, 0]
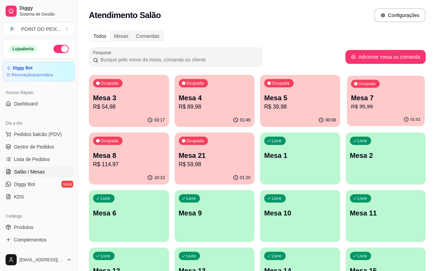
click at [347, 112] on div "Ocupada Mesa 7 R$ 95,99" at bounding box center [386, 95] width 78 height 38
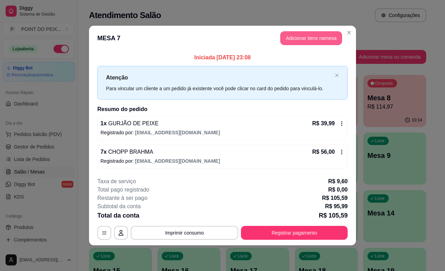
click at [305, 39] on button "Adicionar itens na mesa" at bounding box center [311, 38] width 62 height 14
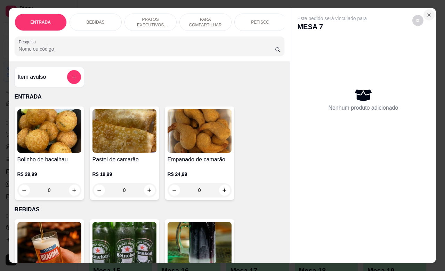
click at [426, 12] on icon "Close" at bounding box center [429, 15] width 6 height 6
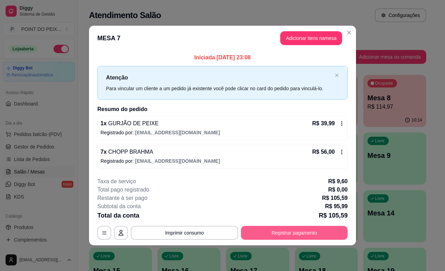
click at [287, 232] on button "Registrar pagamento" at bounding box center [294, 233] width 107 height 14
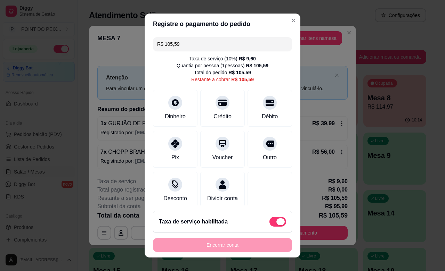
click at [269, 222] on span at bounding box center [277, 222] width 17 height 10
click at [269, 223] on input "checkbox" at bounding box center [271, 225] width 5 height 5
checkbox input "true"
type input "R$ 95,99"
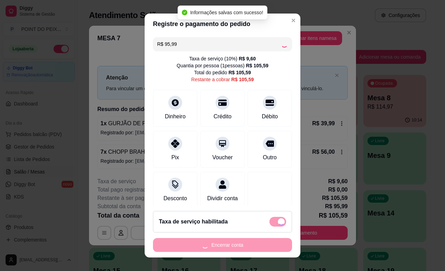
checkbox input "false"
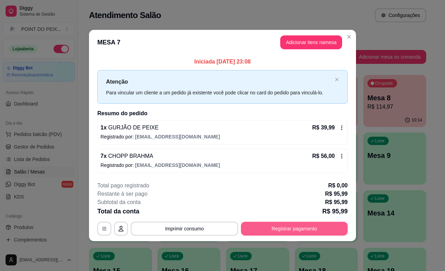
click at [276, 230] on button "Registrar pagamento" at bounding box center [294, 229] width 107 height 14
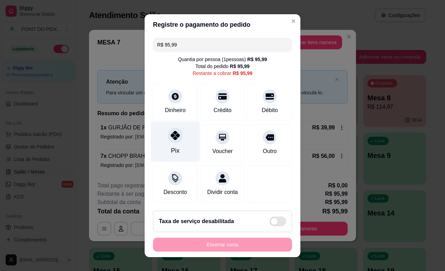
click at [172, 140] on div at bounding box center [174, 135] width 15 height 15
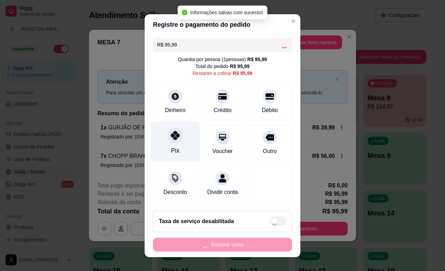
type input "R$ 0,00"
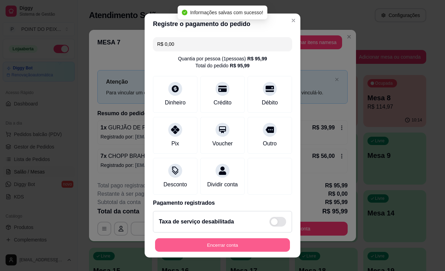
click at [235, 246] on button "Encerrar conta" at bounding box center [222, 246] width 135 height 14
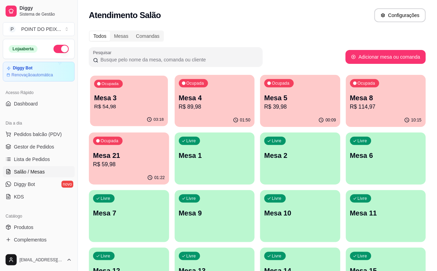
click at [132, 105] on p "R$ 54,98" at bounding box center [128, 107] width 69 height 8
click at [208, 104] on p "R$ 89,98" at bounding box center [215, 107] width 72 height 8
click at [260, 113] on div "Ocupada Mesa 5 R$ 39,98" at bounding box center [300, 94] width 80 height 39
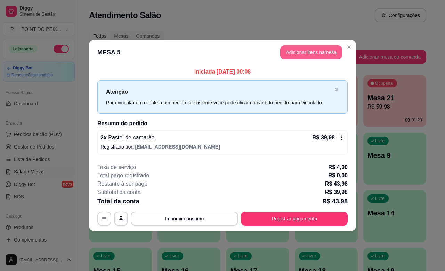
click at [316, 54] on button "Adicionar itens na mesa" at bounding box center [311, 53] width 62 height 14
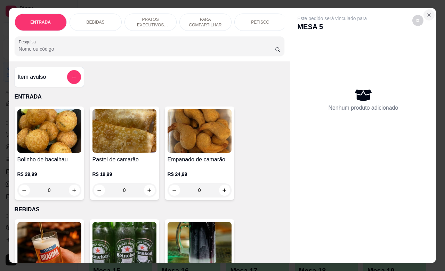
click at [426, 12] on icon "Close" at bounding box center [429, 15] width 6 height 6
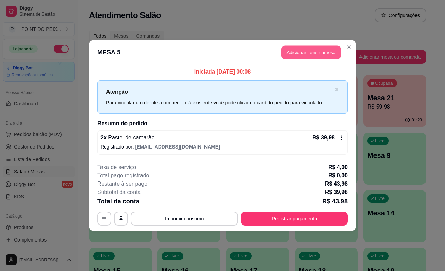
click at [317, 55] on button "Adicionar itens na mesa" at bounding box center [311, 53] width 60 height 14
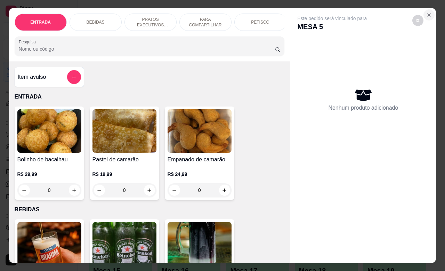
click at [426, 12] on icon "Close" at bounding box center [429, 15] width 6 height 6
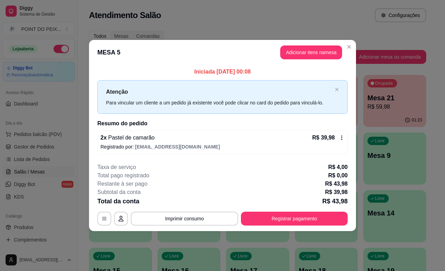
click at [340, 137] on icon at bounding box center [342, 138] width 6 height 6
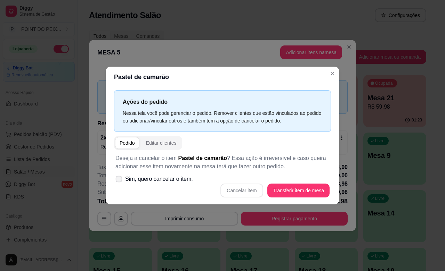
click at [117, 180] on icon at bounding box center [118, 179] width 5 height 4
click at [117, 180] on input "Sim, quero cancelar o item." at bounding box center [117, 182] width 5 height 5
checkbox input "true"
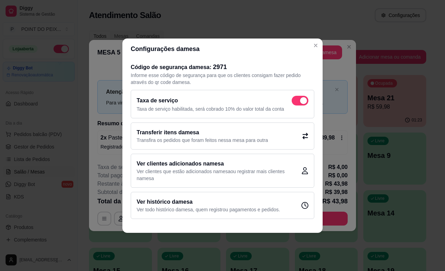
click at [229, 134] on h2 "Transferir itens da mesa" at bounding box center [202, 133] width 131 height 8
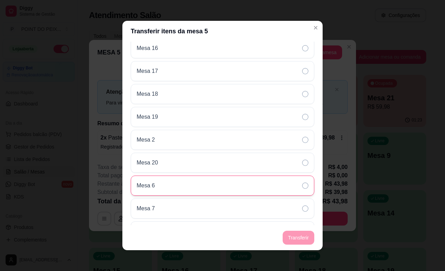
scroll to position [261, 0]
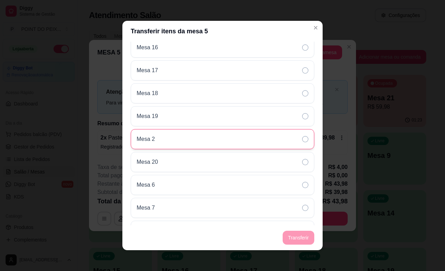
click at [188, 138] on div "Mesa 2" at bounding box center [222, 139] width 183 height 20
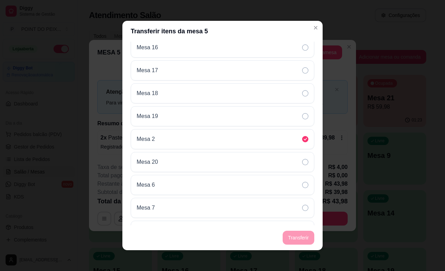
click at [294, 237] on footer "Transferir" at bounding box center [222, 237] width 200 height 25
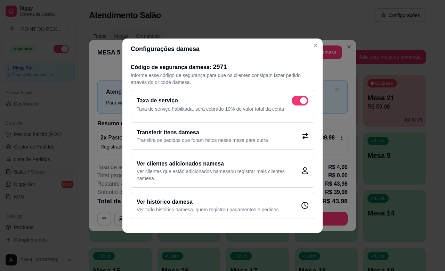
click at [305, 136] on icon at bounding box center [305, 136] width 6 height 6
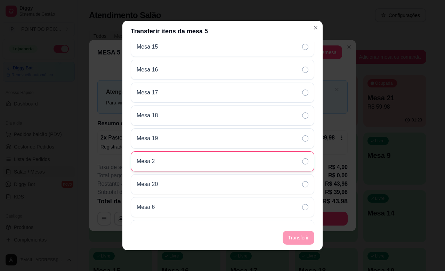
scroll to position [281, 0]
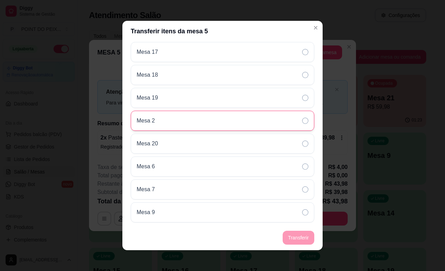
click at [302, 120] on icon at bounding box center [305, 121] width 6 height 6
click at [291, 240] on footer "Transferir" at bounding box center [222, 237] width 200 height 25
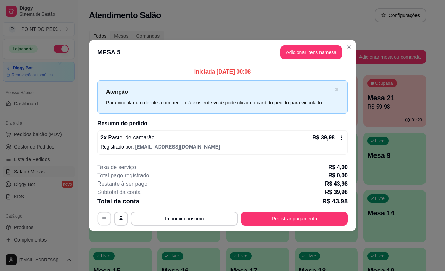
click at [102, 221] on icon "button" at bounding box center [104, 219] width 6 height 6
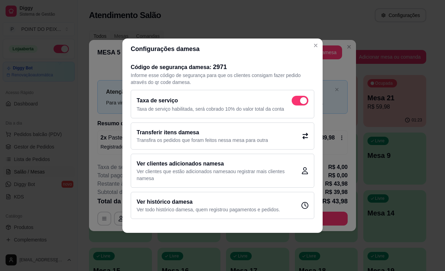
click at [202, 131] on h2 "Transferir itens da mesa" at bounding box center [202, 133] width 131 height 8
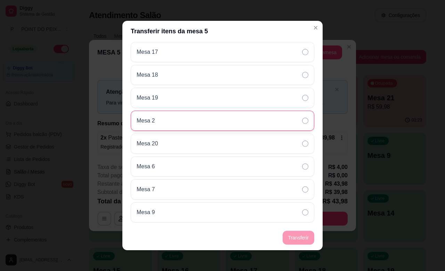
click at [302, 118] on icon at bounding box center [305, 121] width 6 height 6
click at [293, 239] on footer "Transferir" at bounding box center [222, 237] width 200 height 25
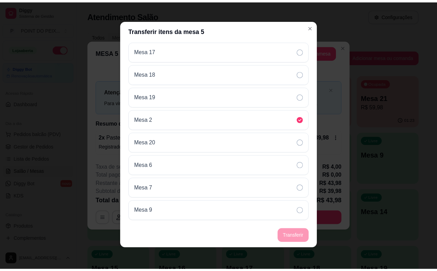
scroll to position [64, 0]
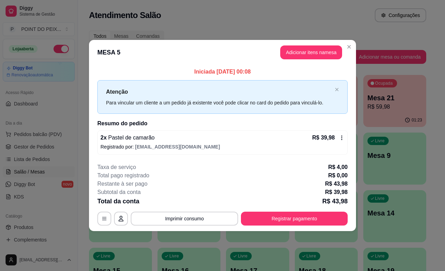
click at [151, 143] on div "2 x Pastel de camarão R$ 39,98 Registrado por: [EMAIL_ADDRESS][DOMAIN_NAME]" at bounding box center [222, 143] width 250 height 24
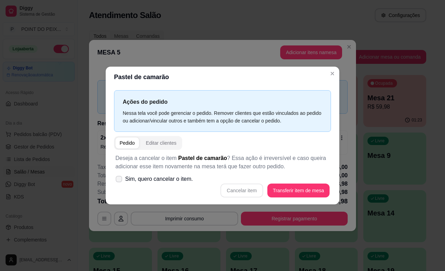
click at [119, 182] on span at bounding box center [119, 179] width 7 height 7
click at [119, 182] on input "Sim, quero cancelar o item." at bounding box center [117, 182] width 5 height 5
checkbox input "true"
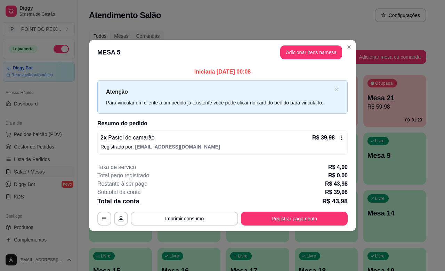
click at [339, 137] on icon at bounding box center [342, 138] width 6 height 6
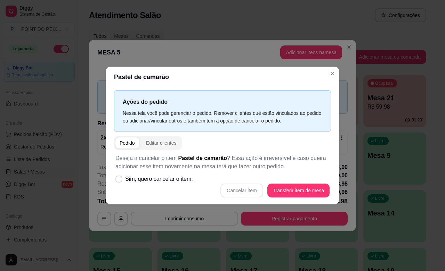
click at [129, 145] on div "Pedido" at bounding box center [127, 143] width 15 height 7
click at [161, 142] on div "Editar clientes" at bounding box center [161, 143] width 31 height 7
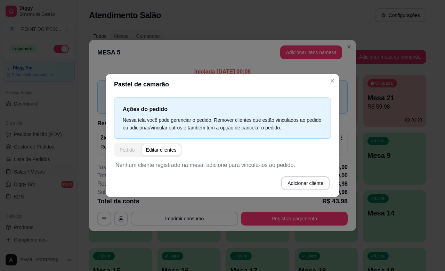
click at [128, 149] on div "Pedido" at bounding box center [127, 150] width 15 height 7
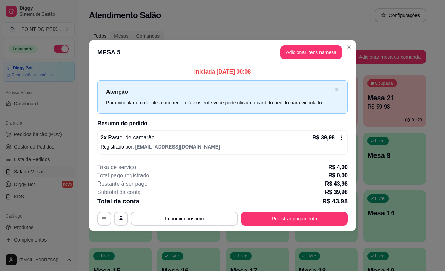
click at [341, 138] on icon at bounding box center [342, 138] width 6 height 6
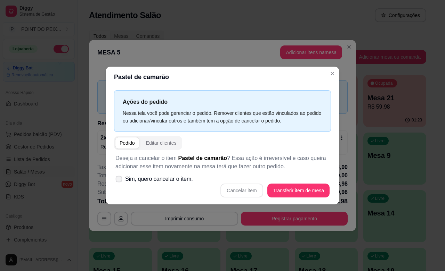
click at [117, 178] on icon at bounding box center [118, 179] width 5 height 4
click at [117, 180] on input "Sim, quero cancelar o item." at bounding box center [117, 182] width 5 height 5
checkbox input "true"
click at [243, 191] on button "Cancelar item" at bounding box center [241, 191] width 41 height 14
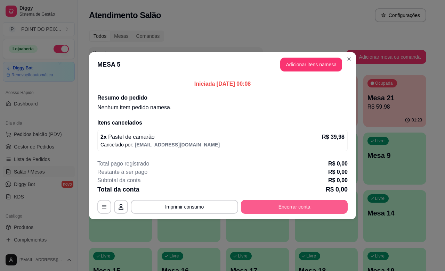
click at [294, 210] on button "Encerrar conta" at bounding box center [294, 207] width 107 height 14
click at [284, 208] on button "Encerrar conta" at bounding box center [294, 207] width 107 height 14
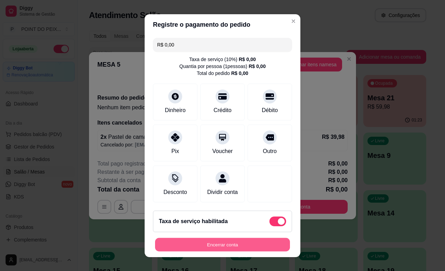
click at [240, 243] on button "Encerrar conta" at bounding box center [222, 245] width 135 height 14
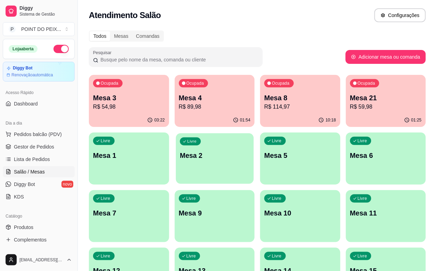
click at [180, 157] on p "Mesa 2" at bounding box center [214, 155] width 69 height 9
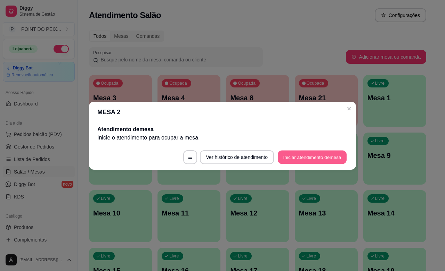
click at [301, 156] on button "Iniciar atendimento de mesa" at bounding box center [312, 157] width 69 height 14
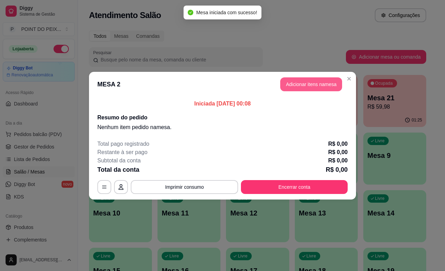
click at [305, 86] on button "Adicionar itens na mesa" at bounding box center [311, 84] width 62 height 14
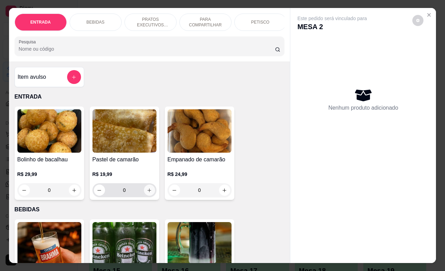
click at [147, 193] on icon "increase-product-quantity" at bounding box center [149, 190] width 5 height 5
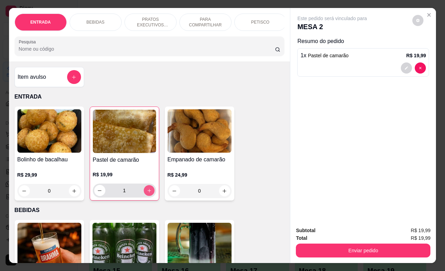
click at [146, 193] on icon "increase-product-quantity" at bounding box center [148, 190] width 5 height 5
type input "2"
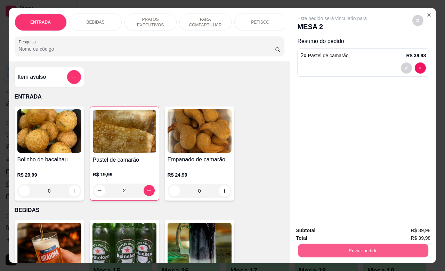
click at [347, 247] on button "Enviar pedido" at bounding box center [363, 251] width 130 height 14
click at [325, 229] on button "Não registrar e enviar pedido" at bounding box center [339, 229] width 72 height 13
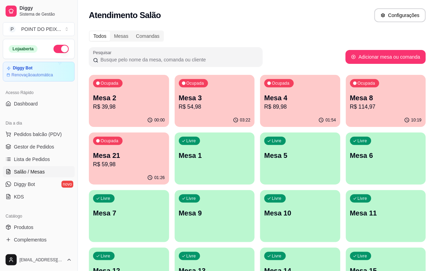
click at [54, 49] on button "button" at bounding box center [61, 49] width 15 height 8
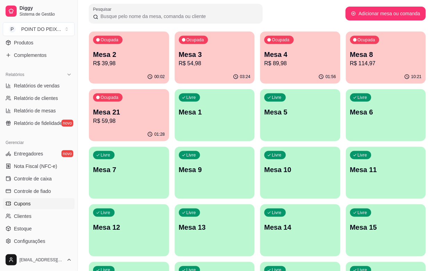
scroll to position [228, 0]
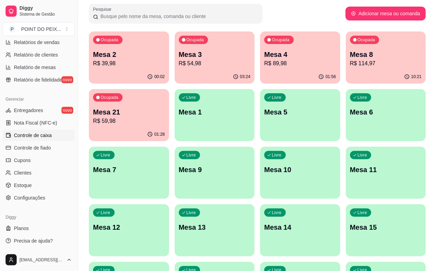
click at [42, 136] on span "Controle de caixa" at bounding box center [33, 135] width 38 height 7
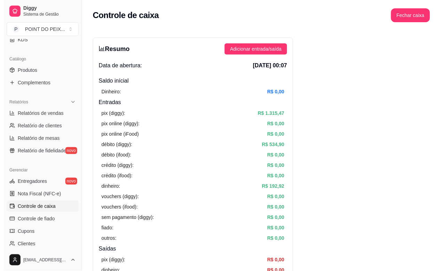
scroll to position [11, 0]
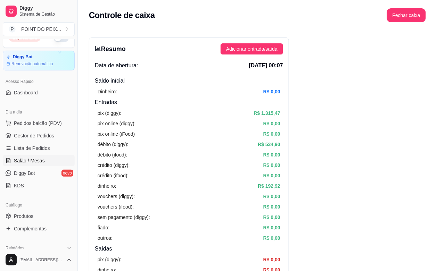
click at [40, 160] on span "Salão / Mesas" at bounding box center [29, 160] width 31 height 7
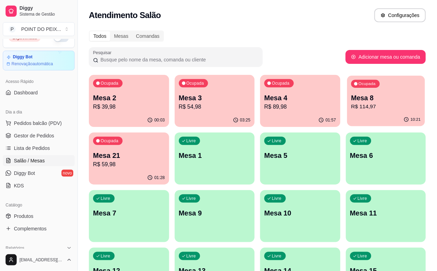
click at [351, 100] on p "Mesa 8" at bounding box center [385, 97] width 69 height 9
click at [205, 104] on p "R$ 54,98" at bounding box center [215, 107] width 72 height 8
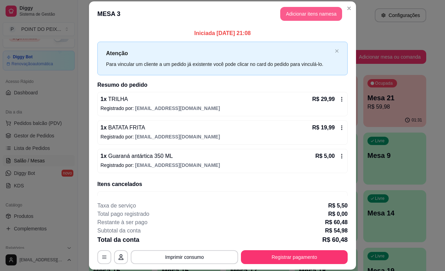
click at [298, 15] on button "Adicionar itens na mesa" at bounding box center [311, 14] width 62 height 14
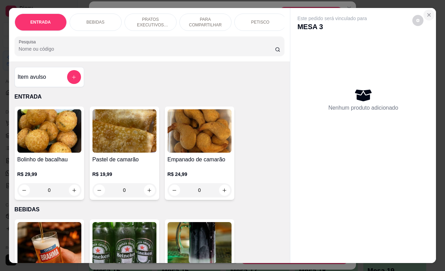
click at [426, 12] on icon "Close" at bounding box center [429, 15] width 6 height 6
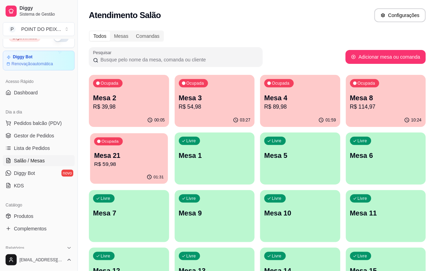
click at [168, 171] on div "01:31" at bounding box center [129, 177] width 78 height 13
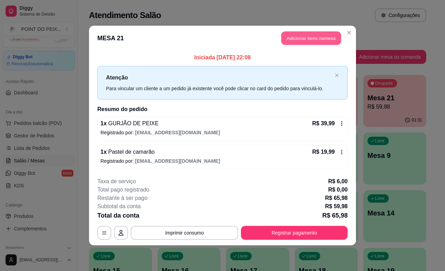
click at [310, 35] on button "Adicionar itens na mesa" at bounding box center [311, 39] width 60 height 14
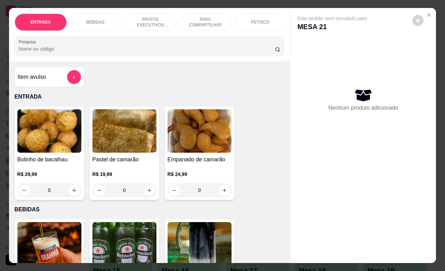
click at [89, 19] on p "BEBIDAS" at bounding box center [96, 22] width 18 height 6
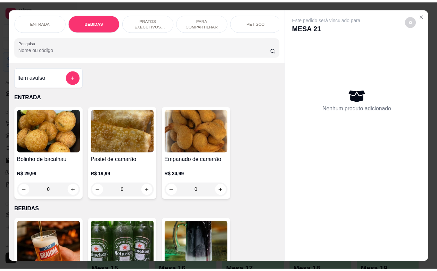
scroll to position [144, 0]
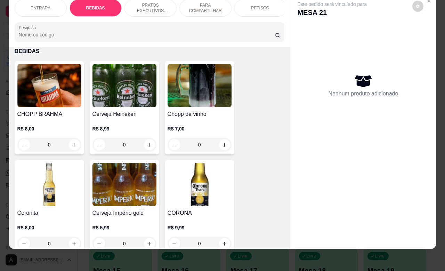
click at [50, 145] on input "0" at bounding box center [49, 145] width 39 height 14
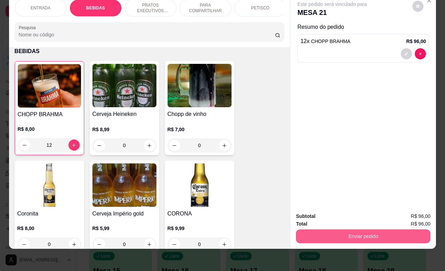
type input "12"
click at [350, 231] on button "Enviar pedido" at bounding box center [363, 237] width 130 height 14
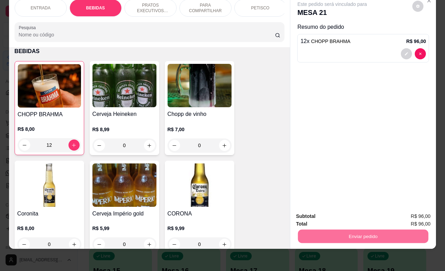
click at [334, 209] on button "Não registrar e enviar pedido" at bounding box center [339, 212] width 70 height 13
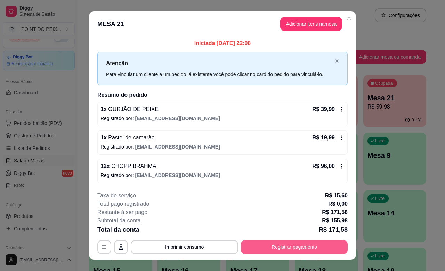
click at [282, 247] on button "Registrar pagamento" at bounding box center [294, 247] width 107 height 14
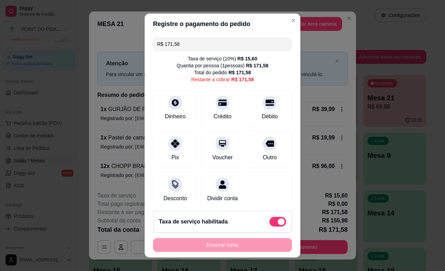
click at [269, 221] on span at bounding box center [277, 222] width 17 height 10
click at [269, 223] on input "checkbox" at bounding box center [271, 225] width 5 height 5
checkbox input "true"
type input "R$ 155,98"
checkbox input "false"
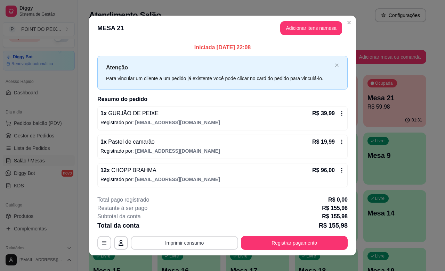
click at [187, 243] on button "Imprimir consumo" at bounding box center [184, 243] width 107 height 14
click at [191, 228] on button "IMPRESSORA" at bounding box center [183, 227] width 50 height 11
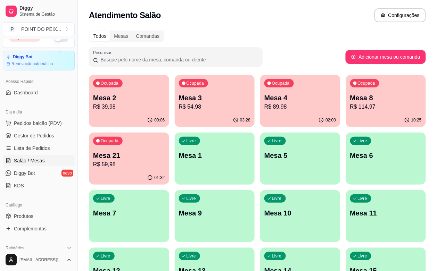
click at [165, 161] on p "R$ 59,98" at bounding box center [129, 165] width 72 height 8
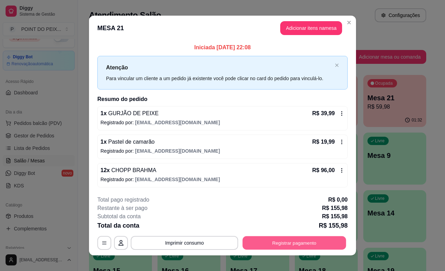
click at [287, 241] on button "Registrar pagamento" at bounding box center [295, 244] width 104 height 14
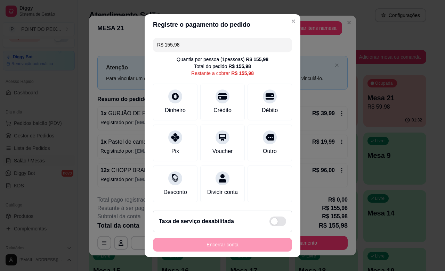
click at [269, 220] on span at bounding box center [277, 222] width 17 height 10
click at [269, 223] on input "checkbox" at bounding box center [271, 225] width 5 height 5
checkbox input "false"
type input "R$ 171,58"
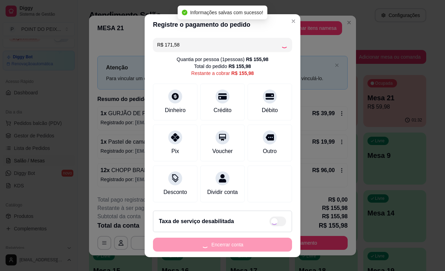
checkbox input "true"
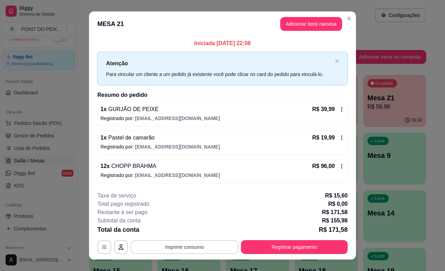
click at [195, 249] on button "Imprimir consumo" at bounding box center [184, 247] width 107 height 14
click at [189, 233] on button "IMPRESSORA" at bounding box center [183, 231] width 50 height 11
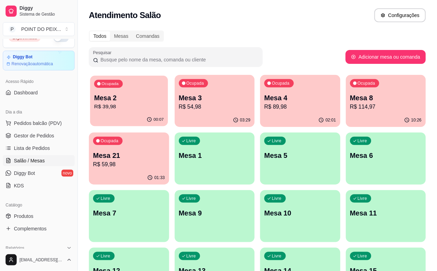
click at [136, 101] on p "Mesa 2" at bounding box center [128, 97] width 69 height 9
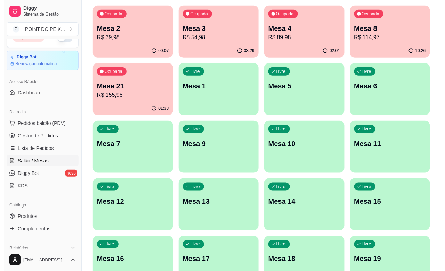
scroll to position [0, 0]
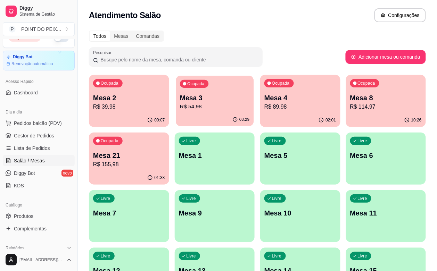
click at [202, 109] on p "R$ 54,98" at bounding box center [214, 107] width 69 height 8
click at [211, 107] on p "R$ 54,98" at bounding box center [214, 107] width 69 height 8
click at [164, 161] on p "R$ 155,98" at bounding box center [128, 165] width 69 height 8
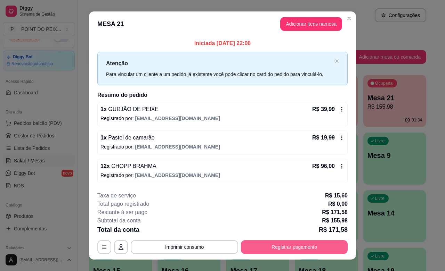
click at [255, 251] on button "Registrar pagamento" at bounding box center [294, 247] width 107 height 14
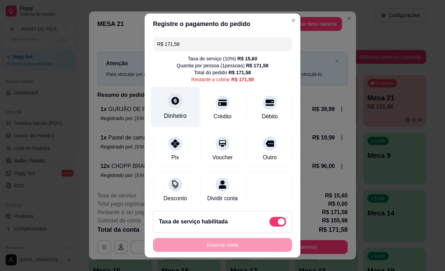
click at [167, 105] on div at bounding box center [174, 100] width 15 height 15
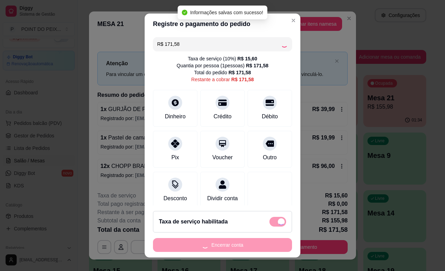
type input "R$ 0,00"
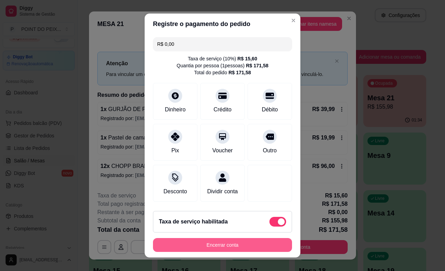
click at [236, 247] on button "Encerrar conta" at bounding box center [222, 245] width 139 height 14
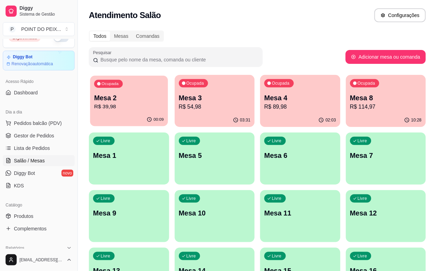
click at [134, 101] on p "Mesa 2" at bounding box center [128, 97] width 69 height 9
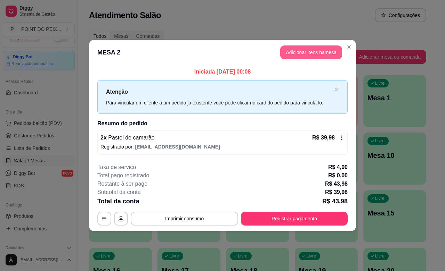
click at [321, 56] on button "Adicionar itens na mesa" at bounding box center [311, 53] width 62 height 14
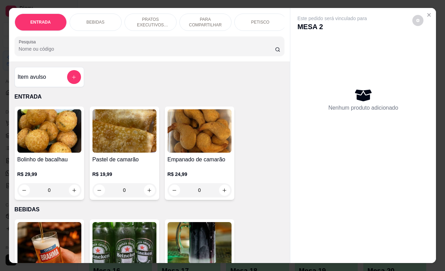
click at [90, 19] on p "BEBIDAS" at bounding box center [96, 22] width 18 height 6
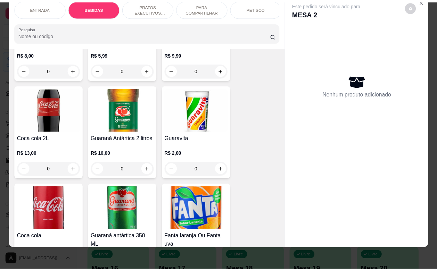
scroll to position [361, 0]
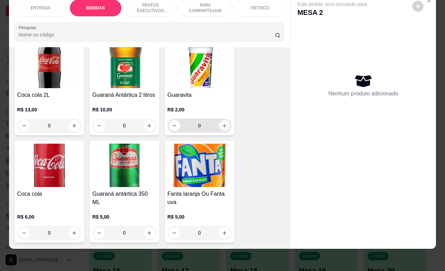
click at [221, 130] on button "increase-product-quantity" at bounding box center [224, 125] width 11 height 11
type input "1"
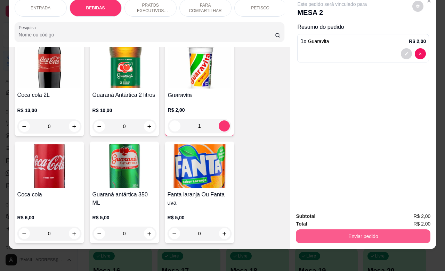
click at [336, 230] on button "Enviar pedido" at bounding box center [363, 237] width 134 height 14
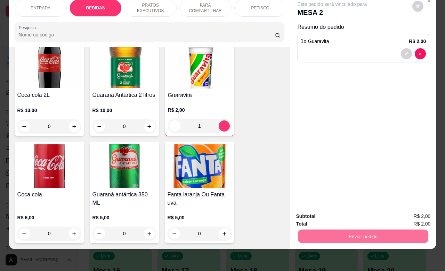
click at [324, 213] on button "Não registrar e enviar pedido" at bounding box center [339, 212] width 72 height 13
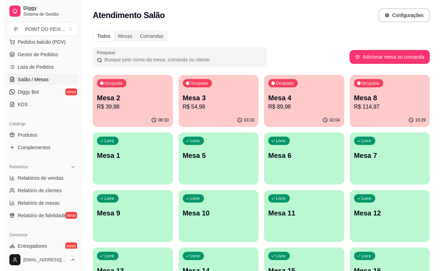
scroll to position [98, 0]
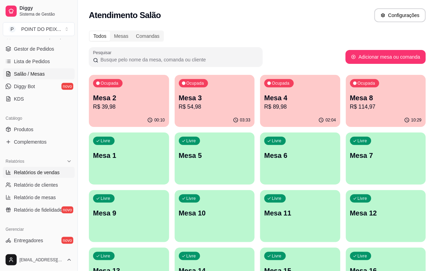
click at [37, 173] on span "Relatórios de vendas" at bounding box center [37, 172] width 46 height 7
select select "ALL"
select select "0"
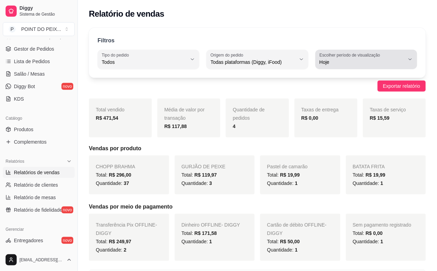
click at [409, 63] on button "Escolher período de visualização Hoje" at bounding box center [366, 59] width 102 height 19
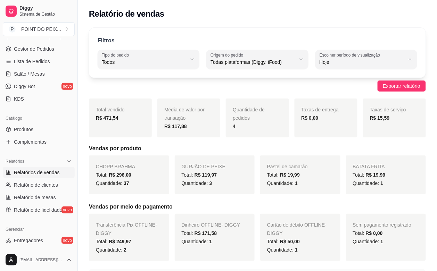
click at [336, 89] on span "Ontem" at bounding box center [363, 90] width 81 height 7
type input "1"
select select "1"
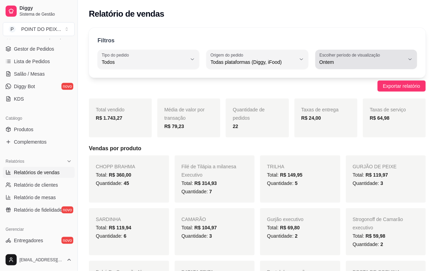
click at [411, 63] on button "Escolher período de visualização Ontem" at bounding box center [366, 59] width 102 height 19
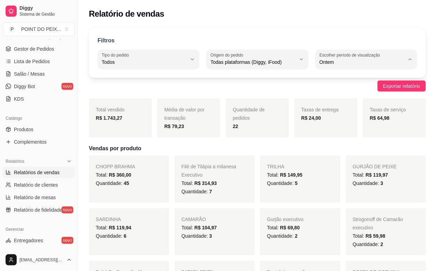
click at [351, 78] on span "Hoje" at bounding box center [363, 78] width 81 height 7
type input "0"
select select "0"
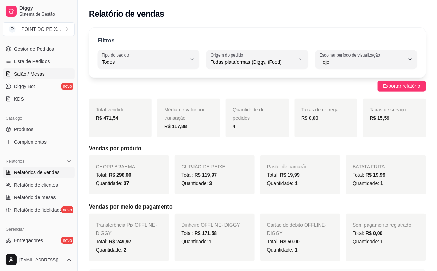
click at [32, 75] on span "Salão / Mesas" at bounding box center [29, 74] width 31 height 7
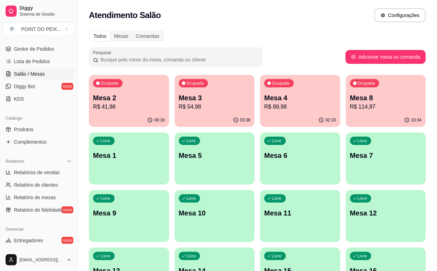
click at [346, 119] on div "10:34" at bounding box center [386, 121] width 80 height 14
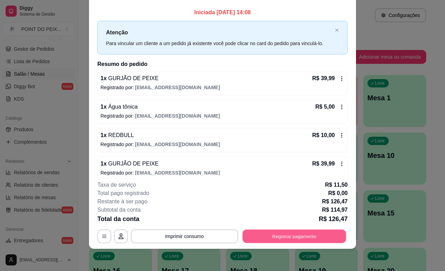
click at [280, 237] on button "Registrar pagamento" at bounding box center [295, 237] width 104 height 14
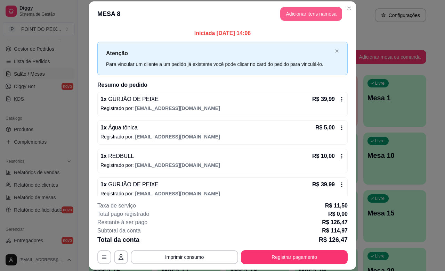
click at [307, 16] on button "Adicionar itens na mesa" at bounding box center [311, 14] width 62 height 14
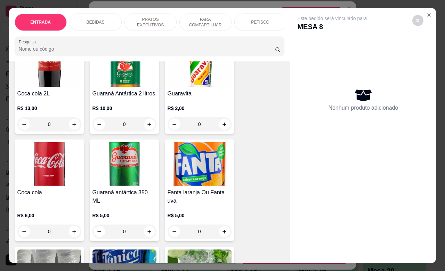
scroll to position [391, 0]
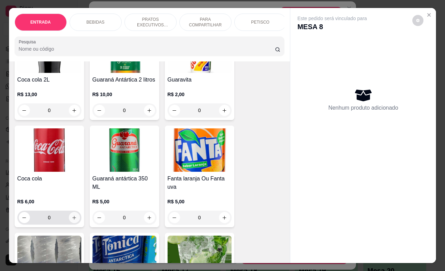
click at [72, 221] on icon "increase-product-quantity" at bounding box center [74, 217] width 5 height 5
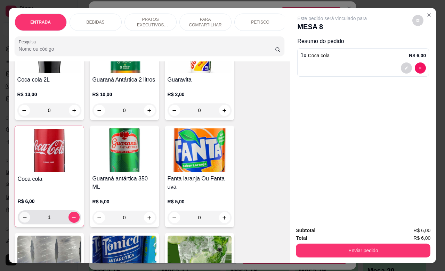
click at [22, 219] on icon "decrease-product-quantity" at bounding box center [24, 217] width 5 height 5
type input "0"
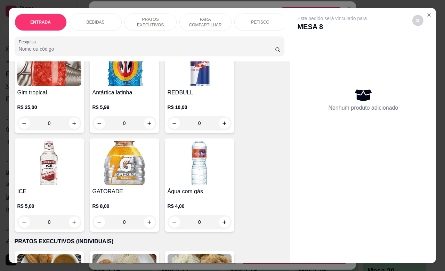
scroll to position [695, 0]
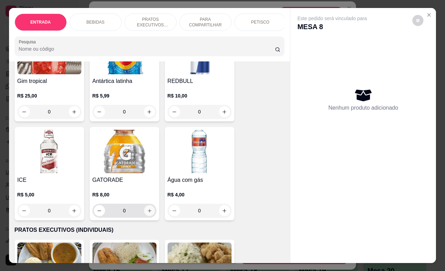
click at [144, 214] on button "increase-product-quantity" at bounding box center [149, 211] width 11 height 11
type input "1"
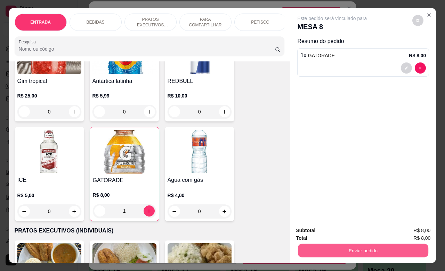
click at [341, 242] on div "Enviar pedido" at bounding box center [363, 250] width 134 height 16
click at [330, 249] on button "Enviar pedido" at bounding box center [363, 251] width 134 height 14
click at [333, 230] on button "Não registrar e enviar pedido" at bounding box center [339, 229] width 72 height 13
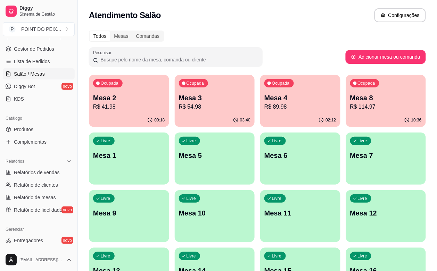
click at [193, 109] on p "R$ 54,98" at bounding box center [215, 107] width 72 height 8
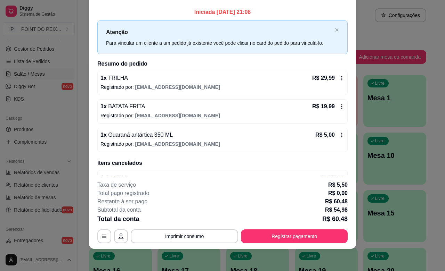
scroll to position [0, 0]
click at [280, 240] on button "Registrar pagamento" at bounding box center [294, 237] width 107 height 14
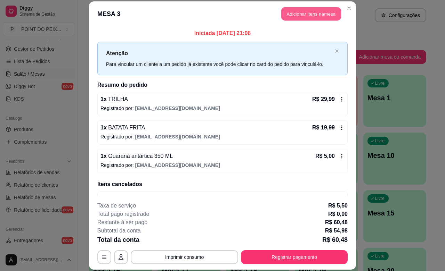
click at [314, 15] on button "Adicionar itens na mesa" at bounding box center [311, 14] width 60 height 14
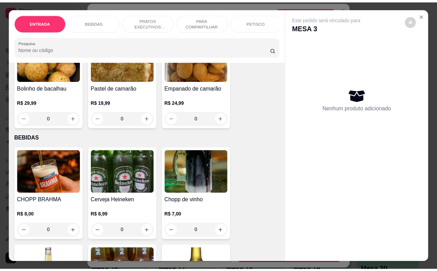
scroll to position [87, 0]
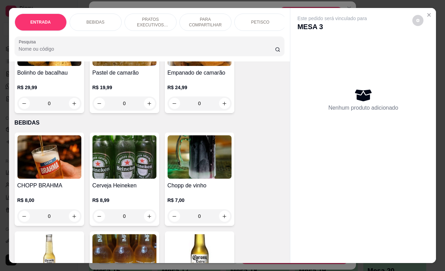
click at [52, 219] on input "0" at bounding box center [49, 217] width 39 height 14
drag, startPoint x: 52, startPoint y: 219, endPoint x: 41, endPoint y: 220, distance: 11.5
click at [41, 220] on input "0" at bounding box center [49, 217] width 39 height 14
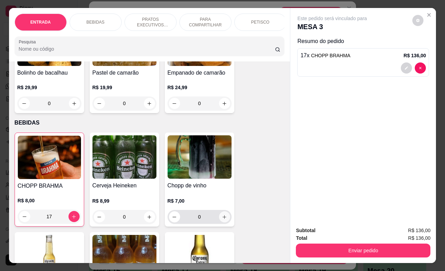
type input "17"
click at [222, 220] on icon "increase-product-quantity" at bounding box center [224, 217] width 5 height 5
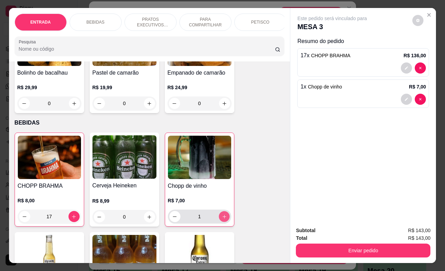
click at [221, 220] on icon "increase-product-quantity" at bounding box center [223, 216] width 5 height 5
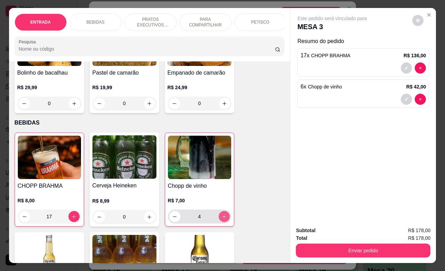
type input "6"
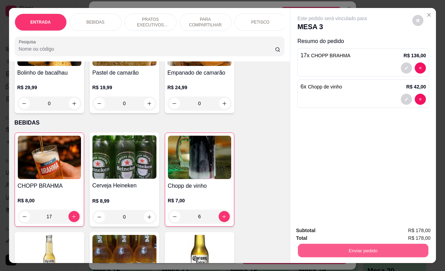
click at [320, 249] on button "Enviar pedido" at bounding box center [363, 251] width 130 height 14
click at [326, 230] on button "Não registrar e enviar pedido" at bounding box center [339, 229] width 70 height 13
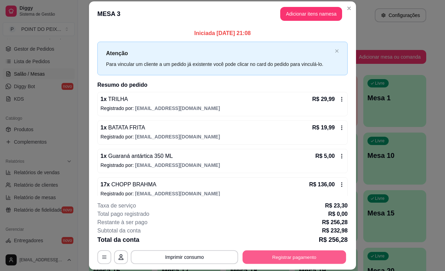
click at [294, 259] on button "Registrar pagamento" at bounding box center [295, 258] width 104 height 14
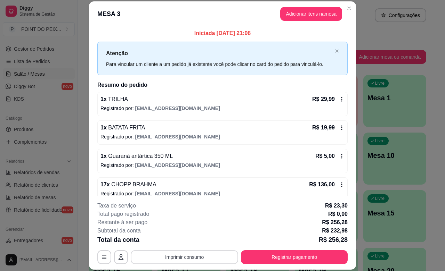
click at [179, 256] on button "Imprimir consumo" at bounding box center [184, 258] width 107 height 14
click at [187, 240] on button "IMPRESSORA" at bounding box center [183, 241] width 50 height 11
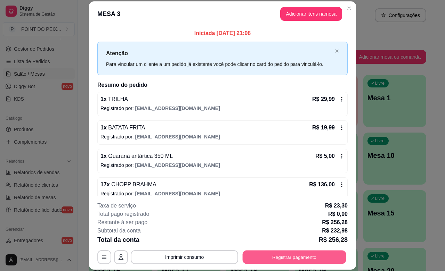
click at [315, 257] on button "Registrar pagamento" at bounding box center [295, 258] width 104 height 14
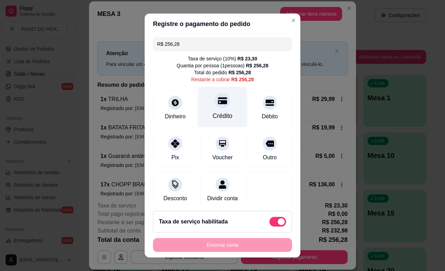
click at [213, 112] on div "Crédito" at bounding box center [223, 116] width 20 height 9
type input "R$ 0,00"
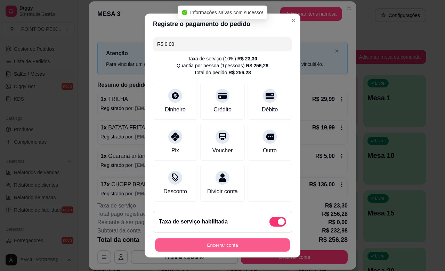
click at [229, 243] on button "Encerrar conta" at bounding box center [222, 246] width 135 height 14
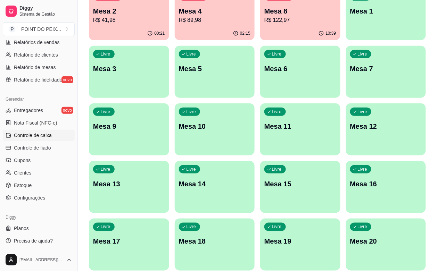
click at [40, 136] on span "Controle de caixa" at bounding box center [33, 135] width 38 height 7
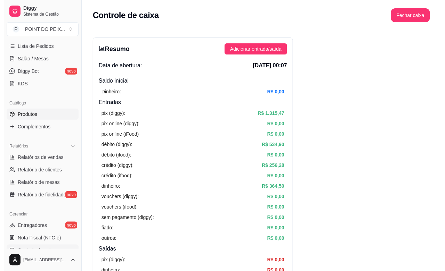
scroll to position [98, 0]
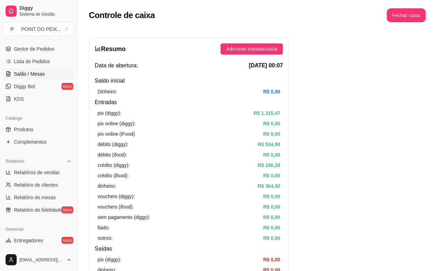
click at [35, 75] on span "Salão / Mesas" at bounding box center [29, 74] width 31 height 7
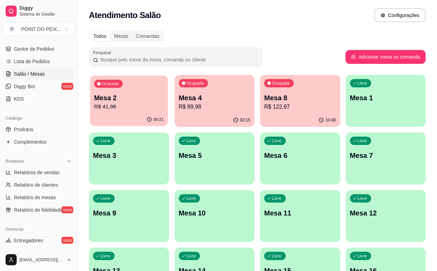
click at [125, 106] on p "R$ 41,98" at bounding box center [128, 107] width 69 height 8
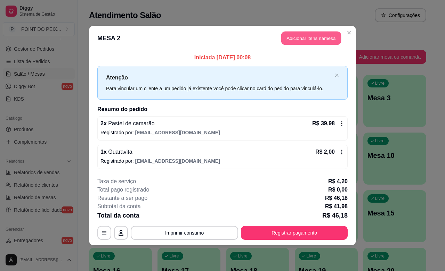
click at [315, 40] on button "Adicionar itens na mesa" at bounding box center [311, 39] width 60 height 14
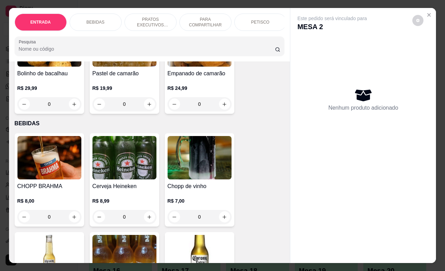
scroll to position [87, 0]
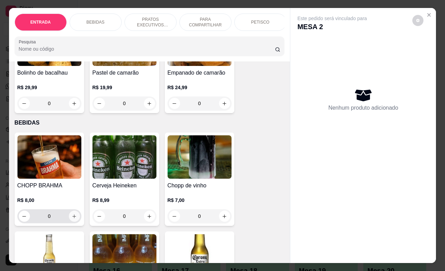
click at [72, 222] on button "increase-product-quantity" at bounding box center [74, 216] width 11 height 11
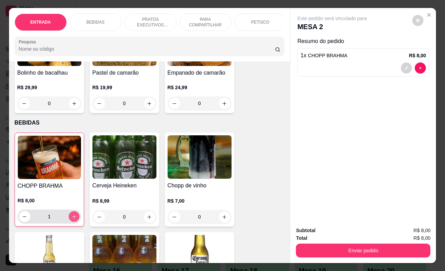
click at [72, 222] on button "increase-product-quantity" at bounding box center [73, 217] width 11 height 11
type input "4"
click at [222, 106] on icon "increase-product-quantity" at bounding box center [224, 103] width 5 height 5
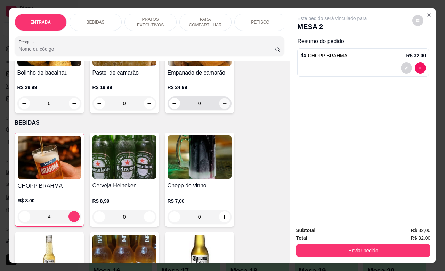
type input "1"
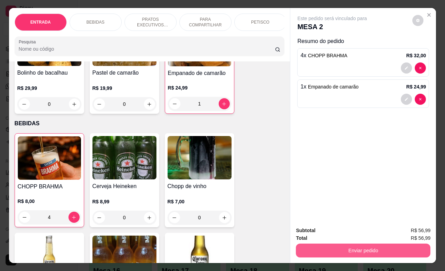
click at [350, 245] on button "Enviar pedido" at bounding box center [363, 251] width 134 height 14
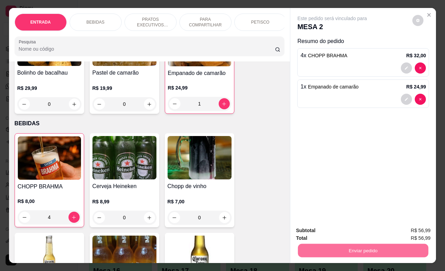
click at [340, 230] on button "Não registrar e enviar pedido" at bounding box center [339, 229] width 72 height 13
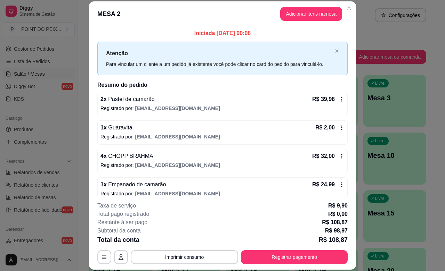
click at [339, 101] on icon at bounding box center [342, 100] width 6 height 6
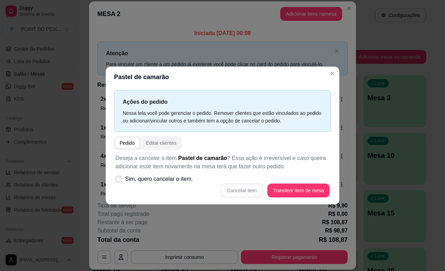
click at [118, 178] on icon at bounding box center [119, 179] width 6 height 4
click at [118, 180] on input "Sim, quero cancelar o item." at bounding box center [117, 182] width 5 height 5
checkbox input "true"
click at [254, 192] on button "Cancelar item" at bounding box center [241, 191] width 42 height 14
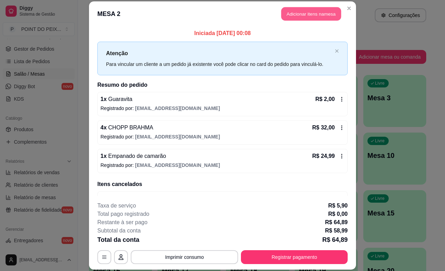
click at [333, 15] on button "Adicionar itens na mesa" at bounding box center [311, 14] width 60 height 14
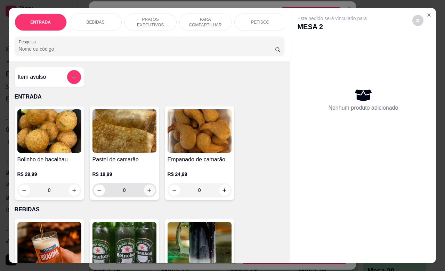
click at [147, 193] on icon "increase-product-quantity" at bounding box center [149, 190] width 5 height 5
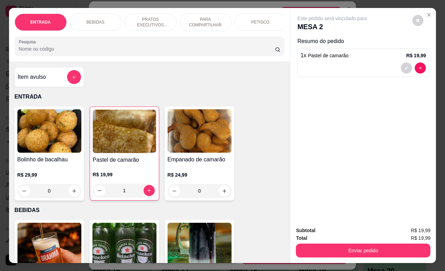
type input "1"
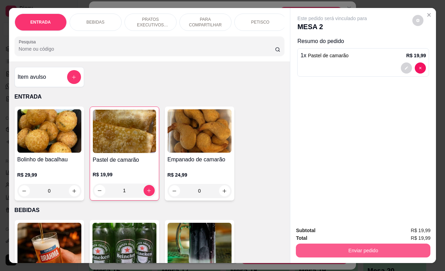
click at [349, 244] on button "Enviar pedido" at bounding box center [363, 251] width 134 height 14
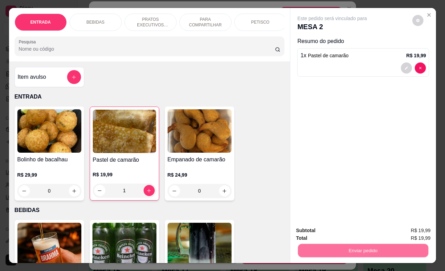
click at [348, 228] on button "Não registrar e enviar pedido" at bounding box center [339, 229] width 72 height 13
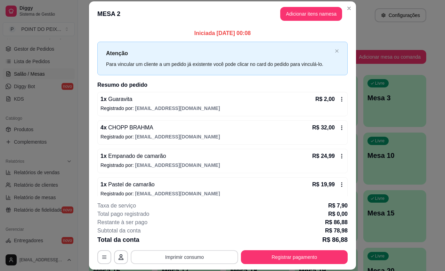
click at [204, 254] on button "Imprimir consumo" at bounding box center [184, 258] width 107 height 14
click at [192, 244] on button "IMPRESSORA" at bounding box center [182, 241] width 49 height 11
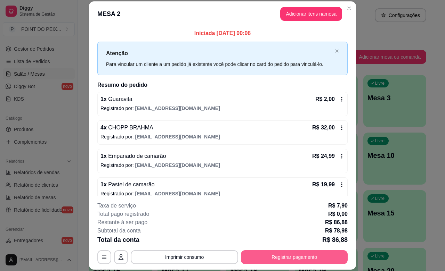
click at [308, 261] on button "Registrar pagamento" at bounding box center [294, 258] width 107 height 14
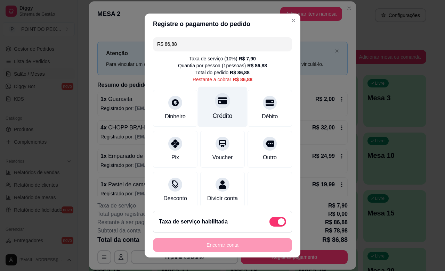
click at [217, 113] on div "Crédito" at bounding box center [223, 116] width 20 height 9
type input "R$ 0,00"
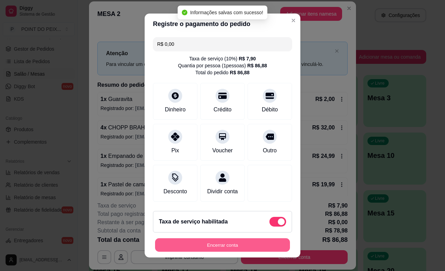
click at [240, 249] on button "Encerrar conta" at bounding box center [222, 246] width 135 height 14
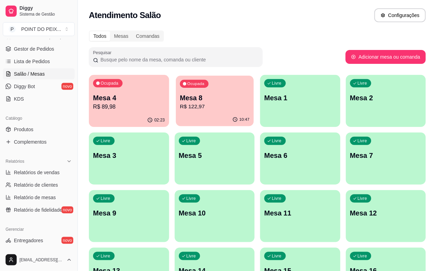
click at [192, 103] on p "R$ 122,97" at bounding box center [214, 107] width 69 height 8
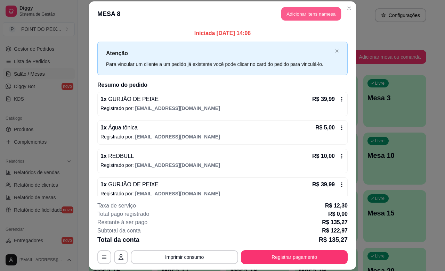
click at [322, 15] on button "Adicionar itens na mesa" at bounding box center [311, 14] width 60 height 14
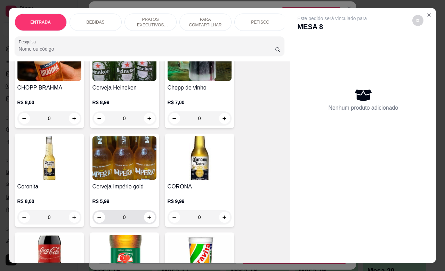
scroll to position [217, 0]
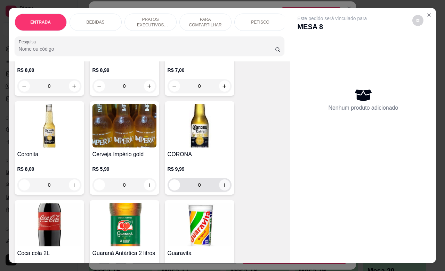
click at [222, 188] on icon "increase-product-quantity" at bounding box center [224, 185] width 5 height 5
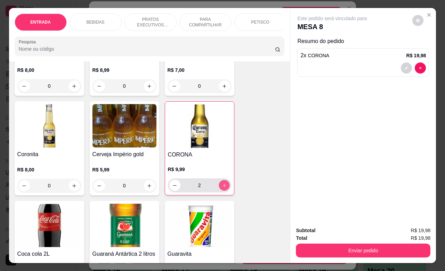
click at [221, 188] on icon "increase-product-quantity" at bounding box center [223, 185] width 5 height 5
click at [222, 187] on icon "increase-product-quantity" at bounding box center [223, 185] width 3 height 3
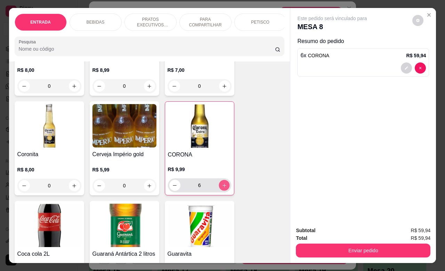
type input "7"
click at [72, 188] on icon "increase-product-quantity" at bounding box center [74, 186] width 4 height 4
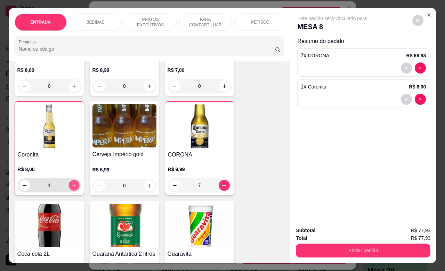
click at [72, 187] on icon "increase-product-quantity" at bounding box center [73, 185] width 3 height 3
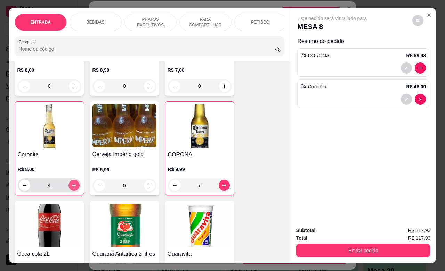
type input "6"
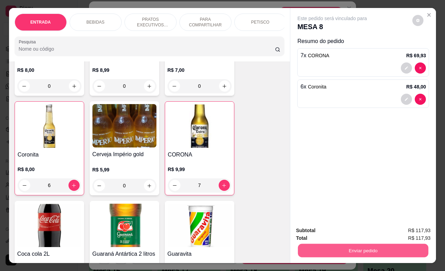
click at [339, 245] on button "Enviar pedido" at bounding box center [363, 251] width 130 height 14
click at [335, 232] on button "Não registrar e enviar pedido" at bounding box center [339, 229] width 70 height 13
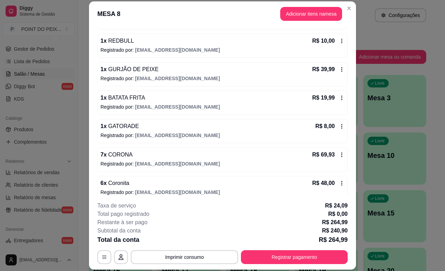
scroll to position [124, 0]
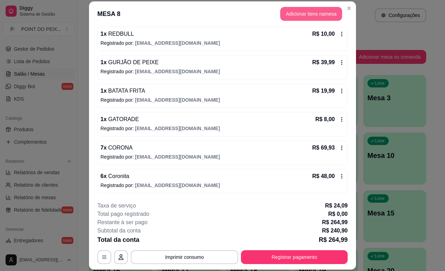
click at [321, 14] on button "Adicionar itens na mesa" at bounding box center [311, 14] width 62 height 14
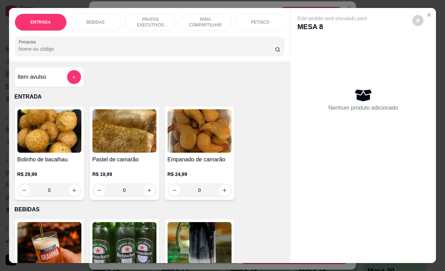
drag, startPoint x: 49, startPoint y: 195, endPoint x: 34, endPoint y: 195, distance: 15.7
click at [34, 195] on input "0" at bounding box center [49, 190] width 39 height 14
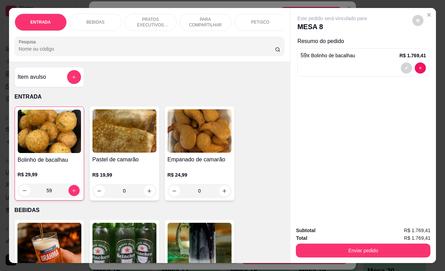
drag, startPoint x: 48, startPoint y: 195, endPoint x: 36, endPoint y: 197, distance: 12.1
click at [36, 197] on input "59" at bounding box center [49, 191] width 38 height 14
type input "0"
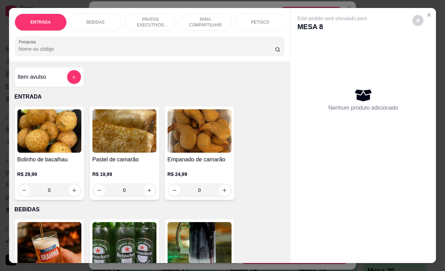
scroll to position [87, 0]
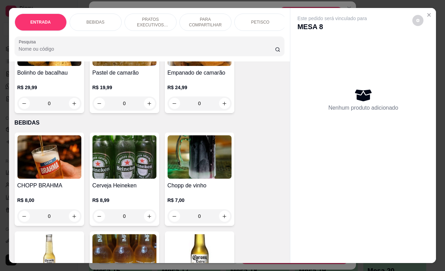
click at [45, 222] on input "0" at bounding box center [49, 217] width 39 height 14
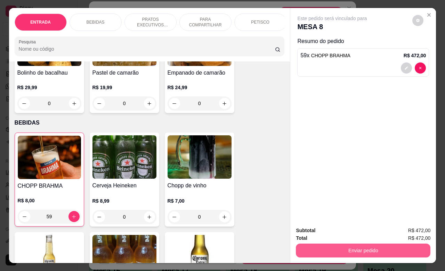
type input "59"
click at [358, 245] on button "Enviar pedido" at bounding box center [363, 251] width 130 height 14
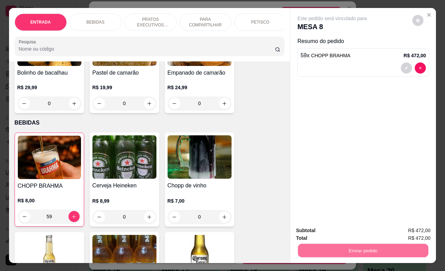
click at [321, 229] on button "Não registrar e enviar pedido" at bounding box center [339, 229] width 72 height 13
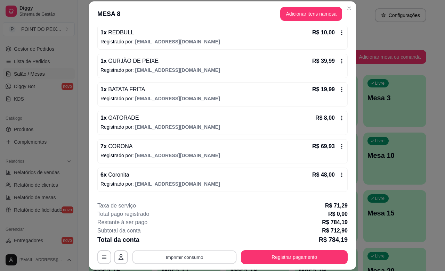
click at [210, 257] on button "Imprimir consumo" at bounding box center [184, 258] width 104 height 14
click at [188, 240] on button "IMPRESSORA" at bounding box center [182, 241] width 49 height 11
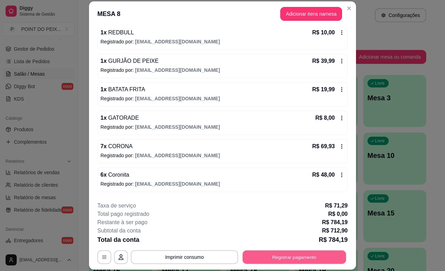
click at [287, 256] on button "Registrar pagamento" at bounding box center [295, 258] width 104 height 14
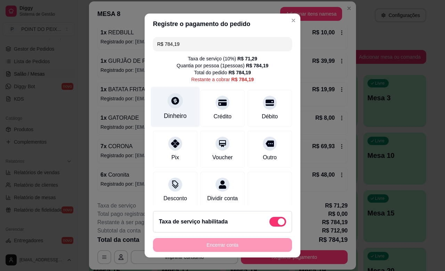
click at [173, 108] on div "Dinheiro" at bounding box center [175, 107] width 49 height 41
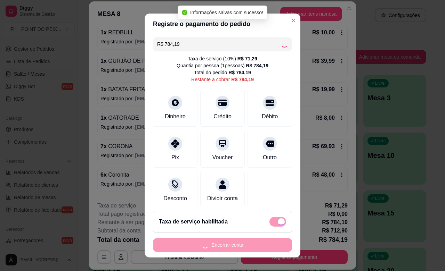
type input "R$ 0,00"
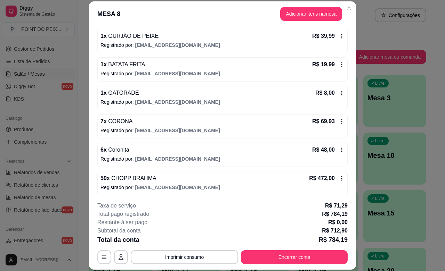
scroll to position [152, 0]
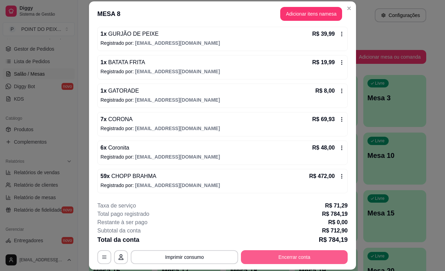
click at [300, 258] on button "Encerrar conta" at bounding box center [294, 258] width 107 height 14
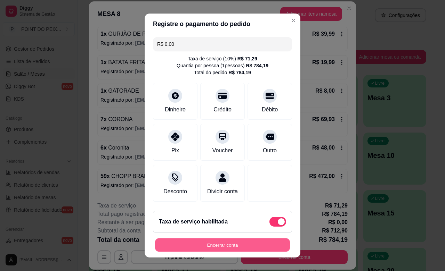
click at [233, 244] on button "Encerrar conta" at bounding box center [222, 246] width 135 height 14
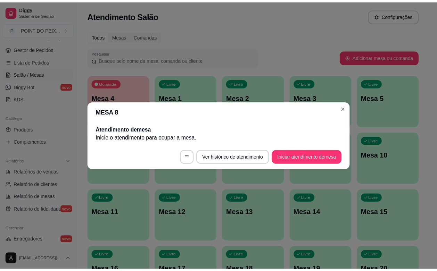
scroll to position [0, 0]
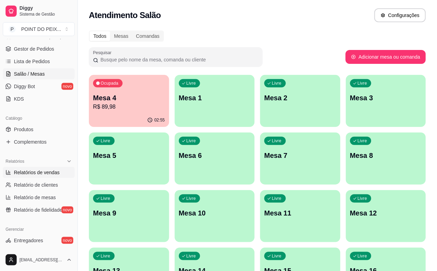
click at [43, 171] on span "Relatórios de vendas" at bounding box center [37, 172] width 46 height 7
select select "ALL"
select select "0"
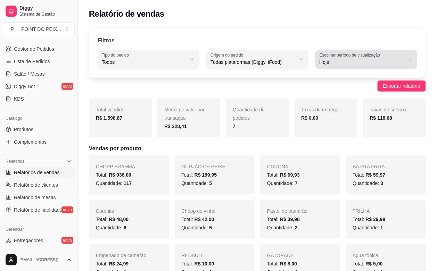
click at [409, 58] on icon "button" at bounding box center [411, 60] width 6 height 6
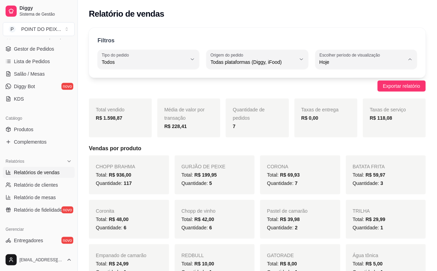
click at [340, 93] on span "Ontem" at bounding box center [363, 90] width 81 height 7
type input "1"
select select "1"
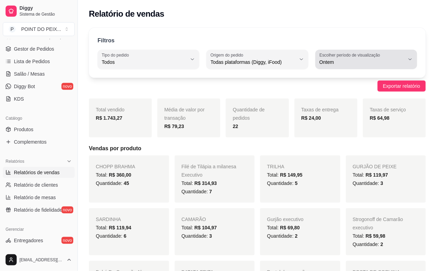
click at [409, 63] on button "Escolher período de visualização Ontem" at bounding box center [366, 59] width 102 height 19
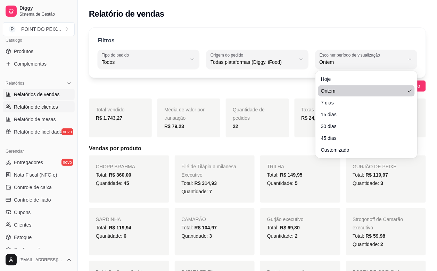
scroll to position [185, 0]
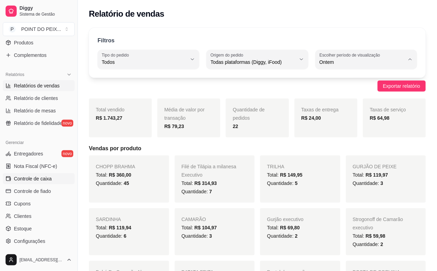
click at [43, 179] on span "Controle de caixa" at bounding box center [33, 178] width 38 height 7
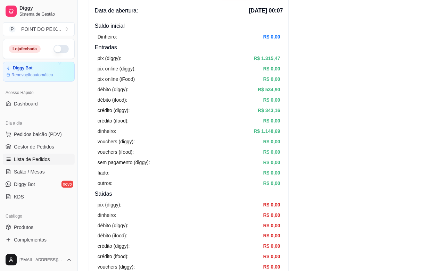
scroll to position [43, 0]
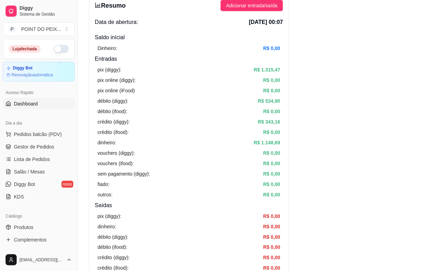
click at [31, 107] on span "Dashboard" at bounding box center [26, 103] width 24 height 7
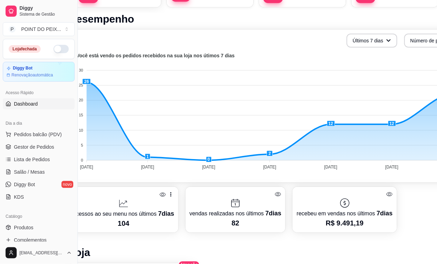
scroll to position [141, 63]
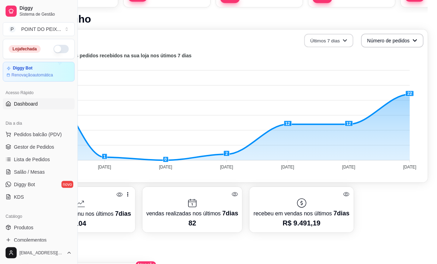
click at [343, 39] on icon "button" at bounding box center [345, 40] width 4 height 2
click at [414, 38] on icon "button" at bounding box center [414, 40] width 5 height 5
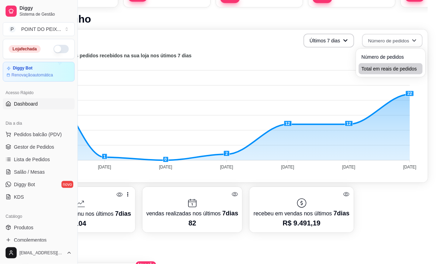
click at [398, 68] on span "Total em reais de pedidos" at bounding box center [391, 68] width 58 height 7
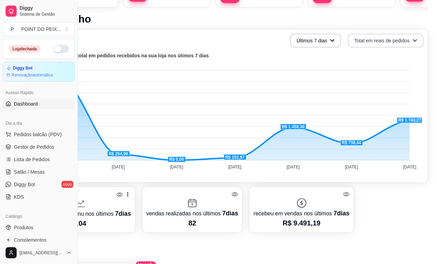
click at [414, 39] on icon "button" at bounding box center [415, 40] width 5 height 5
click at [395, 55] on span "Número de pedidos" at bounding box center [385, 56] width 58 height 7
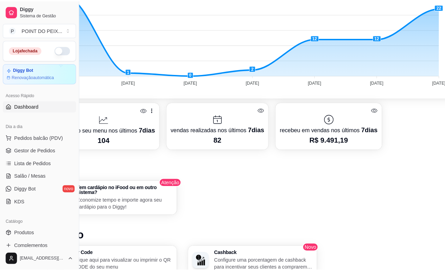
scroll to position [228, 0]
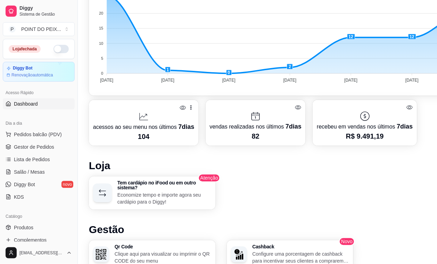
click at [156, 124] on p "acessos ao seu menu nos últimos 7 dias" at bounding box center [143, 127] width 101 height 10
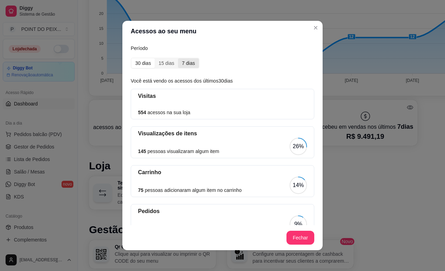
click at [186, 65] on div "7 dias" at bounding box center [188, 63] width 20 height 10
click at [178, 58] on input "7 dias" at bounding box center [178, 58] width 0 height 0
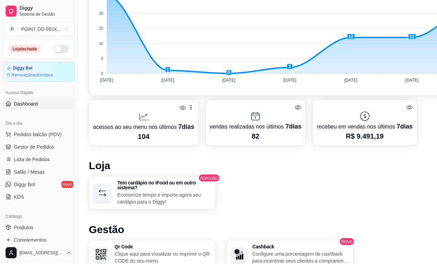
click at [360, 114] on icon at bounding box center [365, 116] width 11 height 11
click at [264, 122] on p "vendas realizadas nos últimos 7 dias" at bounding box center [256, 127] width 92 height 10
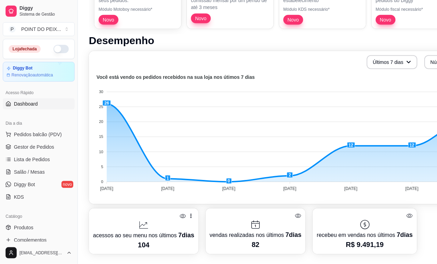
scroll to position [55, 0]
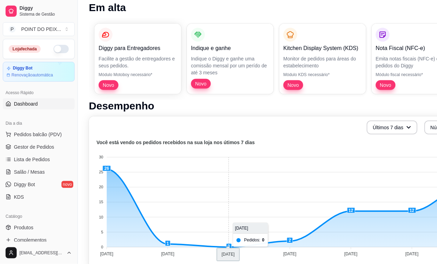
click at [249, 188] on foreignobject at bounding box center [289, 200] width 392 height 122
click at [34, 171] on span "Salão / Mesas" at bounding box center [29, 172] width 31 height 7
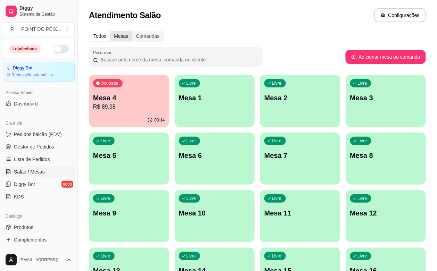
click at [128, 36] on div "Mesas" at bounding box center [121, 36] width 22 height 10
click at [110, 31] on input "Mesas" at bounding box center [110, 31] width 0 height 0
click at [149, 37] on div "Comandas" at bounding box center [147, 36] width 31 height 10
click at [132, 31] on input "Comandas" at bounding box center [132, 31] width 0 height 0
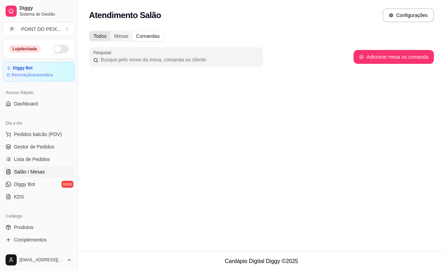
click at [99, 37] on div "Todos" at bounding box center [100, 36] width 20 height 10
click at [90, 31] on input "Todos" at bounding box center [90, 31] width 0 height 0
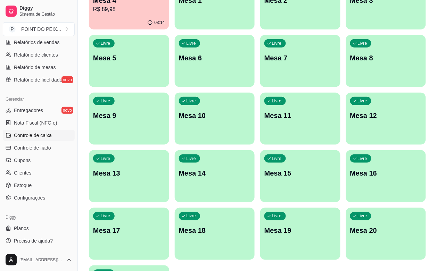
scroll to position [115, 0]
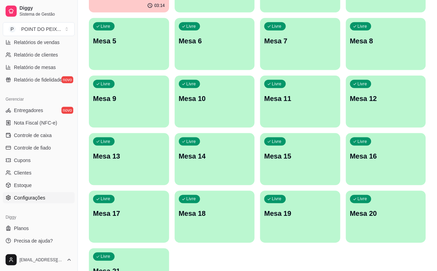
click at [40, 195] on span "Configurações" at bounding box center [29, 198] width 31 height 7
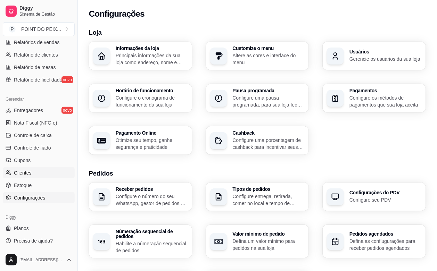
click at [32, 174] on link "Clientes" at bounding box center [39, 172] width 72 height 11
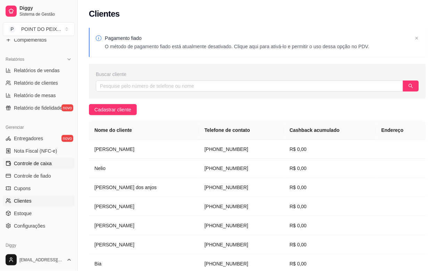
scroll to position [185, 0]
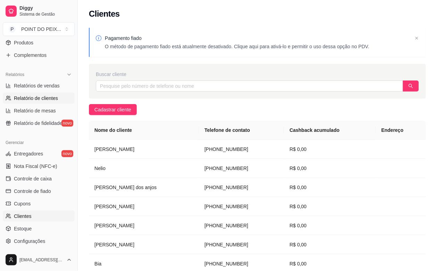
click at [48, 100] on span "Relatório de clientes" at bounding box center [36, 98] width 44 height 7
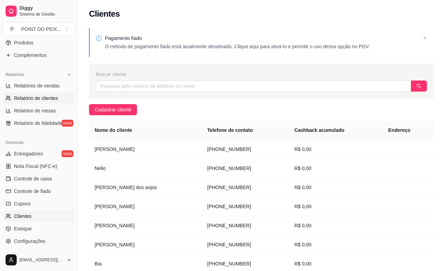
select select "30"
select select "HIGHEST_TOTAL_SPENT_WITH_ORDERS"
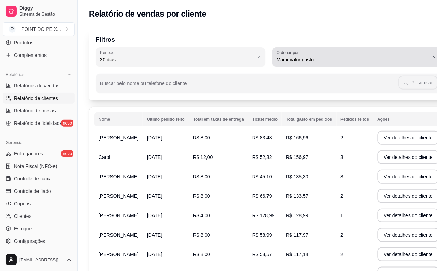
click at [432, 56] on icon "button" at bounding box center [435, 57] width 6 height 6
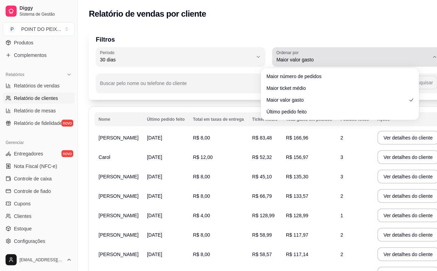
click at [432, 56] on icon "button" at bounding box center [435, 57] width 6 height 6
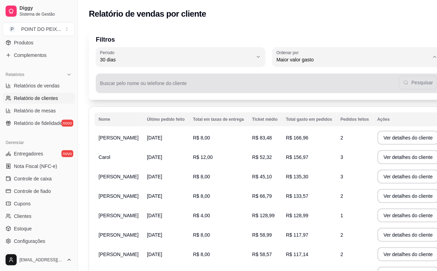
click at [242, 75] on div "Buscar pelo nome ou telefone do cliente Pesquisar" at bounding box center [269, 83] width 346 height 19
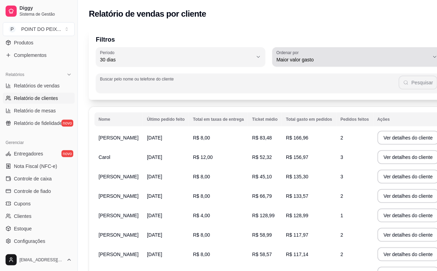
click at [432, 58] on icon "button" at bounding box center [435, 57] width 6 height 6
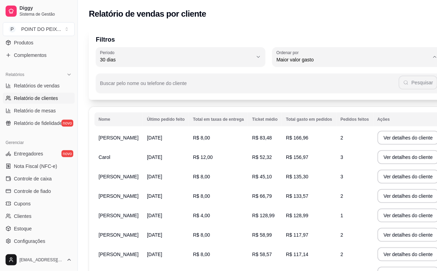
click at [358, 77] on span "Maior número de pedidos" at bounding box center [337, 76] width 134 height 7
type input "HIGHEST_ORDER_COUNT"
select select "HIGHEST_ORDER_COUNT"
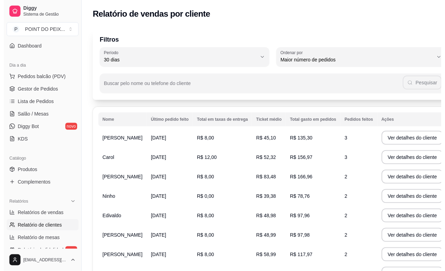
scroll to position [55, 0]
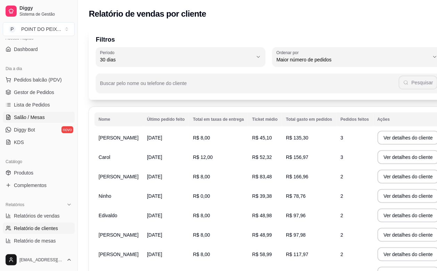
click at [47, 119] on link "Salão / Mesas" at bounding box center [39, 117] width 72 height 11
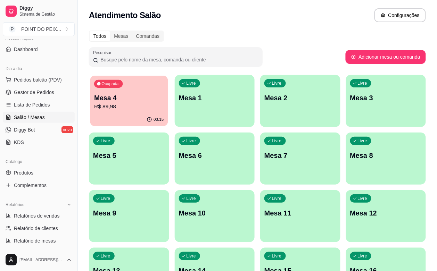
click at [110, 103] on p "R$ 89,98" at bounding box center [128, 107] width 69 height 8
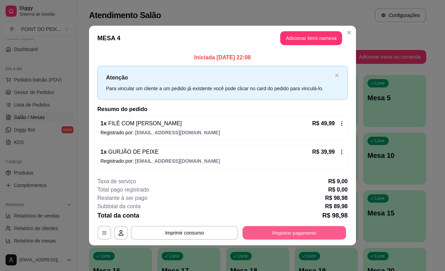
click at [313, 232] on button "Registrar pagamento" at bounding box center [295, 234] width 104 height 14
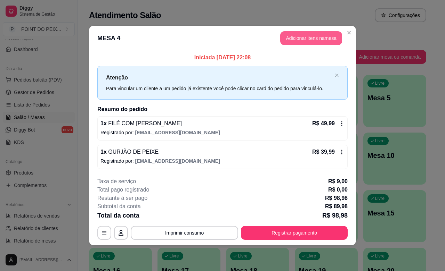
click at [315, 35] on button "Adicionar itens na mesa" at bounding box center [311, 38] width 62 height 14
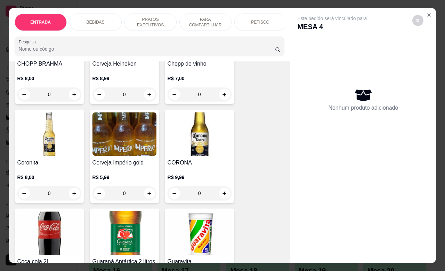
scroll to position [217, 0]
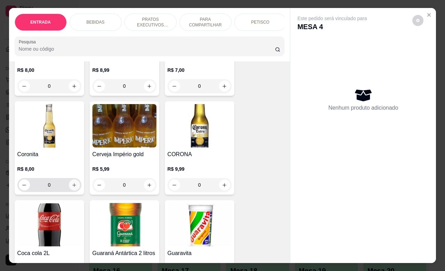
click at [72, 187] on icon "increase-product-quantity" at bounding box center [74, 185] width 4 height 4
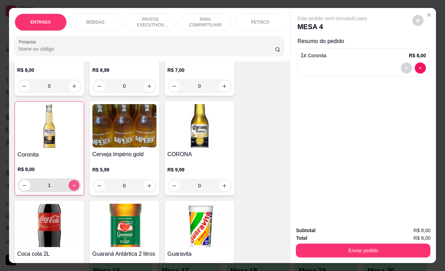
click at [72, 188] on icon "increase-product-quantity" at bounding box center [73, 185] width 5 height 5
type input "4"
click at [222, 191] on button "increase-product-quantity" at bounding box center [224, 185] width 11 height 11
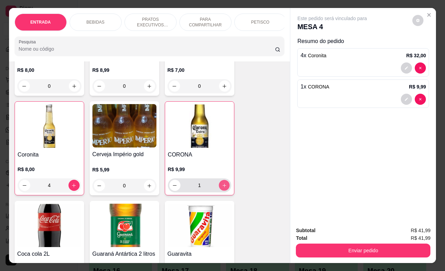
click at [222, 191] on button "increase-product-quantity" at bounding box center [224, 185] width 11 height 11
type input "3"
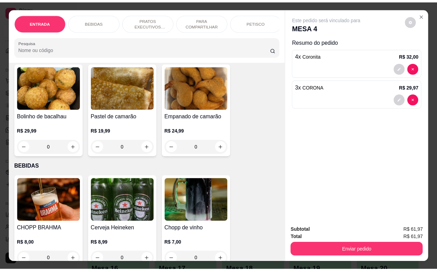
scroll to position [87, 0]
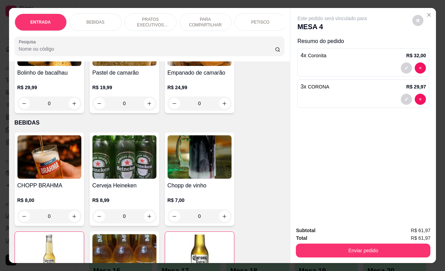
drag, startPoint x: 50, startPoint y: 218, endPoint x: 41, endPoint y: 221, distance: 9.4
click at [41, 221] on input "0" at bounding box center [49, 217] width 39 height 14
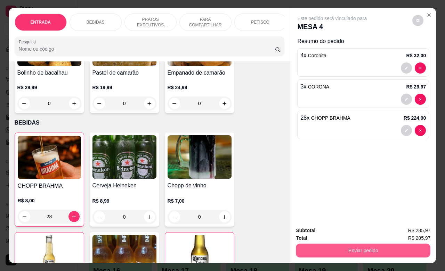
type input "28"
click at [336, 250] on button "Enviar pedido" at bounding box center [363, 251] width 134 height 14
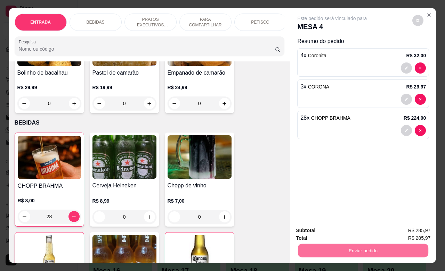
click at [340, 230] on button "Não registrar e enviar pedido" at bounding box center [339, 229] width 70 height 13
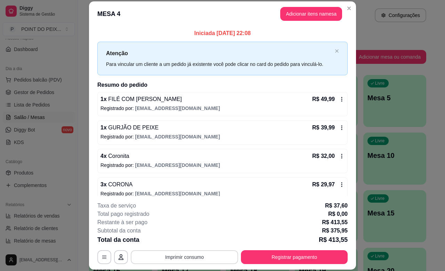
click at [204, 256] on button "Imprimir consumo" at bounding box center [184, 258] width 107 height 14
click at [191, 242] on button "IMPRESSORA" at bounding box center [183, 241] width 50 height 11
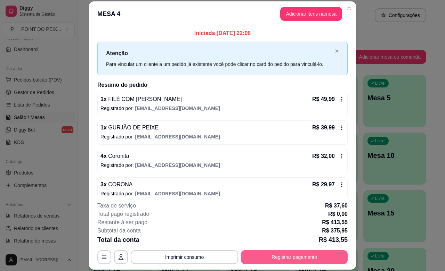
click at [292, 256] on button "Registrar pagamento" at bounding box center [294, 258] width 107 height 14
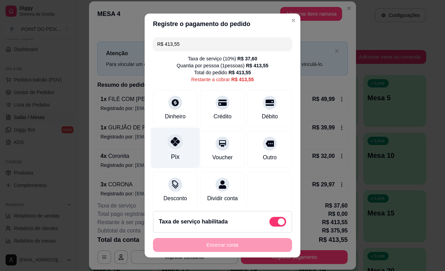
click at [163, 149] on div "Pix" at bounding box center [175, 148] width 49 height 41
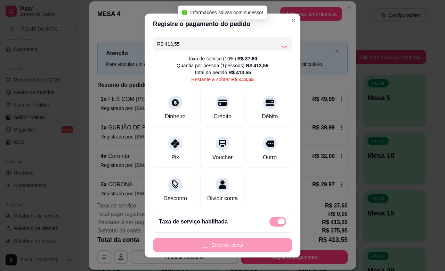
type input "R$ 0,00"
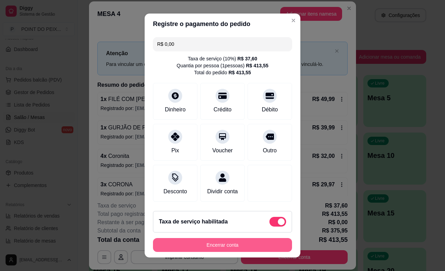
click at [243, 244] on button "Encerrar conta" at bounding box center [222, 245] width 139 height 14
